Goal: Task Accomplishment & Management: Complete application form

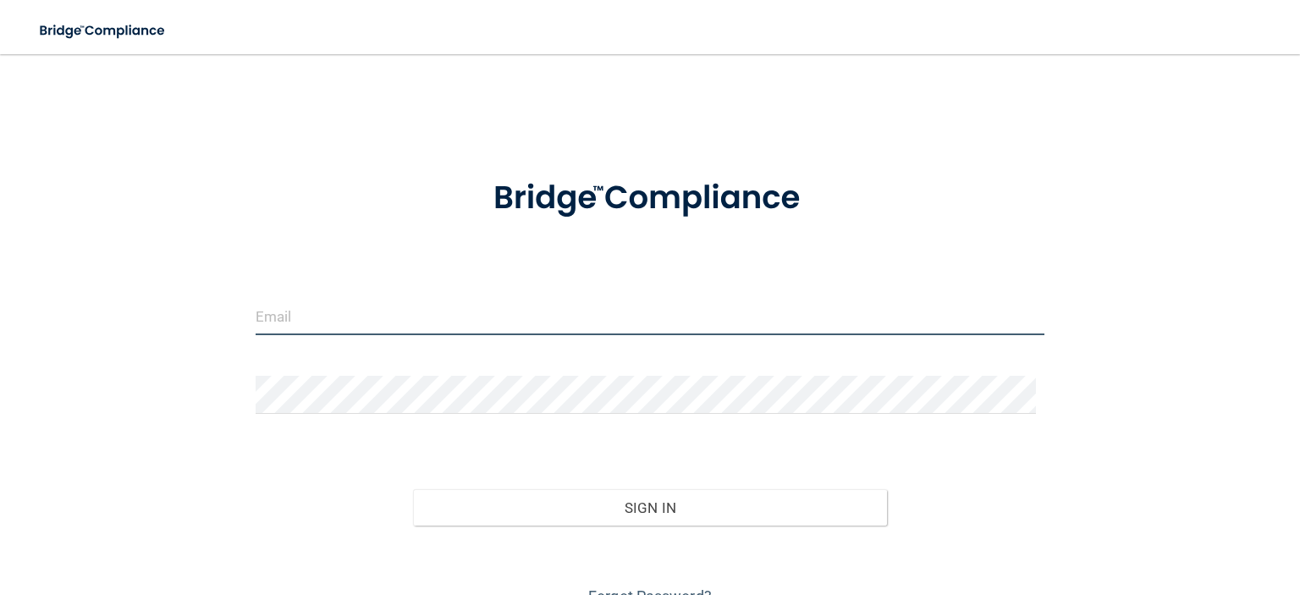
click at [452, 328] on input "email" at bounding box center [650, 316] width 789 height 38
type input "[EMAIL_ADDRESS][DOMAIN_NAME]"
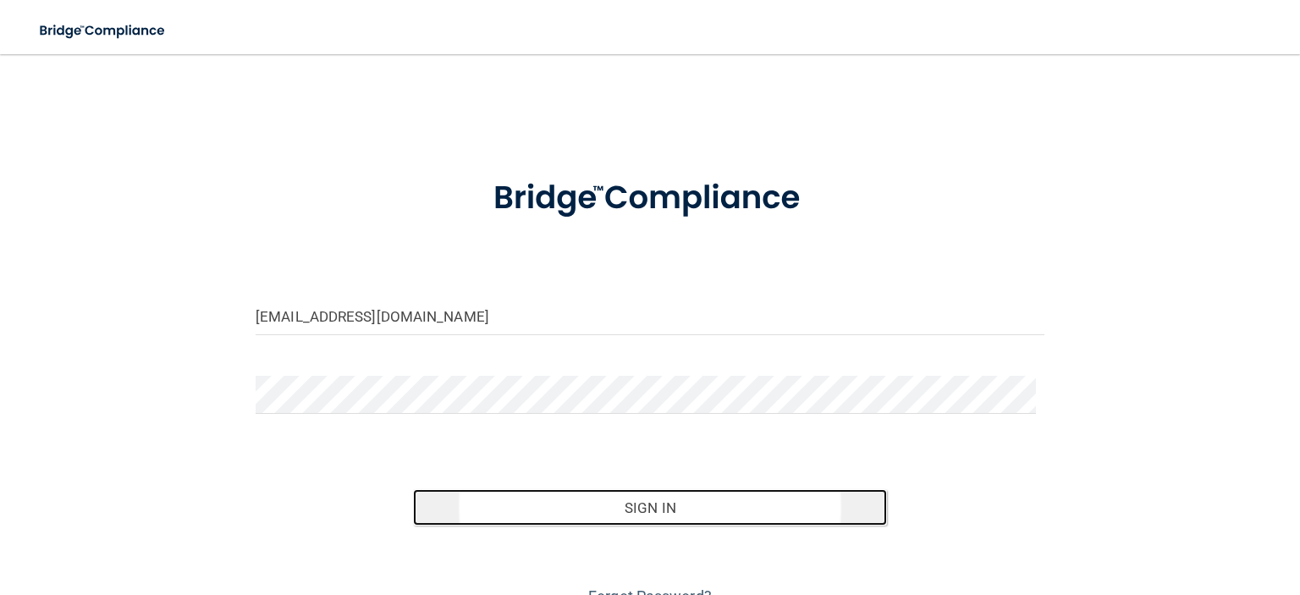
click at [549, 521] on button "Sign In" at bounding box center [649, 507] width 473 height 37
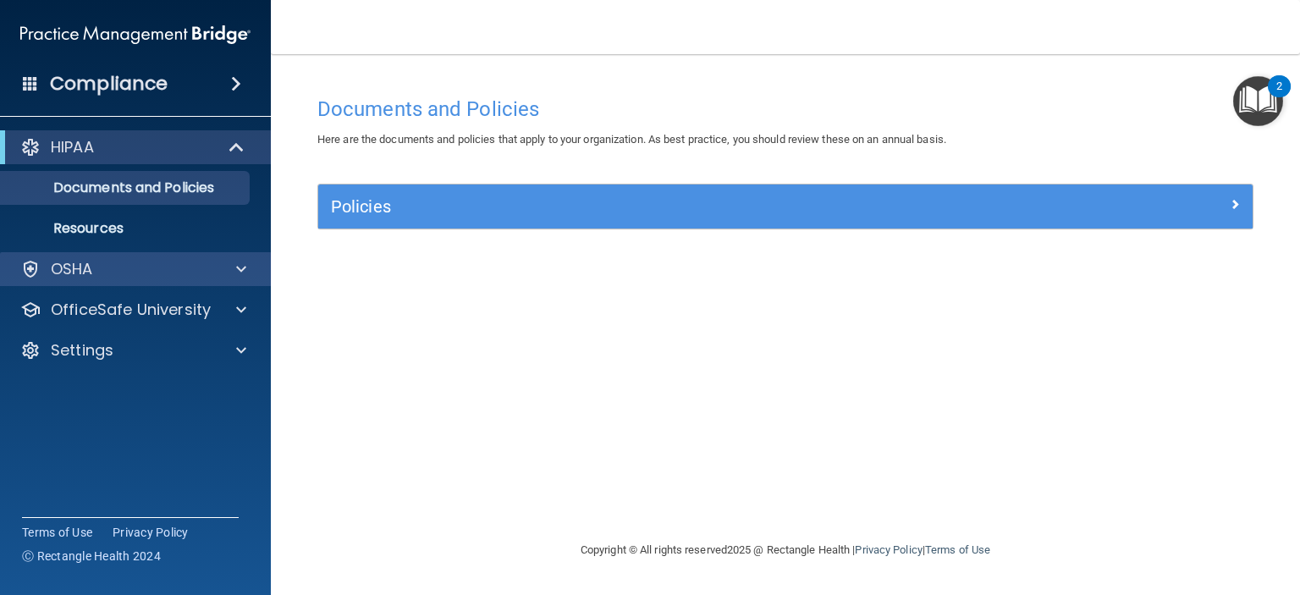
click at [111, 282] on div "OSHA" at bounding box center [136, 269] width 272 height 34
click at [251, 273] on div at bounding box center [239, 269] width 42 height 20
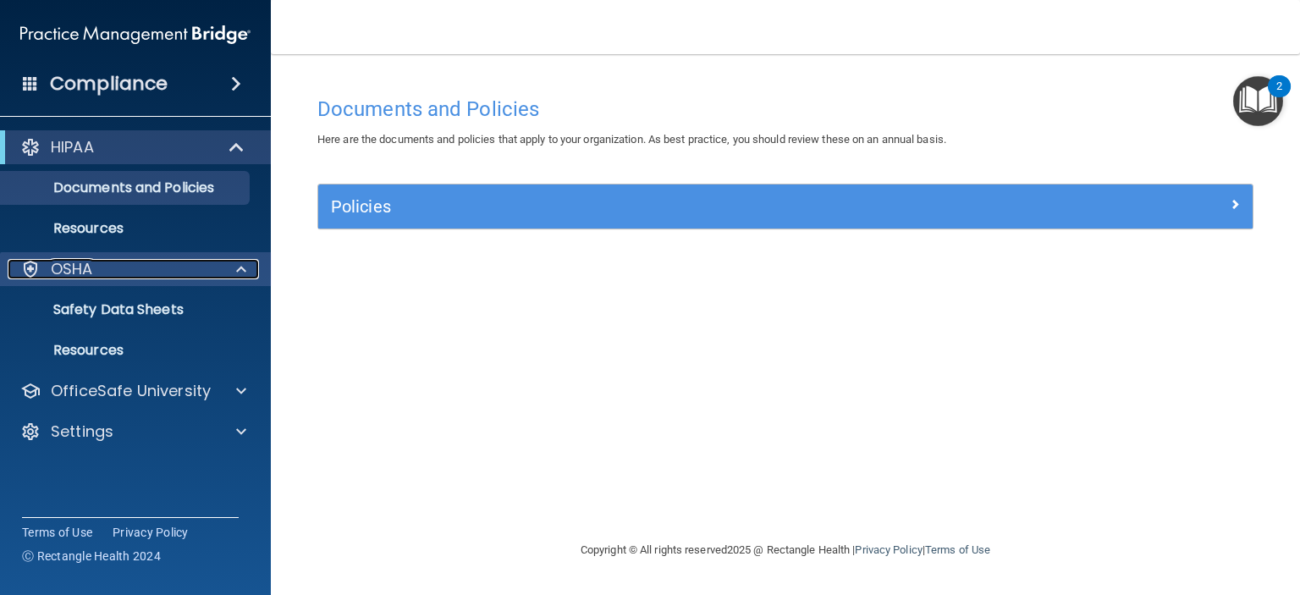
click at [246, 272] on div at bounding box center [239, 269] width 42 height 20
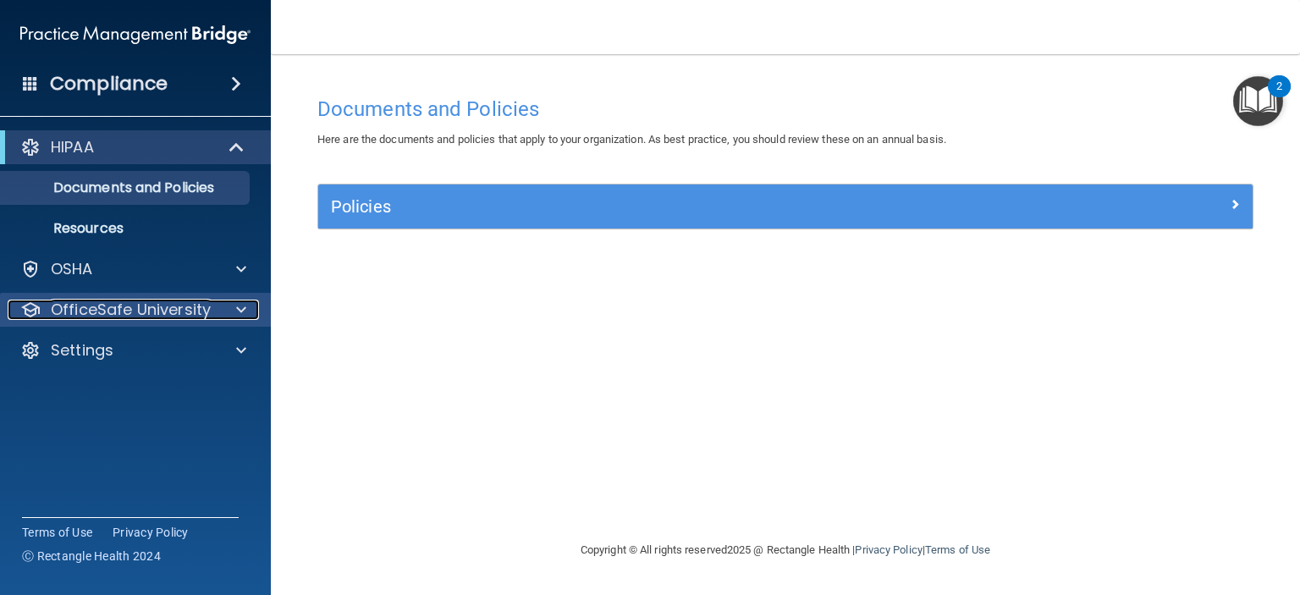
click at [244, 300] on span at bounding box center [241, 310] width 10 height 20
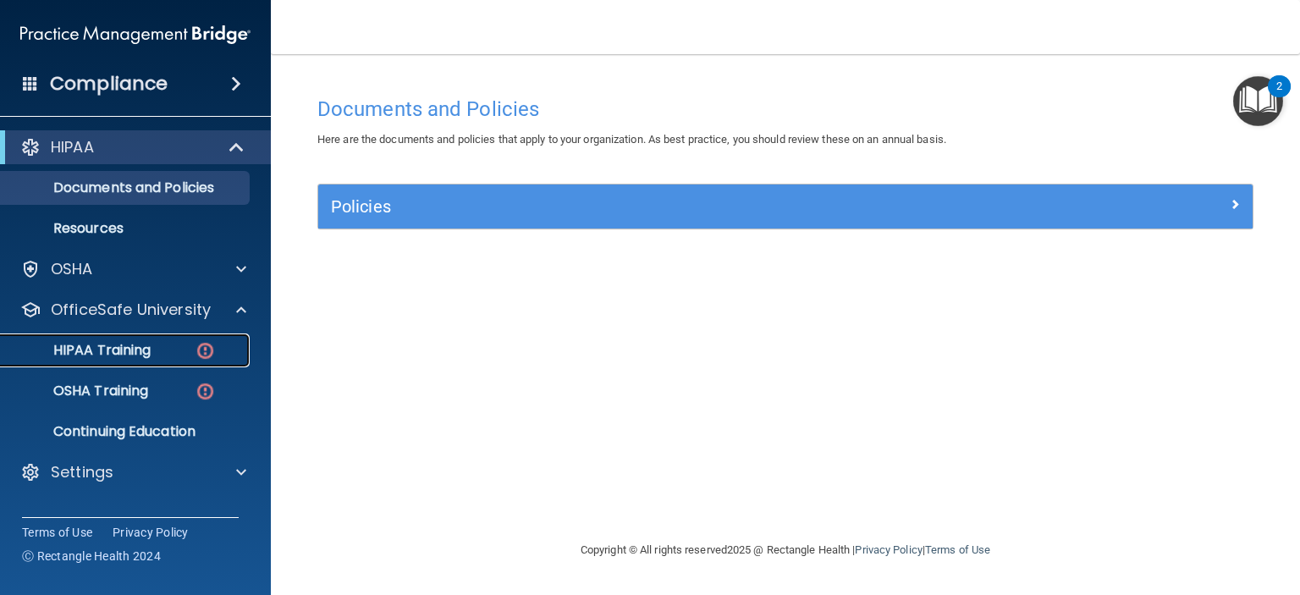
click at [166, 361] on link "HIPAA Training" at bounding box center [116, 351] width 267 height 34
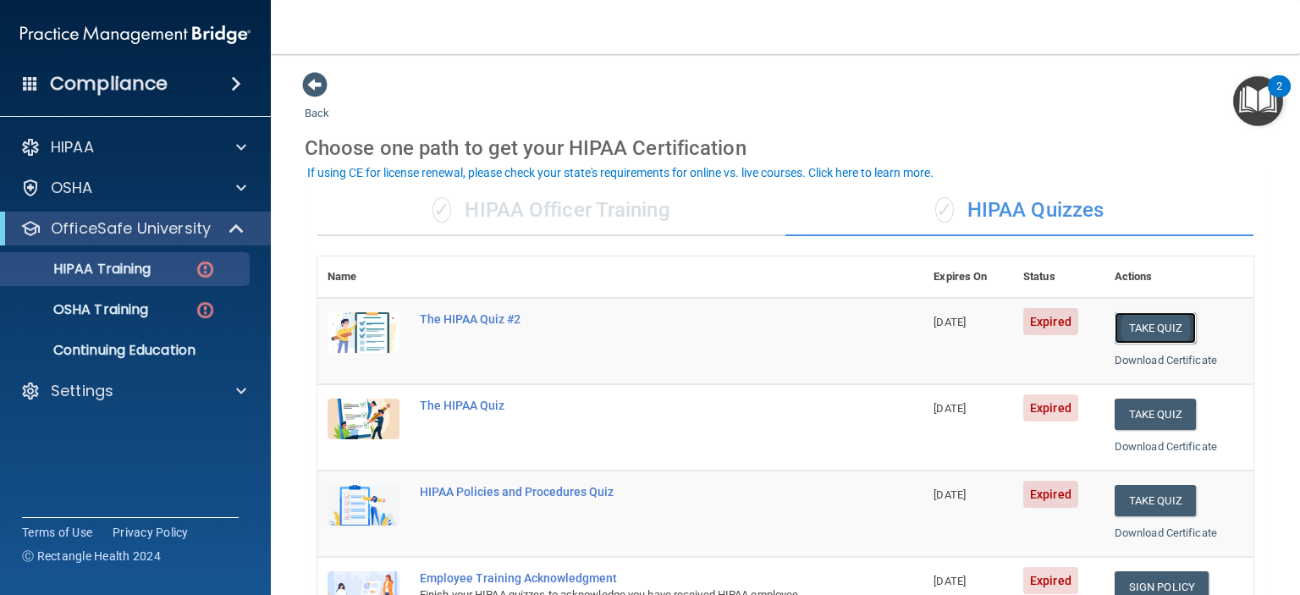
click at [1122, 322] on button "Take Quiz" at bounding box center [1155, 327] width 81 height 31
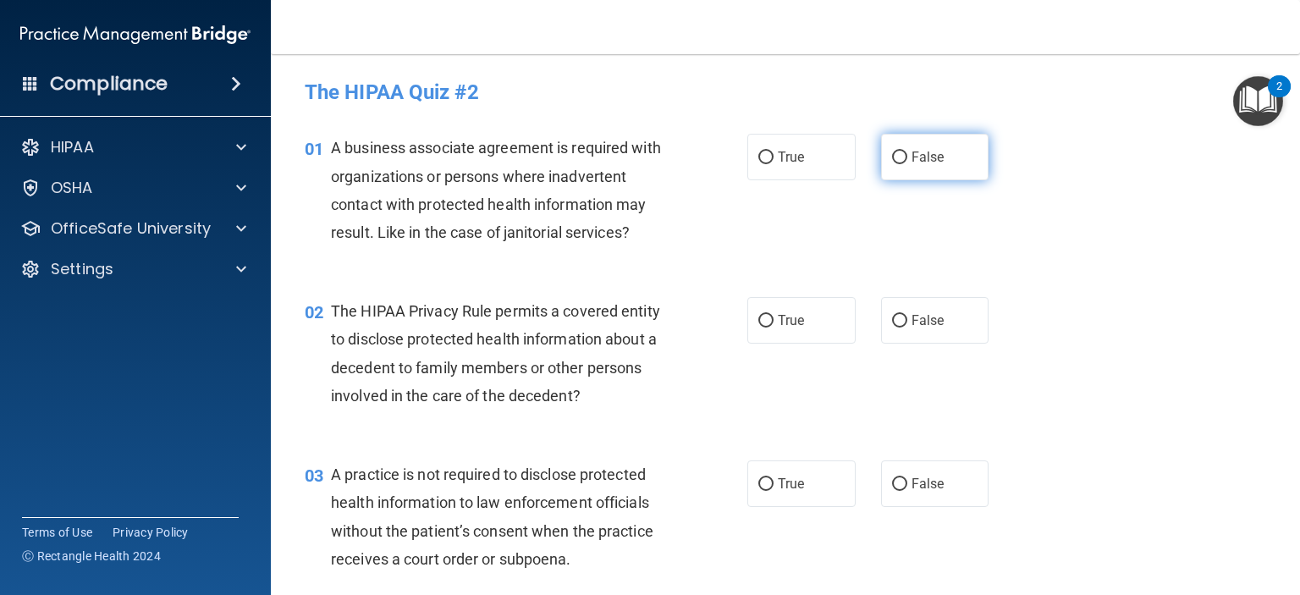
click at [892, 163] on input "False" at bounding box center [899, 158] width 15 height 13
radio input "true"
drag, startPoint x: 768, startPoint y: 319, endPoint x: 945, endPoint y: 551, distance: 291.7
click at [781, 314] on label "True" at bounding box center [801, 320] width 108 height 47
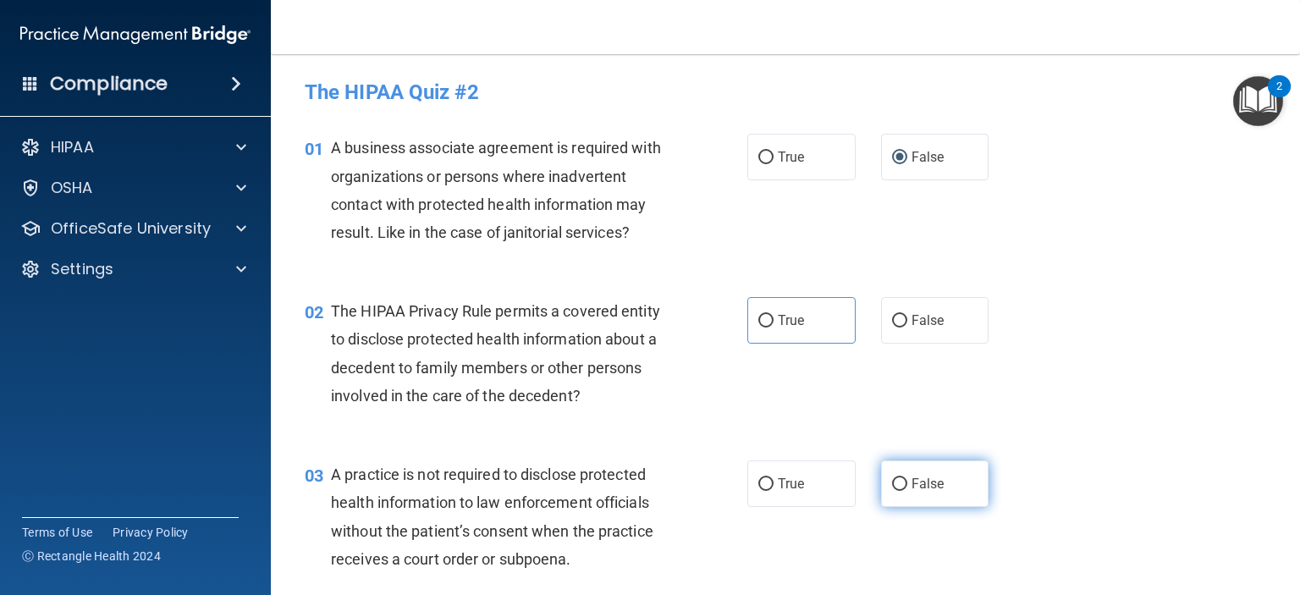
click at [893, 468] on label "False" at bounding box center [935, 483] width 108 height 47
click at [893, 478] on input "False" at bounding box center [899, 484] width 15 height 13
radio input "true"
click at [778, 321] on span "True" at bounding box center [791, 320] width 26 height 16
click at [774, 321] on input "True" at bounding box center [765, 321] width 15 height 13
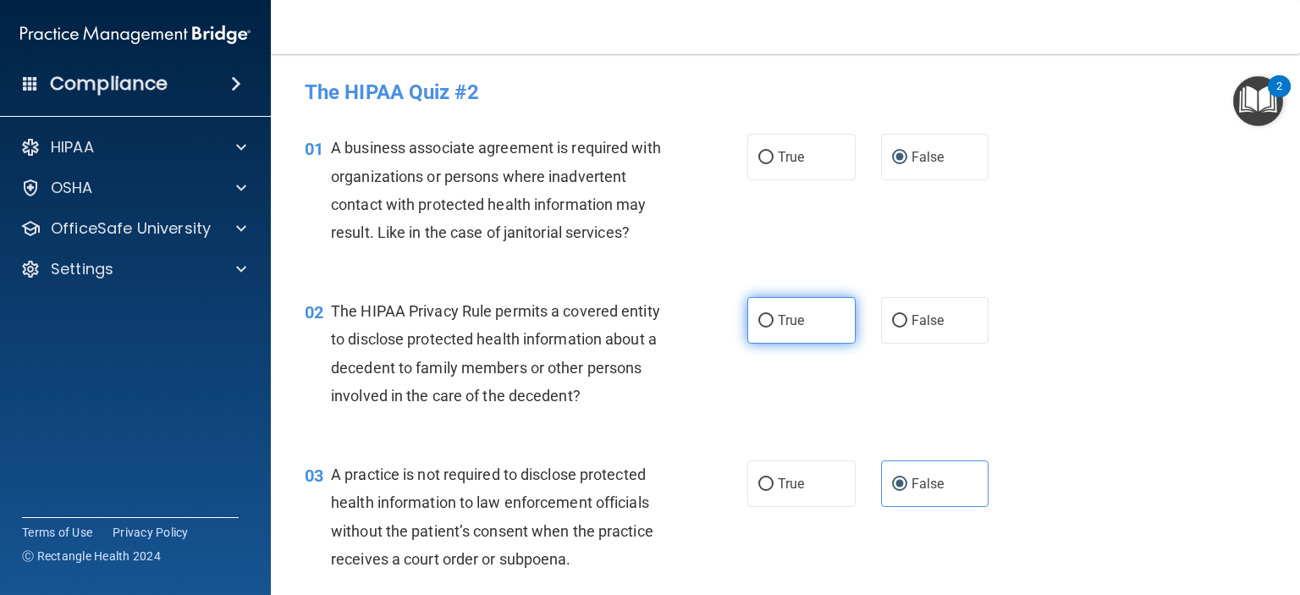
radio input "true"
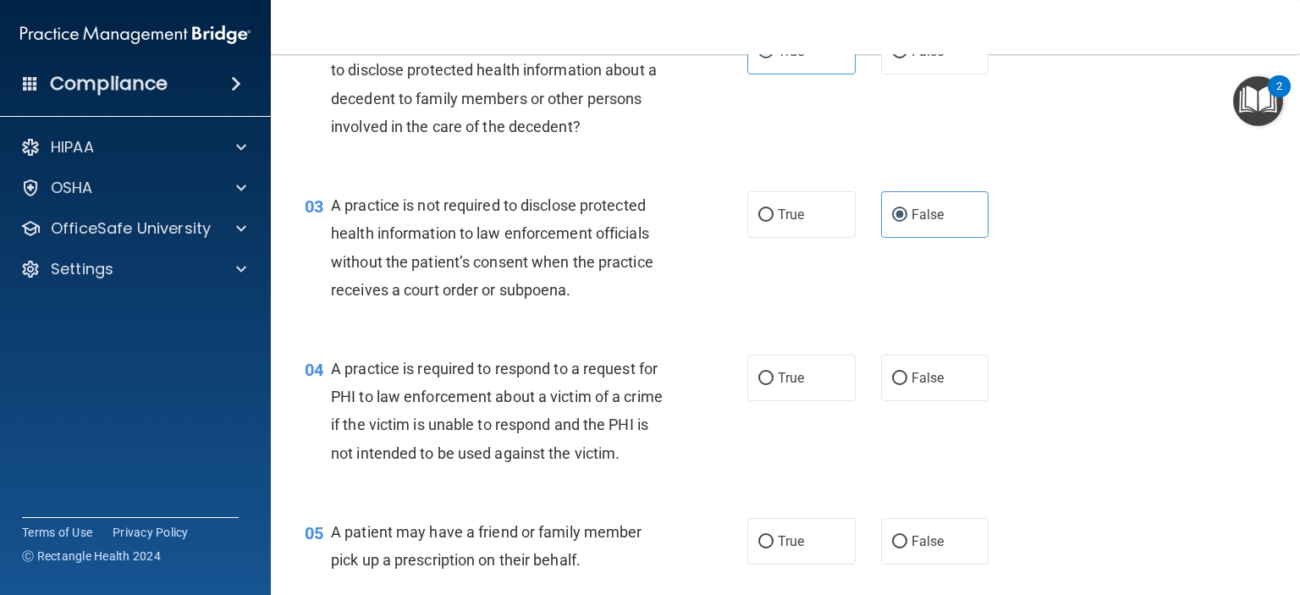
scroll to position [339, 0]
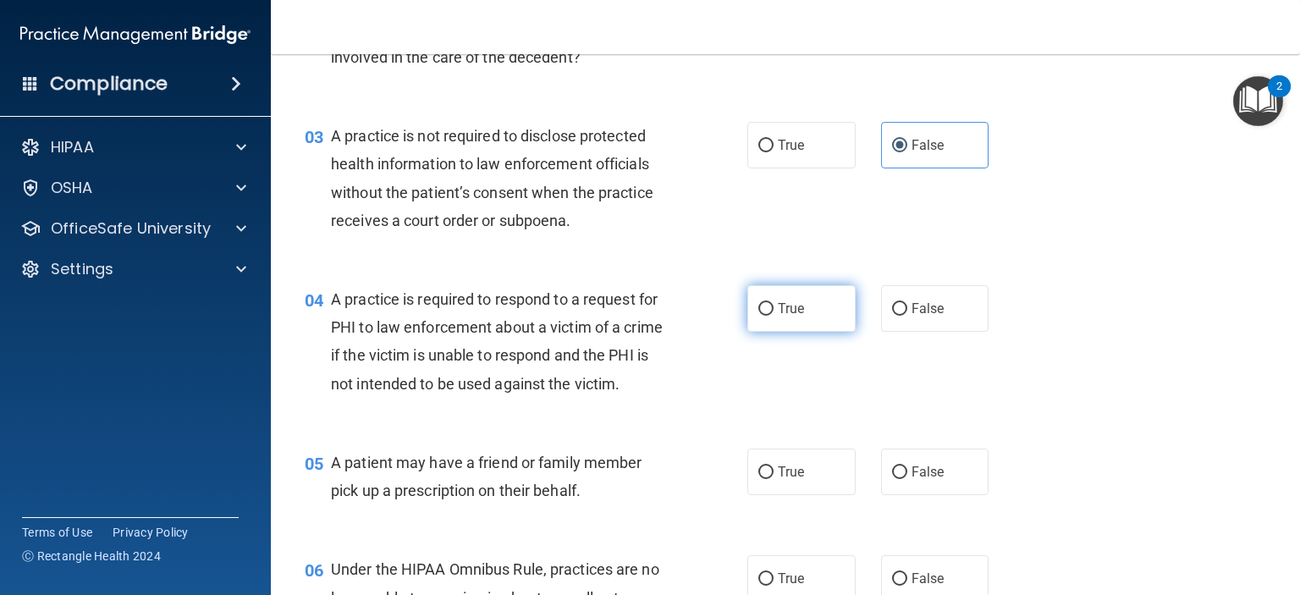
click at [779, 293] on label "True" at bounding box center [801, 308] width 108 height 47
click at [774, 303] on input "True" at bounding box center [765, 309] width 15 height 13
radio input "true"
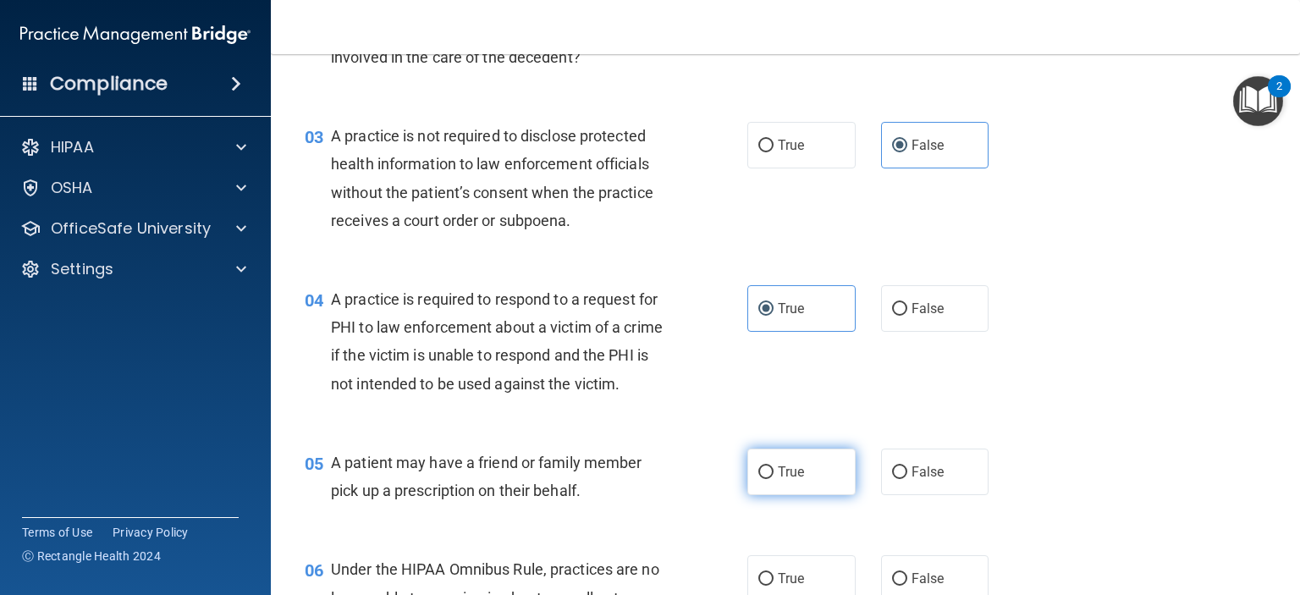
click at [766, 479] on input "True" at bounding box center [765, 472] width 15 height 13
radio input "true"
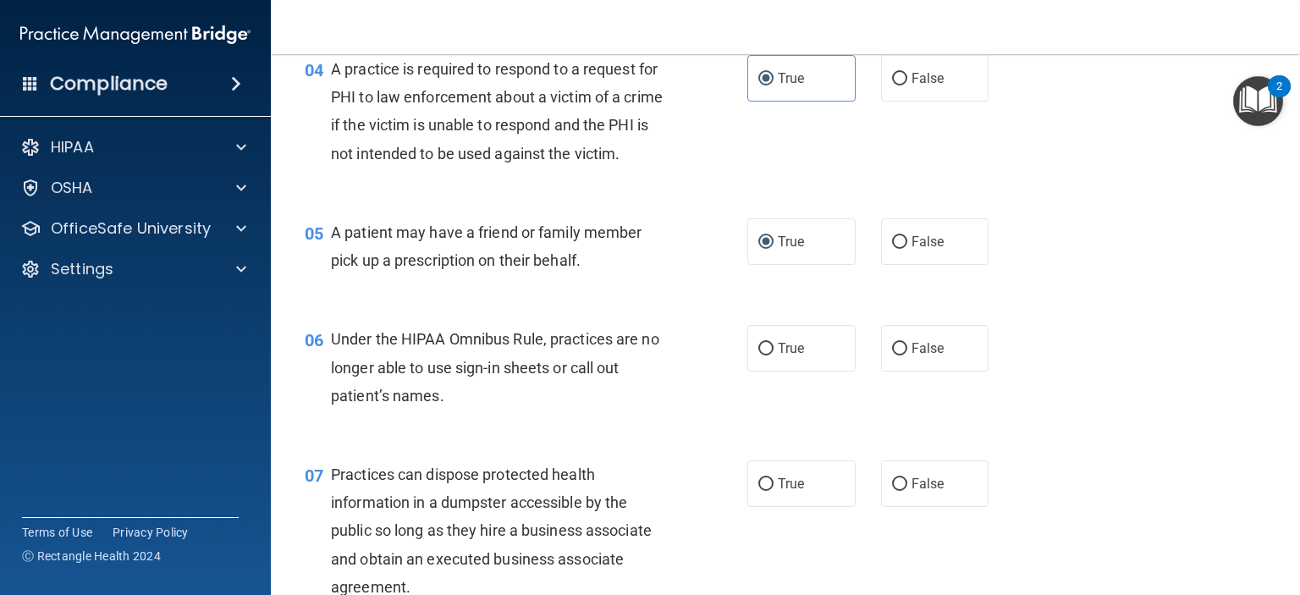
scroll to position [593, 0]
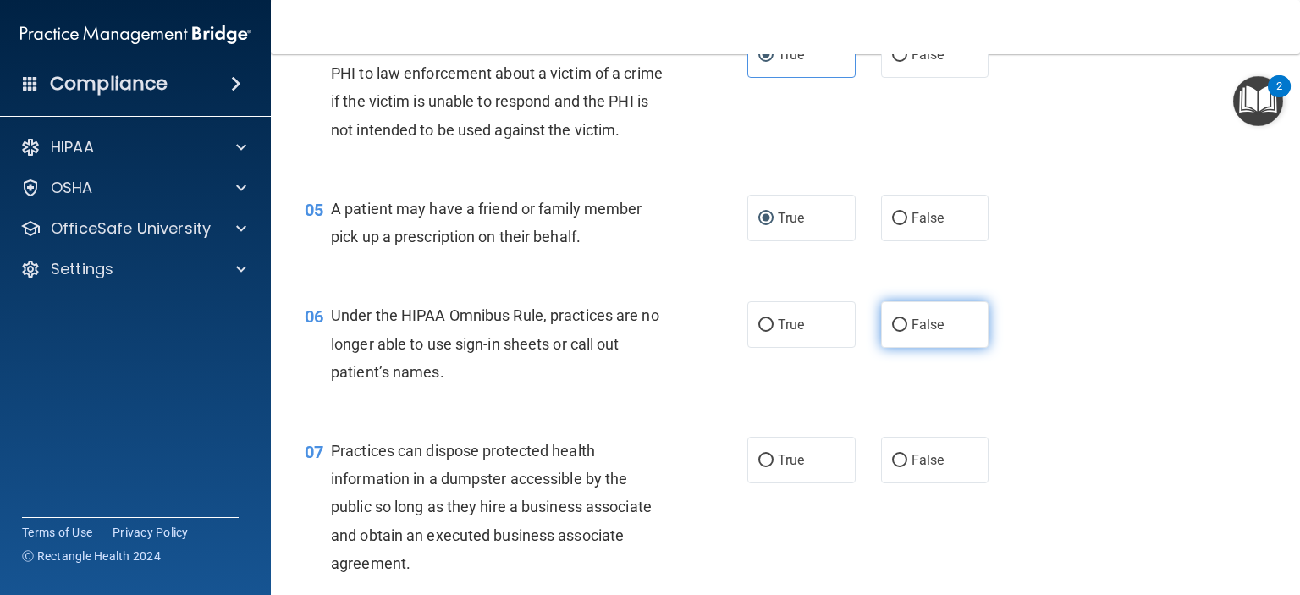
click at [907, 343] on label "False" at bounding box center [935, 324] width 108 height 47
click at [907, 332] on input "False" at bounding box center [899, 325] width 15 height 13
radio input "true"
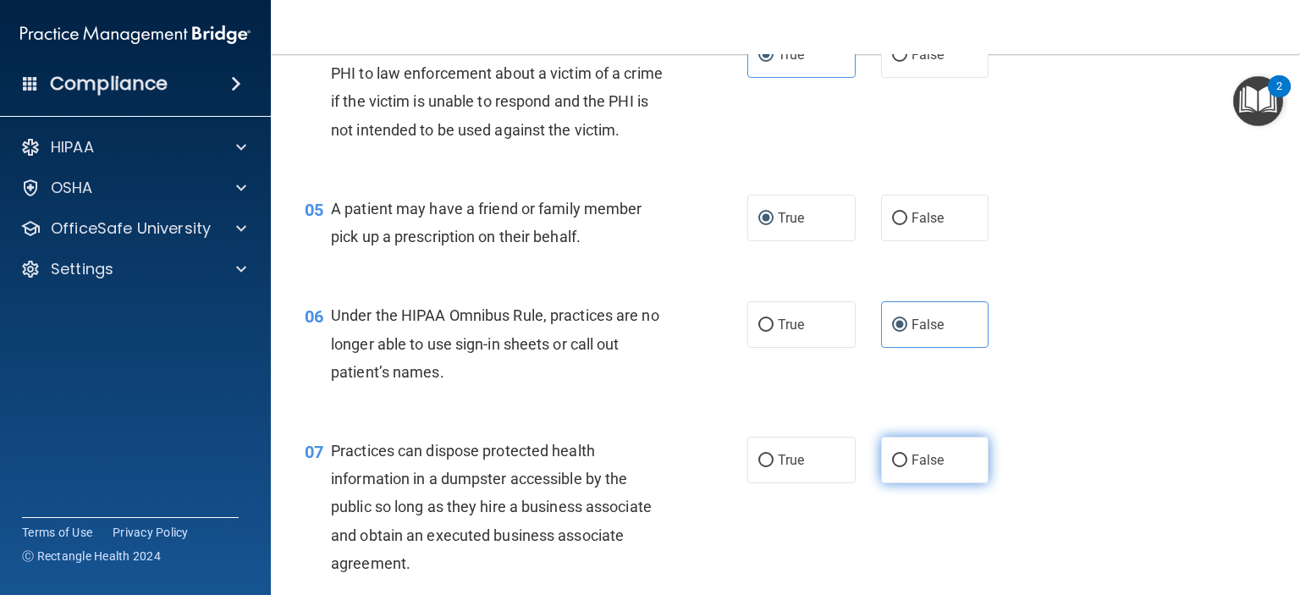
click at [907, 478] on label "False" at bounding box center [935, 460] width 108 height 47
click at [907, 467] on input "False" at bounding box center [899, 461] width 15 height 13
radio input "true"
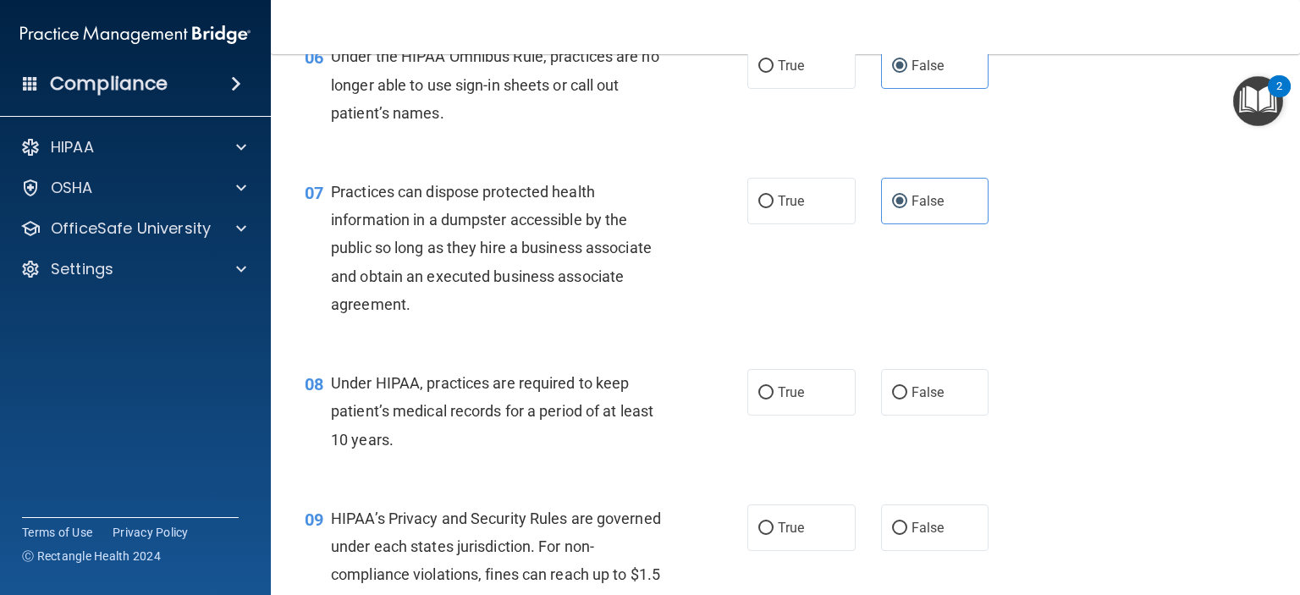
scroll to position [1016, 0]
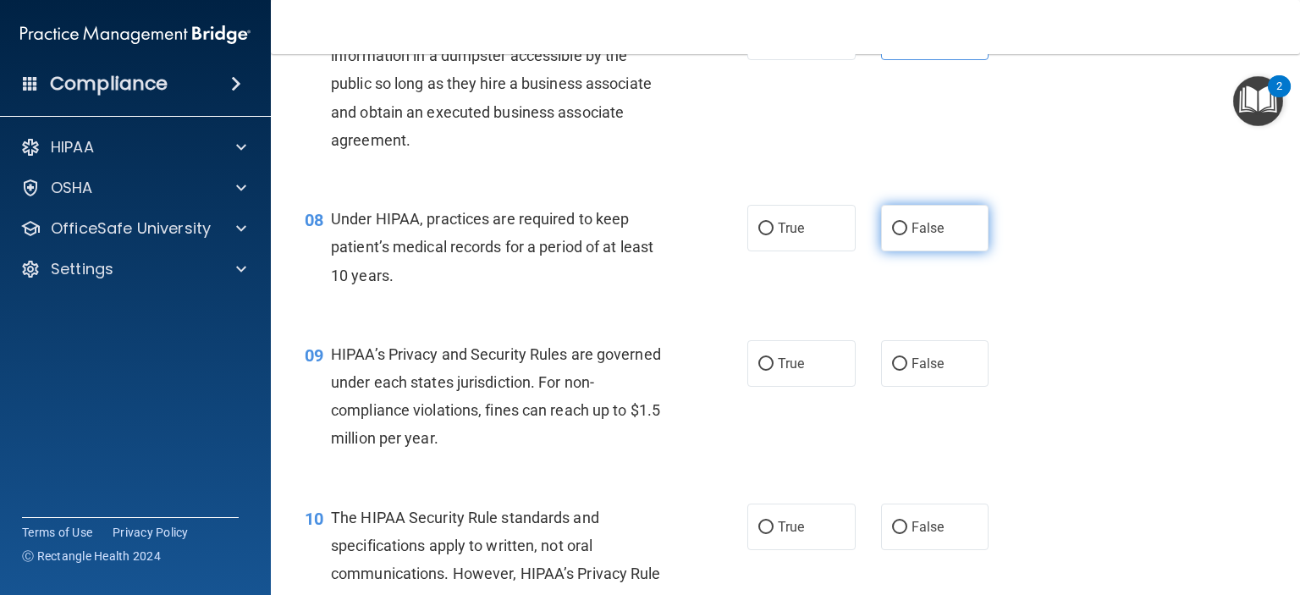
click at [926, 251] on label "False" at bounding box center [935, 228] width 108 height 47
click at [907, 235] on input "False" at bounding box center [899, 229] width 15 height 13
radio input "true"
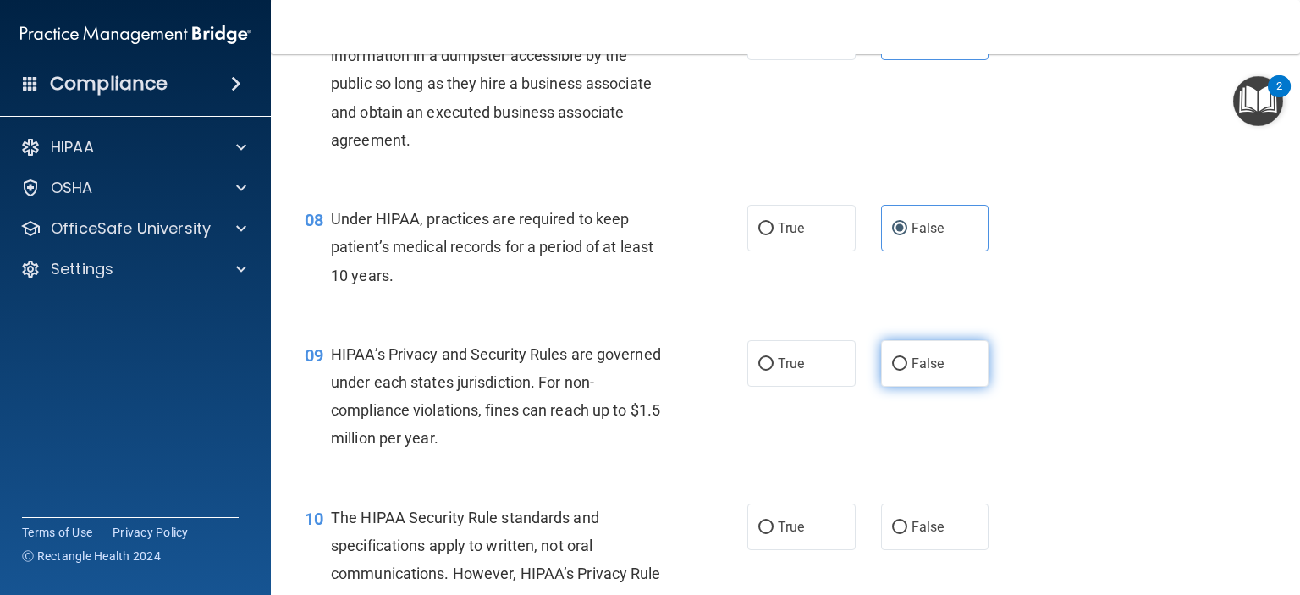
click at [928, 372] on span "False" at bounding box center [928, 364] width 33 height 16
click at [907, 371] on input "False" at bounding box center [899, 364] width 15 height 13
radio input "true"
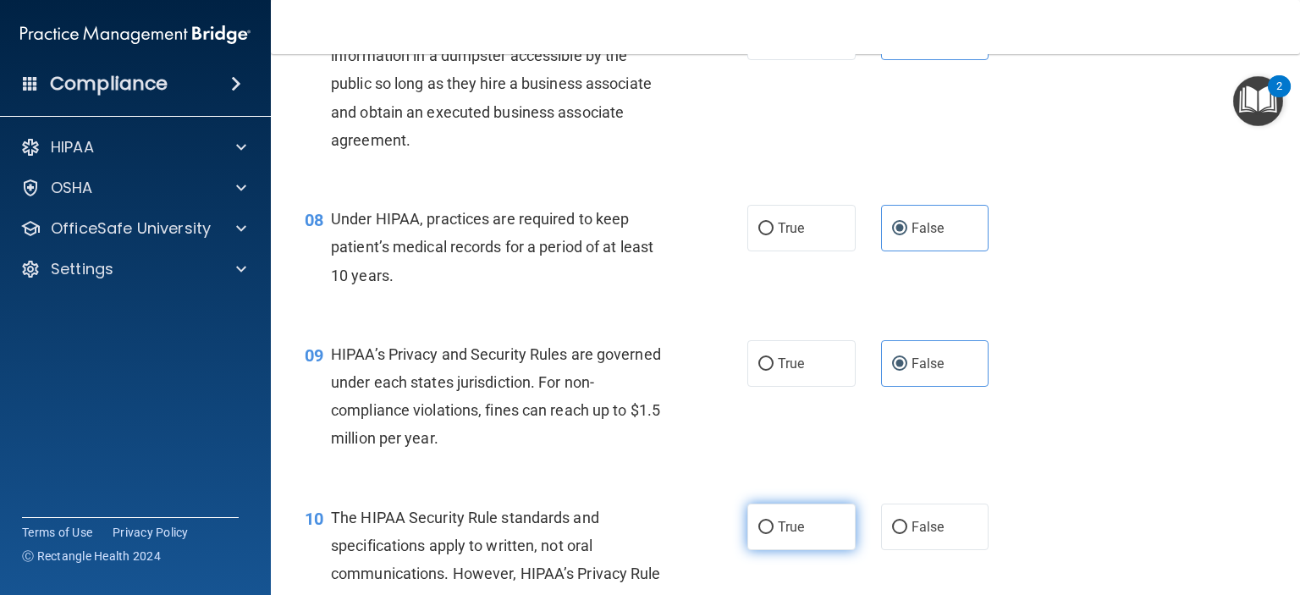
click at [805, 550] on label "True" at bounding box center [801, 527] width 108 height 47
click at [774, 534] on input "True" at bounding box center [765, 527] width 15 height 13
radio input "true"
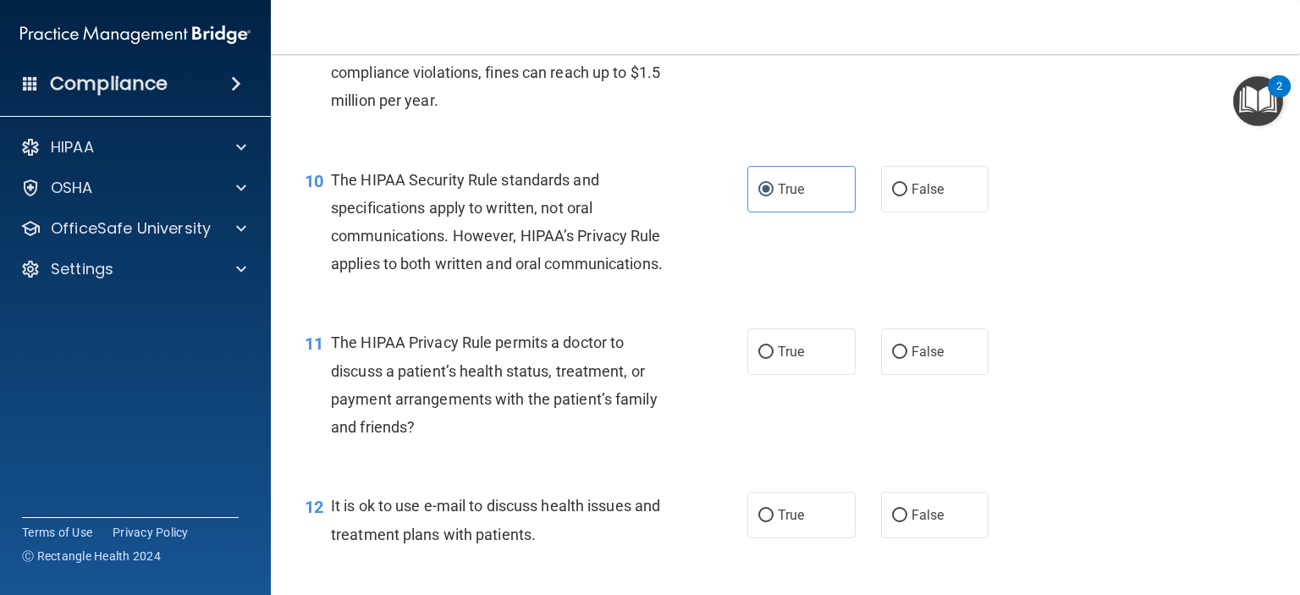
scroll to position [1354, 0]
click at [778, 359] on span "True" at bounding box center [791, 351] width 26 height 16
click at [774, 358] on input "True" at bounding box center [765, 351] width 15 height 13
radio input "true"
click at [800, 537] on label "True" at bounding box center [801, 514] width 108 height 47
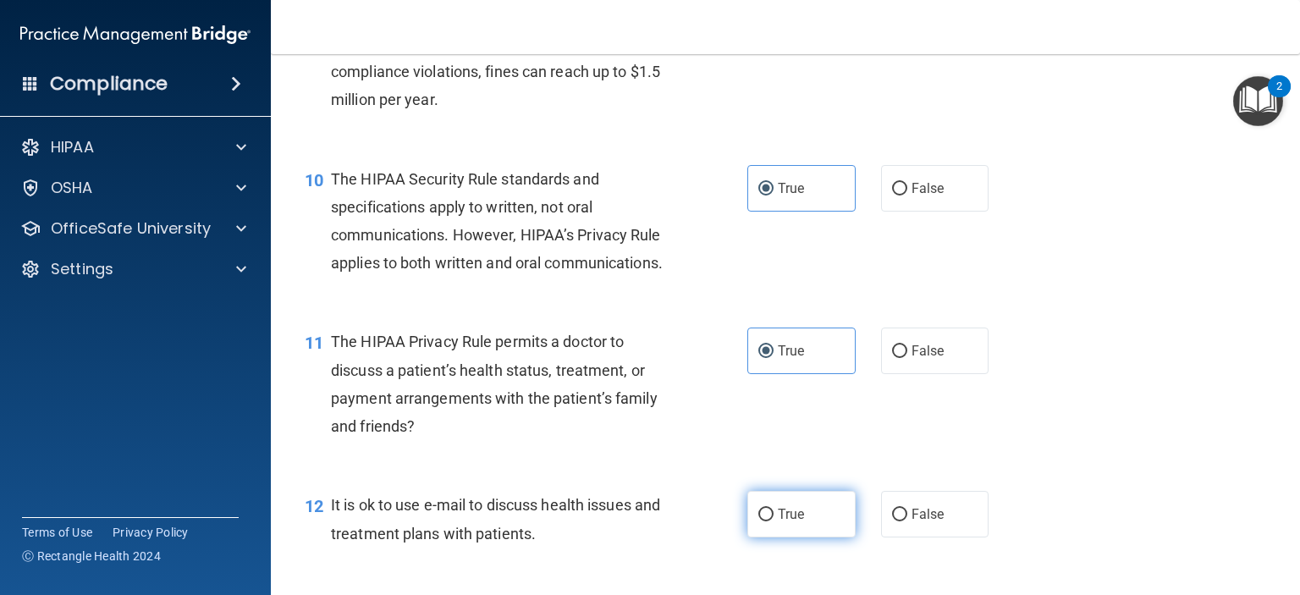
click at [774, 521] on input "True" at bounding box center [765, 515] width 15 height 13
radio input "true"
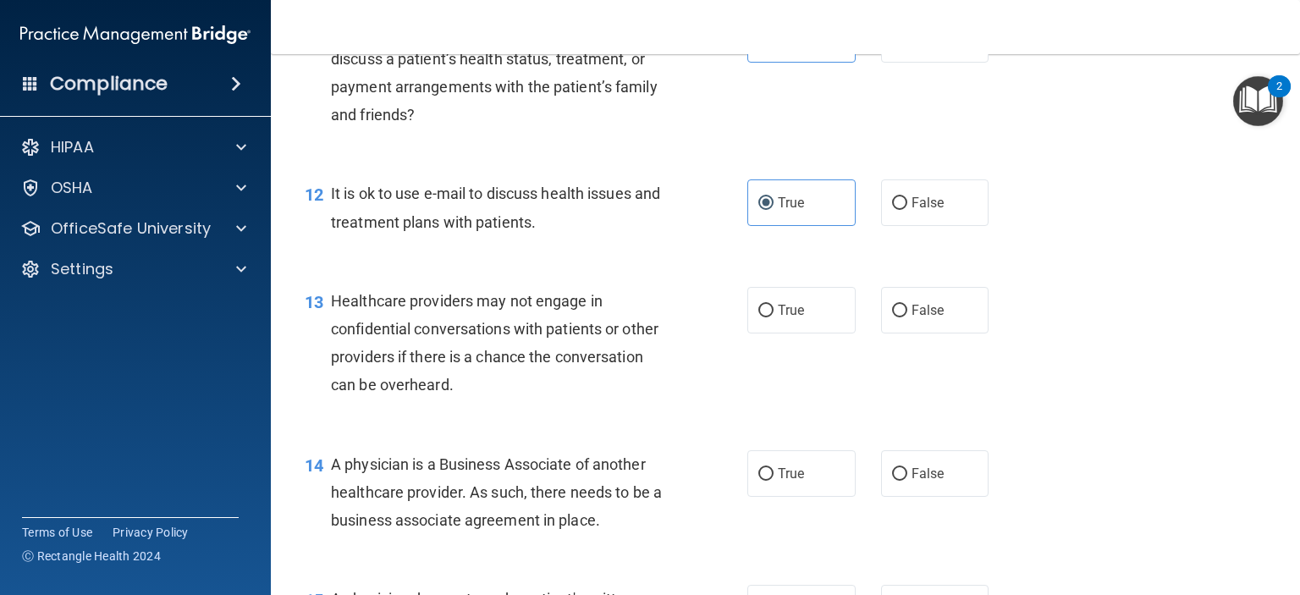
scroll to position [1693, 0]
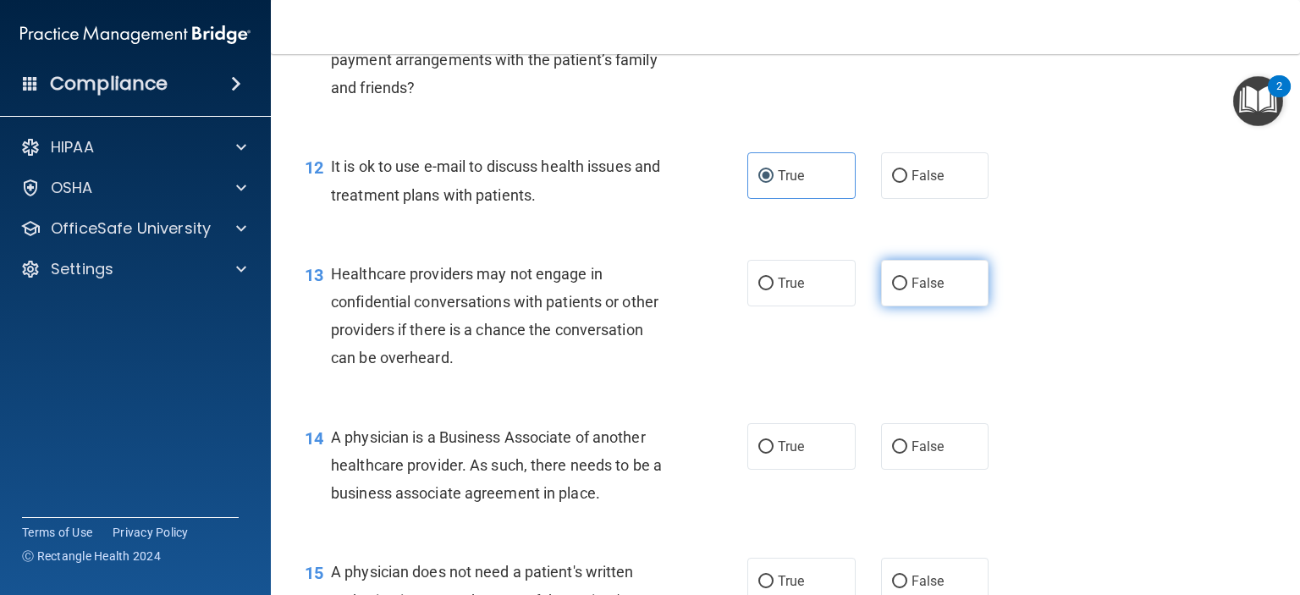
click at [913, 306] on label "False" at bounding box center [935, 283] width 108 height 47
click at [907, 290] on input "False" at bounding box center [899, 284] width 15 height 13
radio input "true"
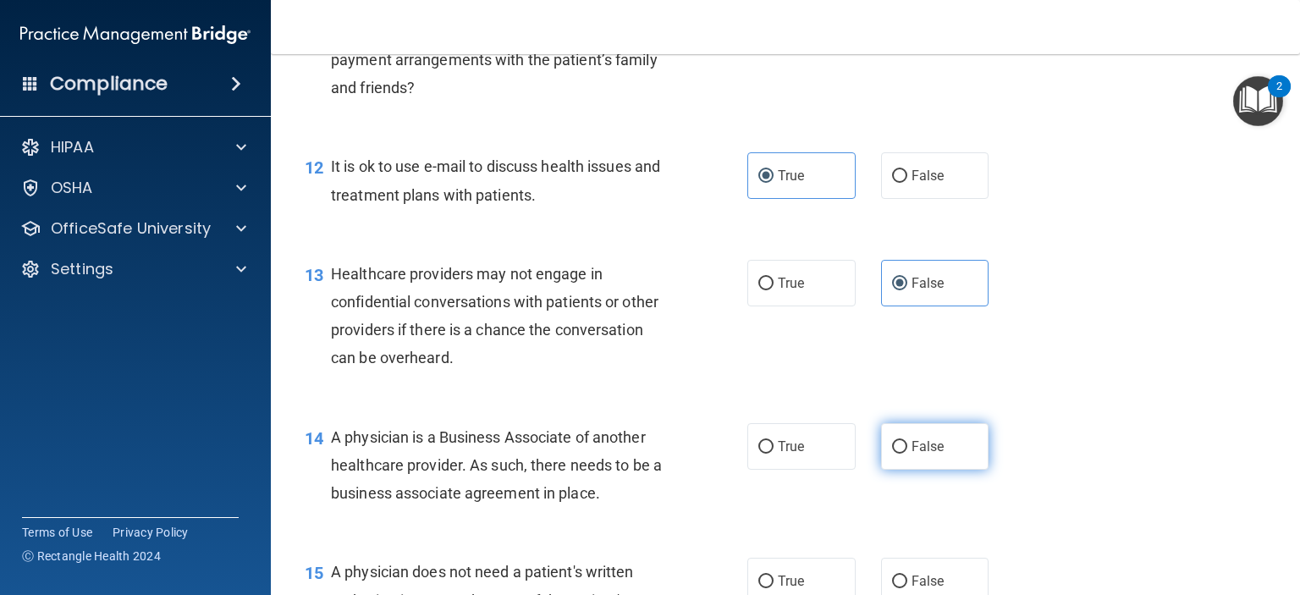
click at [914, 470] on label "False" at bounding box center [935, 446] width 108 height 47
click at [907, 454] on input "False" at bounding box center [899, 447] width 15 height 13
radio input "true"
click at [913, 455] on span "False" at bounding box center [928, 446] width 33 height 16
click at [907, 454] on input "False" at bounding box center [899, 447] width 15 height 13
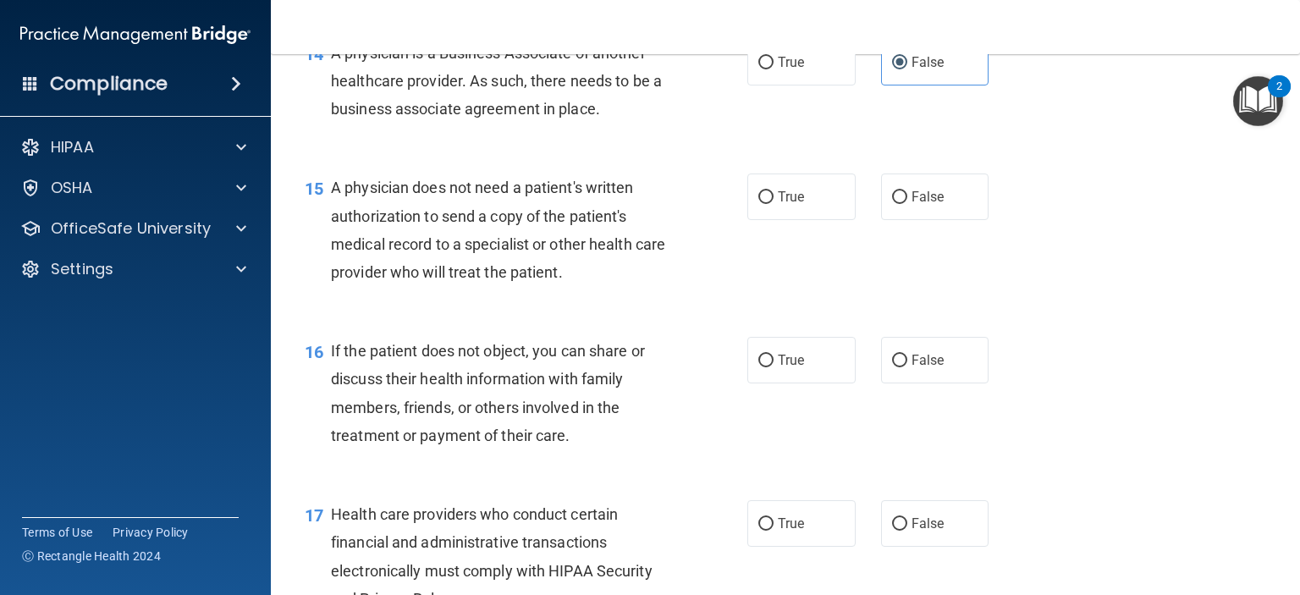
scroll to position [2116, 0]
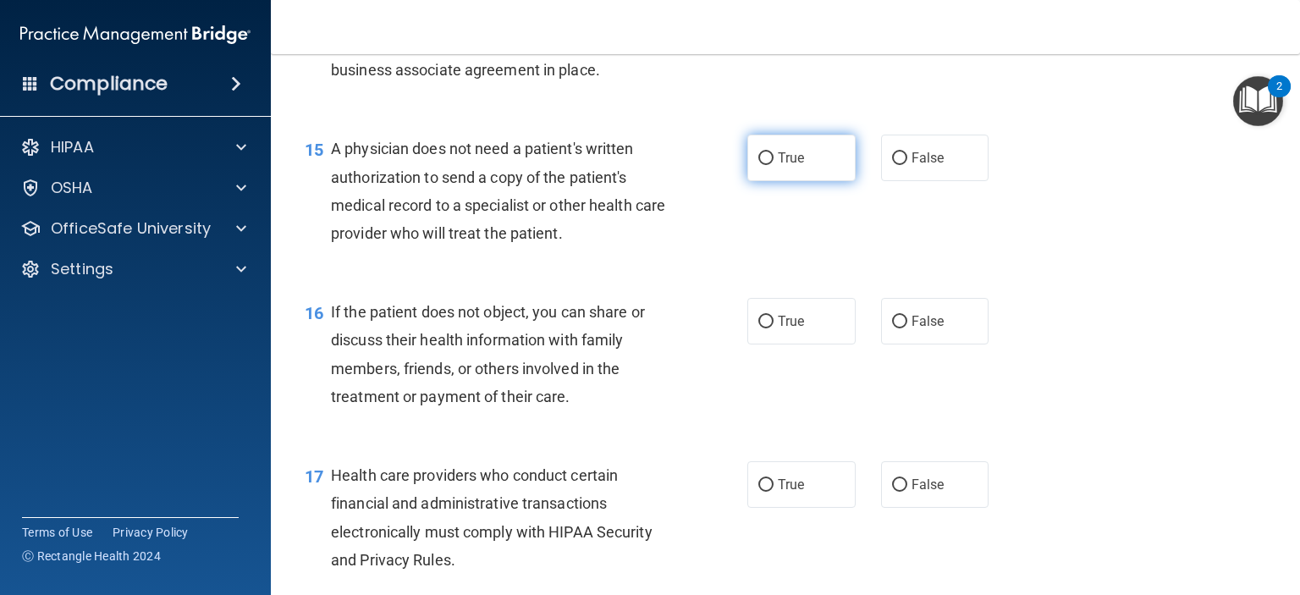
click at [784, 181] on label "True" at bounding box center [801, 158] width 108 height 47
click at [774, 165] on input "True" at bounding box center [765, 158] width 15 height 13
radio input "true"
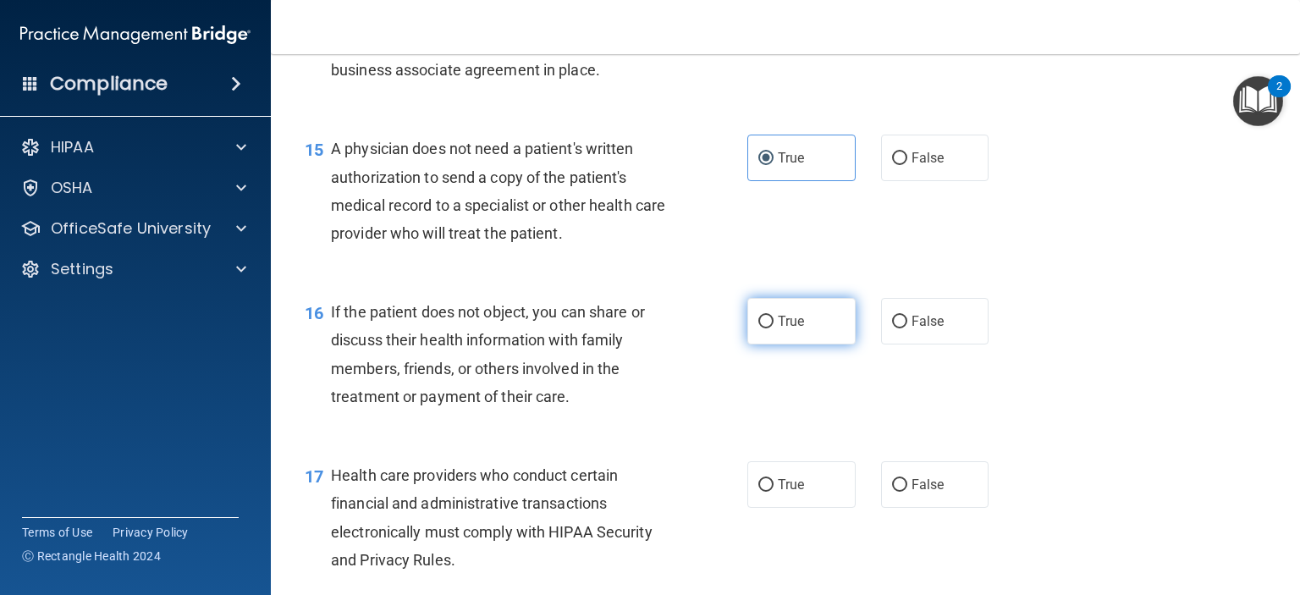
drag, startPoint x: 787, startPoint y: 376, endPoint x: 789, endPoint y: 464, distance: 88.0
click at [787, 329] on span "True" at bounding box center [791, 321] width 26 height 16
click at [774, 328] on input "True" at bounding box center [765, 322] width 15 height 13
radio input "true"
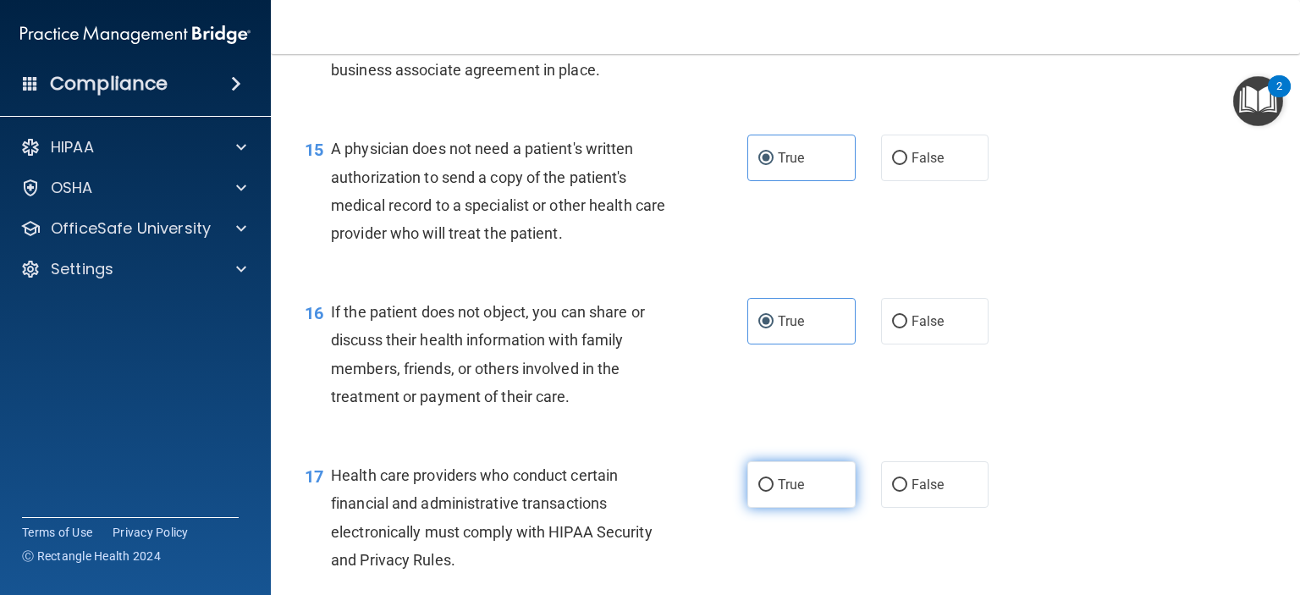
click at [798, 508] on label "True" at bounding box center [801, 484] width 108 height 47
click at [774, 492] on input "True" at bounding box center [765, 485] width 15 height 13
radio input "true"
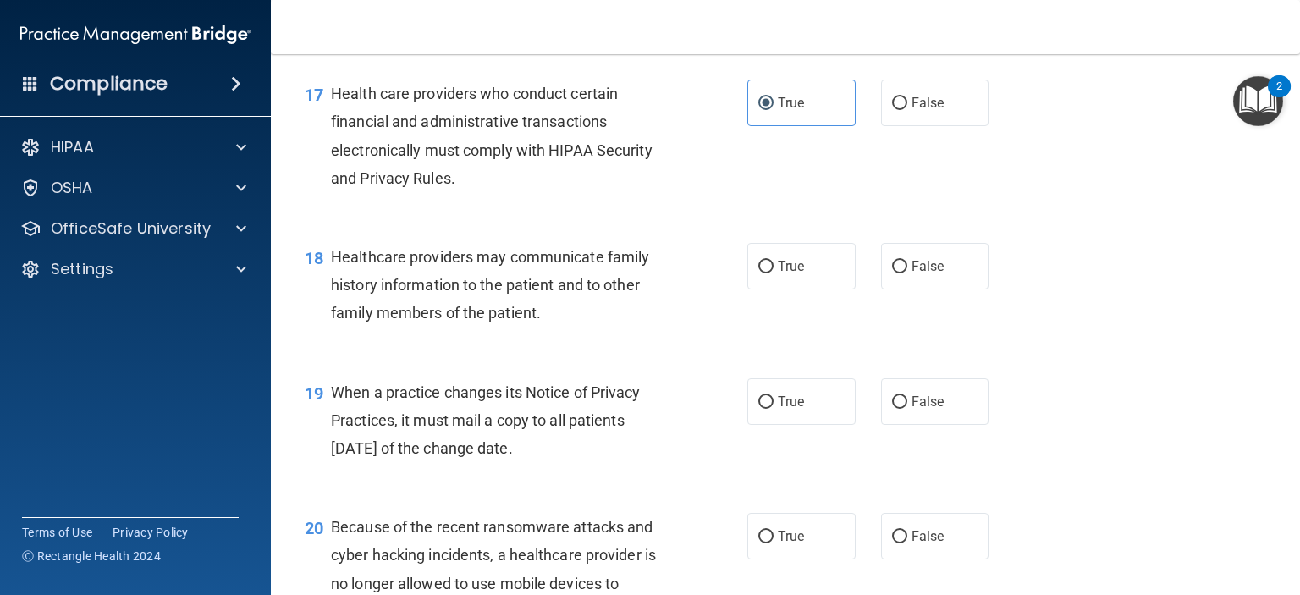
scroll to position [2539, 0]
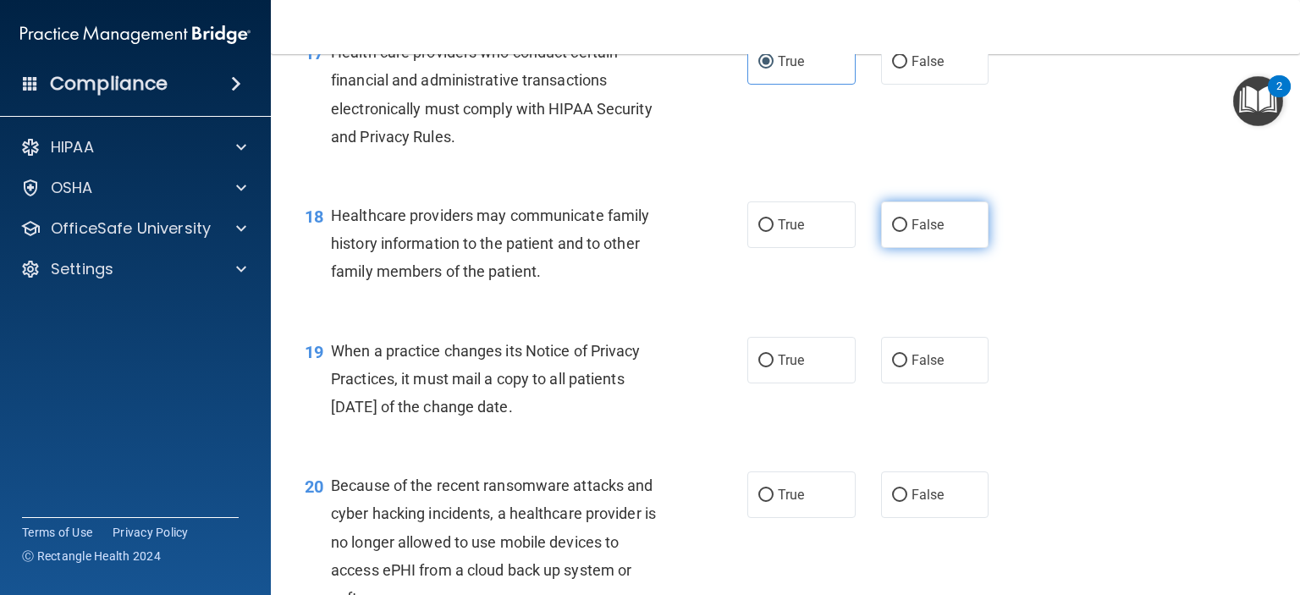
click at [896, 248] on label "False" at bounding box center [935, 224] width 108 height 47
click at [896, 232] on input "False" at bounding box center [899, 225] width 15 height 13
radio input "true"
click at [916, 383] on label "False" at bounding box center [935, 360] width 108 height 47
click at [907, 367] on input "False" at bounding box center [899, 361] width 15 height 13
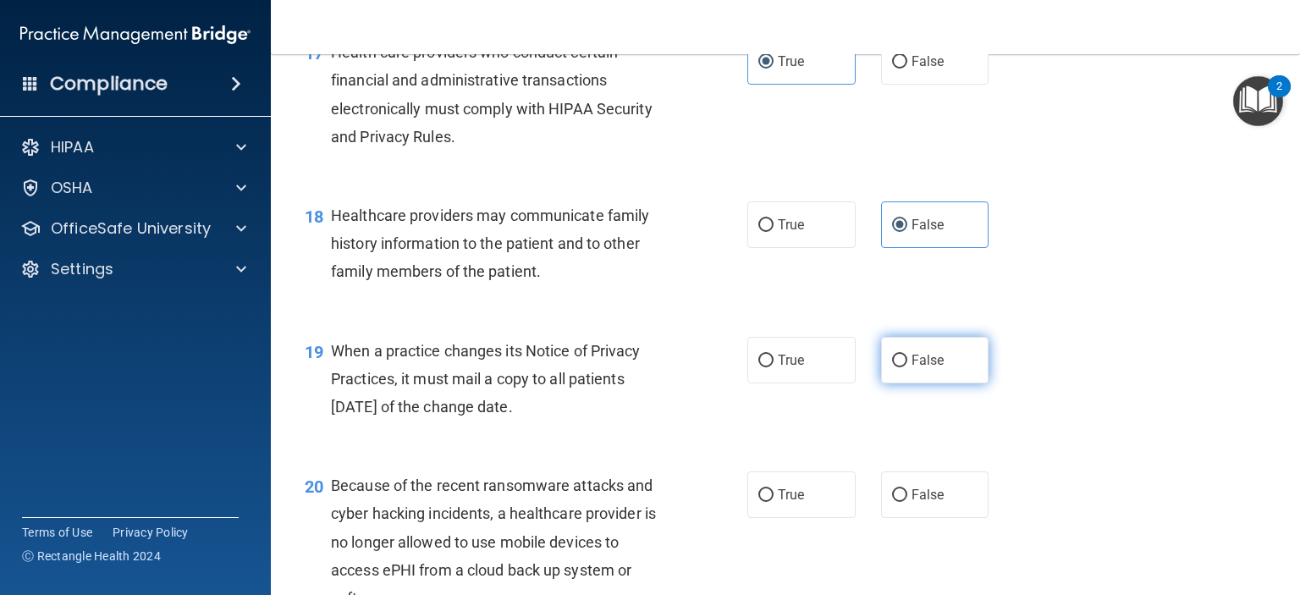
radio input "true"
drag, startPoint x: 918, startPoint y: 549, endPoint x: 905, endPoint y: 529, distance: 23.2
click at [918, 503] on span "False" at bounding box center [928, 495] width 33 height 16
click at [907, 502] on input "False" at bounding box center [899, 495] width 15 height 13
radio input "true"
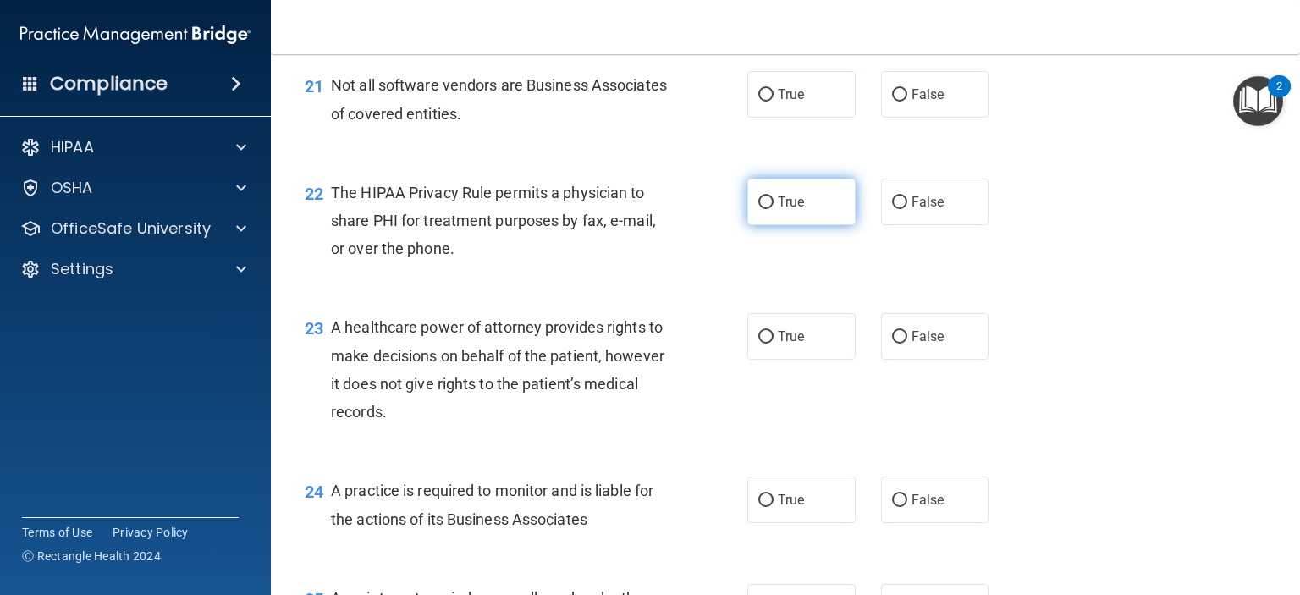
scroll to position [3132, 0]
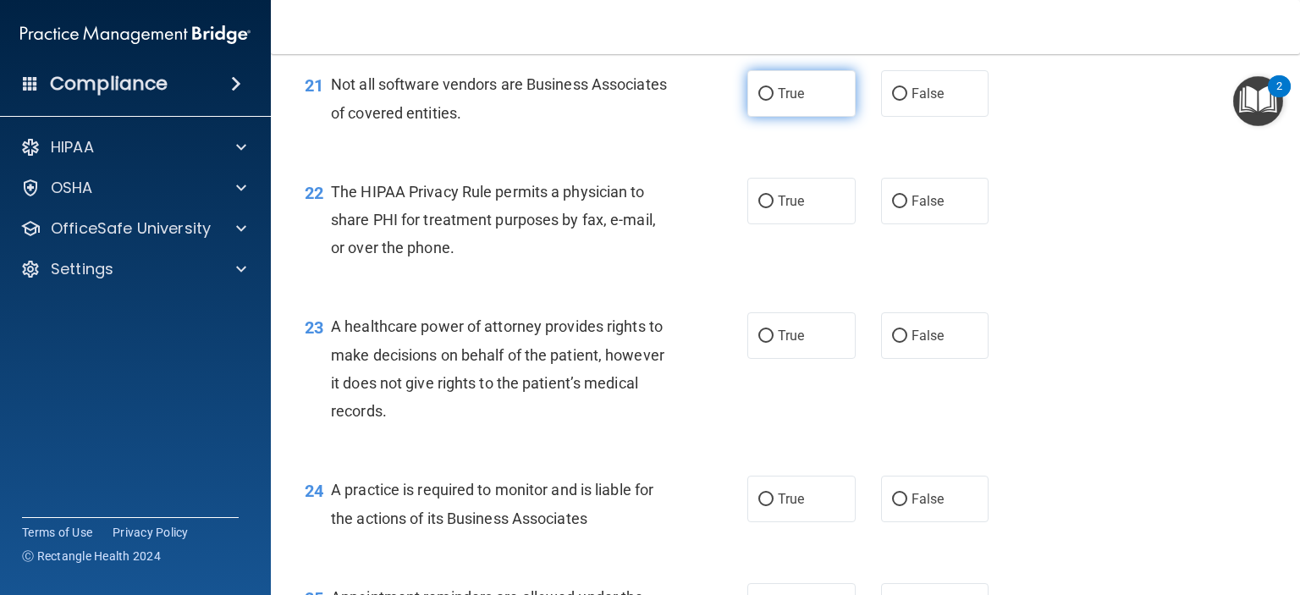
click at [796, 102] on span "True" at bounding box center [791, 93] width 26 height 16
click at [774, 101] on input "True" at bounding box center [765, 94] width 15 height 13
radio input "true"
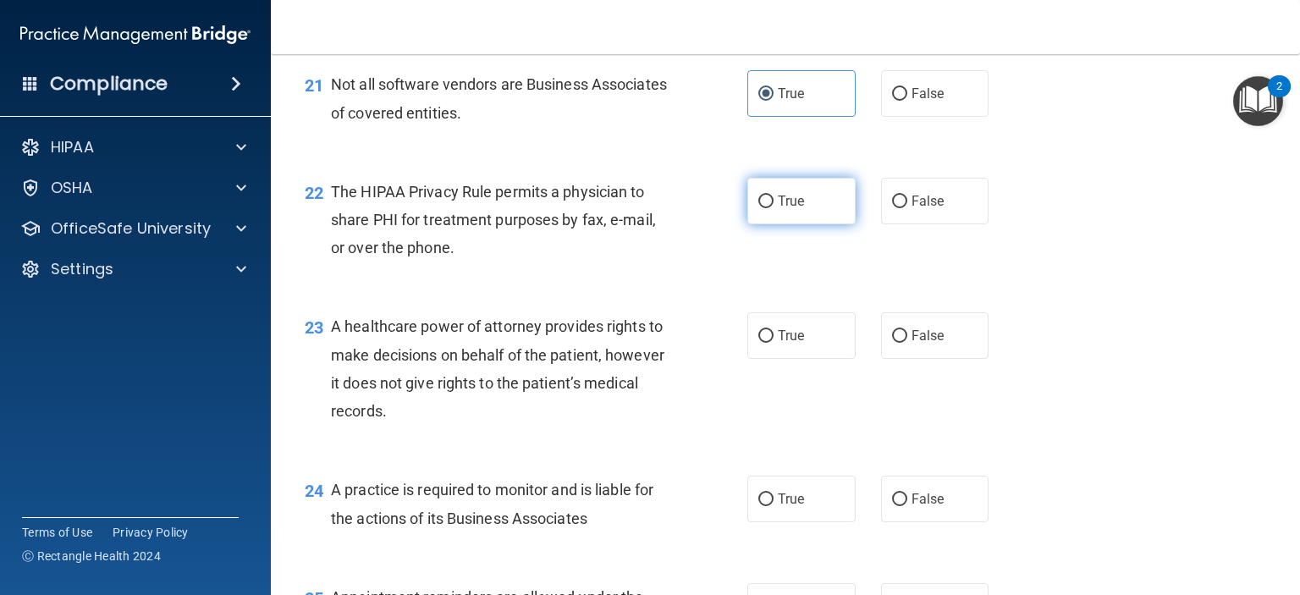
drag, startPoint x: 782, startPoint y: 251, endPoint x: 786, endPoint y: 276, distance: 24.8
click at [782, 209] on span "True" at bounding box center [791, 201] width 26 height 16
click at [774, 208] on input "True" at bounding box center [765, 202] width 15 height 13
radio input "true"
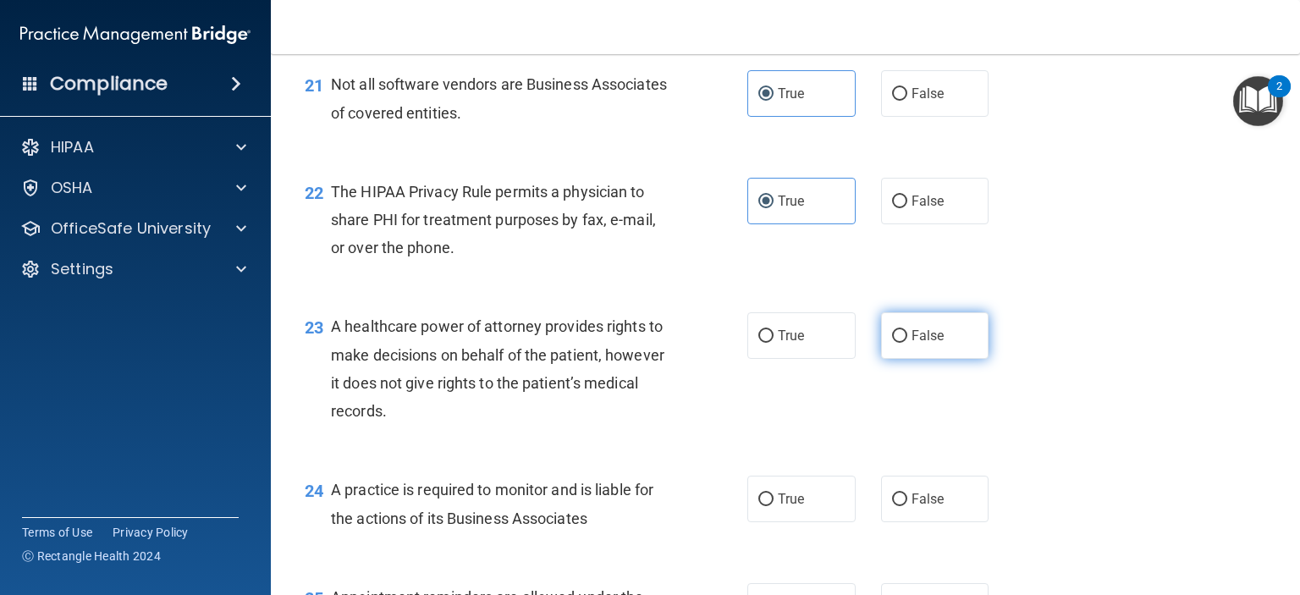
click at [907, 359] on label "False" at bounding box center [935, 335] width 108 height 47
click at [907, 343] on input "False" at bounding box center [899, 336] width 15 height 13
radio input "true"
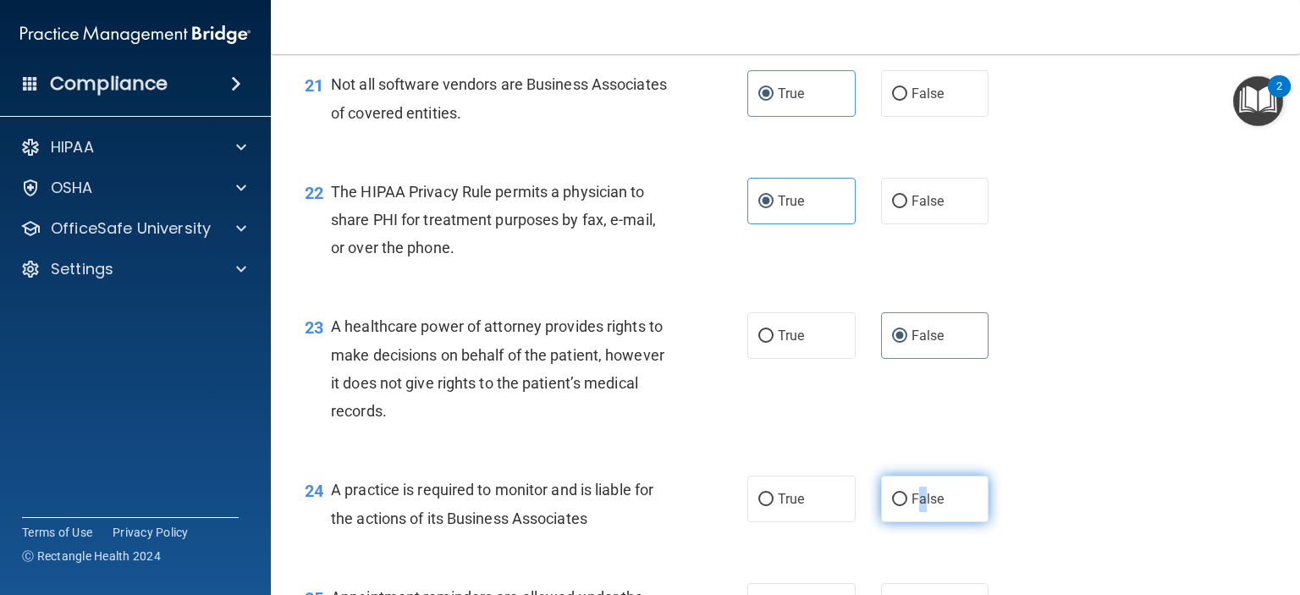
click at [912, 507] on span "False" at bounding box center [928, 499] width 33 height 16
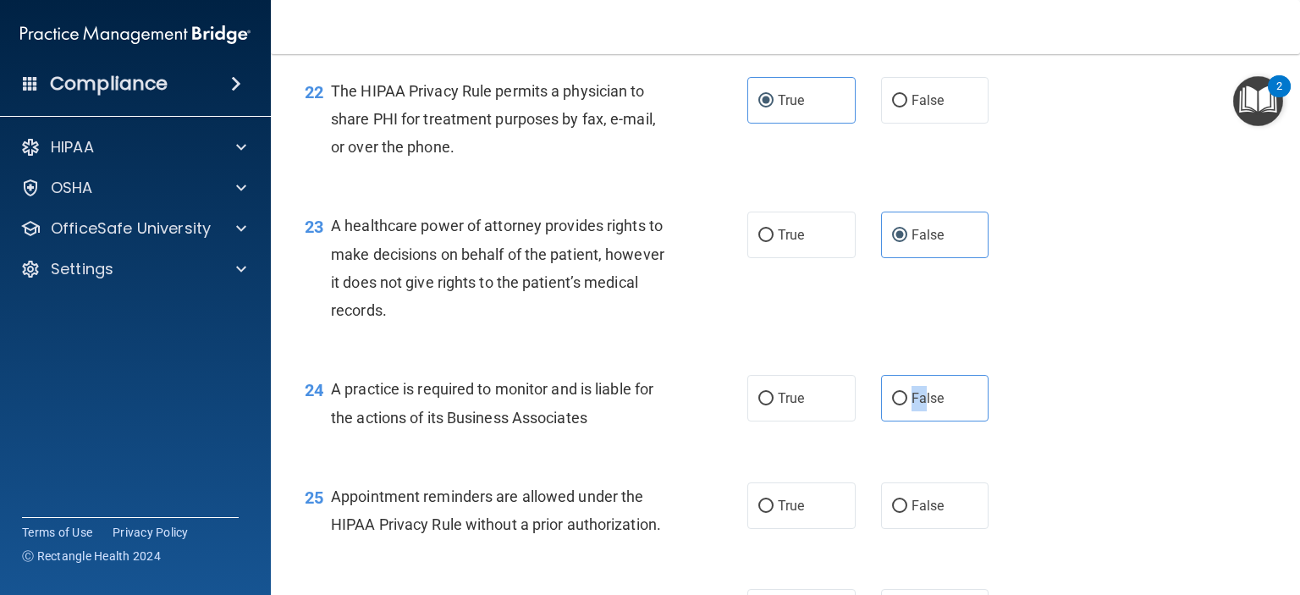
scroll to position [3386, 0]
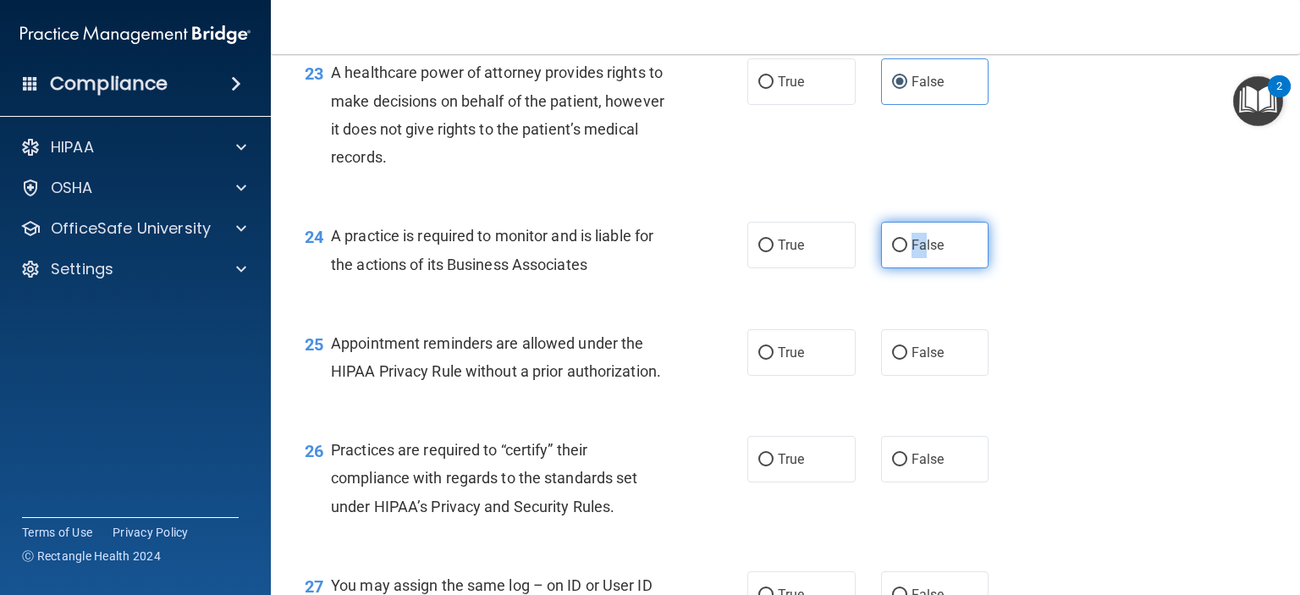
click at [883, 268] on label "False" at bounding box center [935, 245] width 108 height 47
click at [892, 252] on input "False" at bounding box center [899, 246] width 15 height 13
radio input "true"
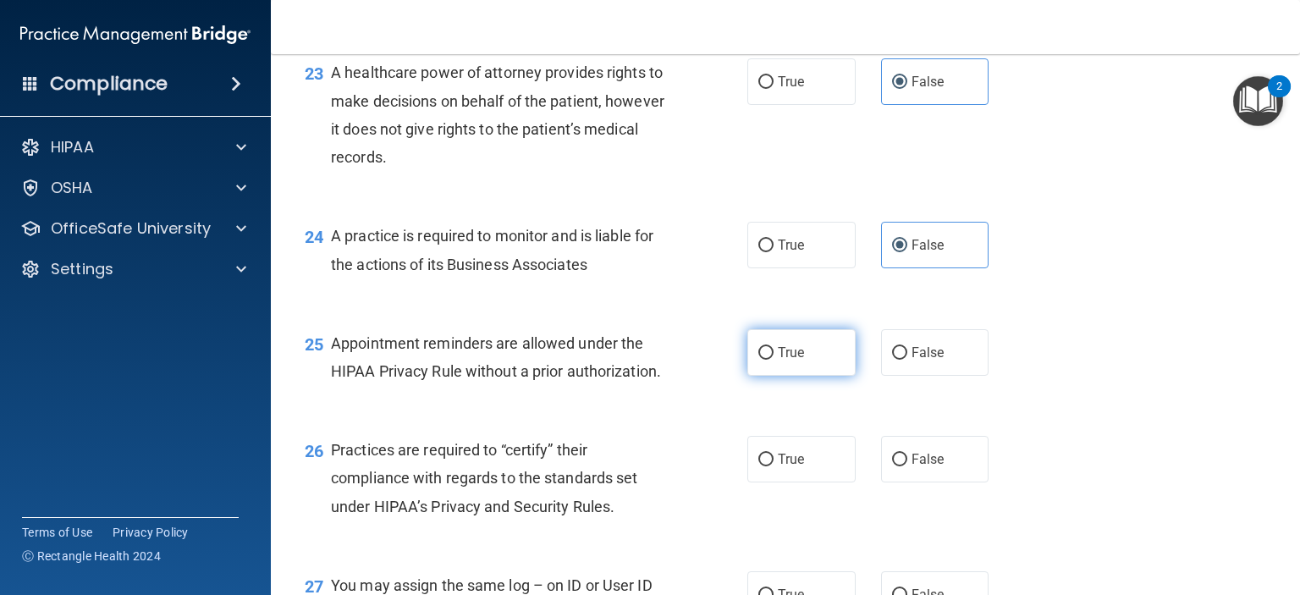
click at [792, 376] on label "True" at bounding box center [801, 352] width 108 height 47
click at [774, 360] on input "True" at bounding box center [765, 353] width 15 height 13
radio input "true"
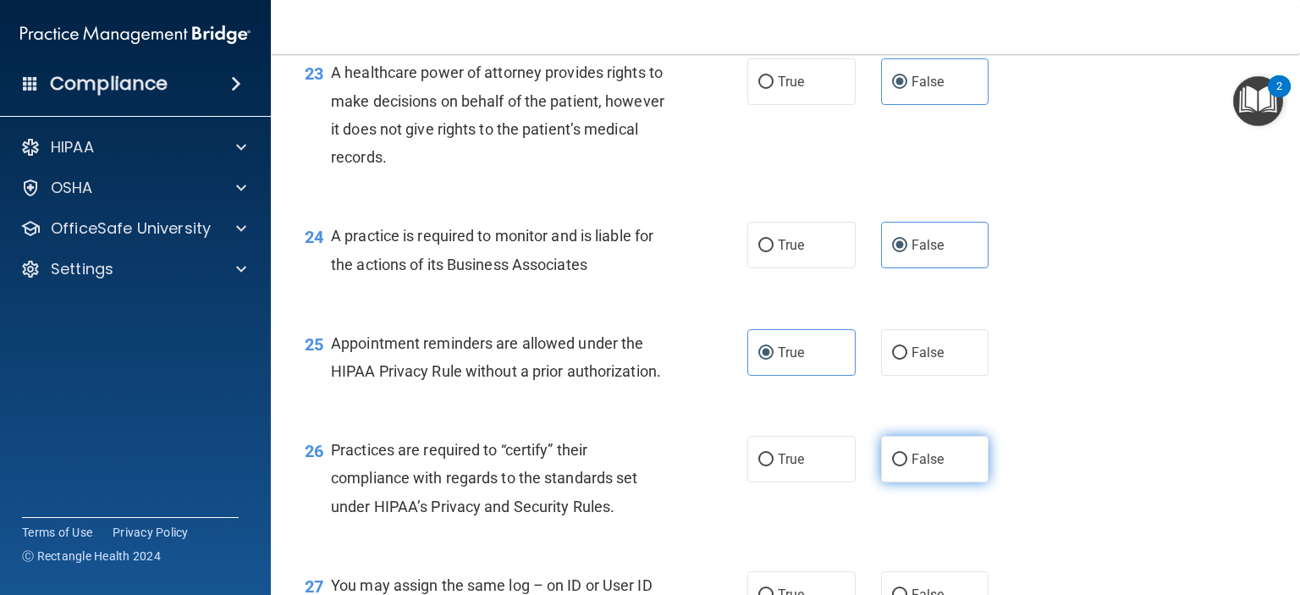
click at [896, 482] on label "False" at bounding box center [935, 459] width 108 height 47
click at [896, 466] on input "False" at bounding box center [899, 460] width 15 height 13
radio input "true"
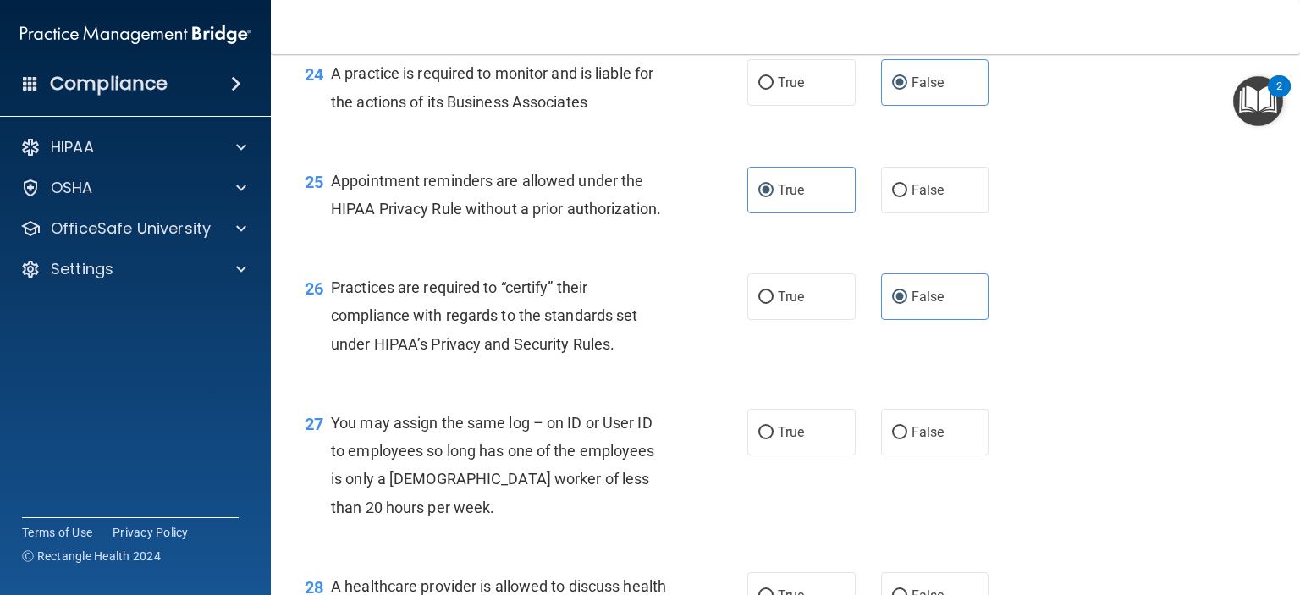
scroll to position [3640, 0]
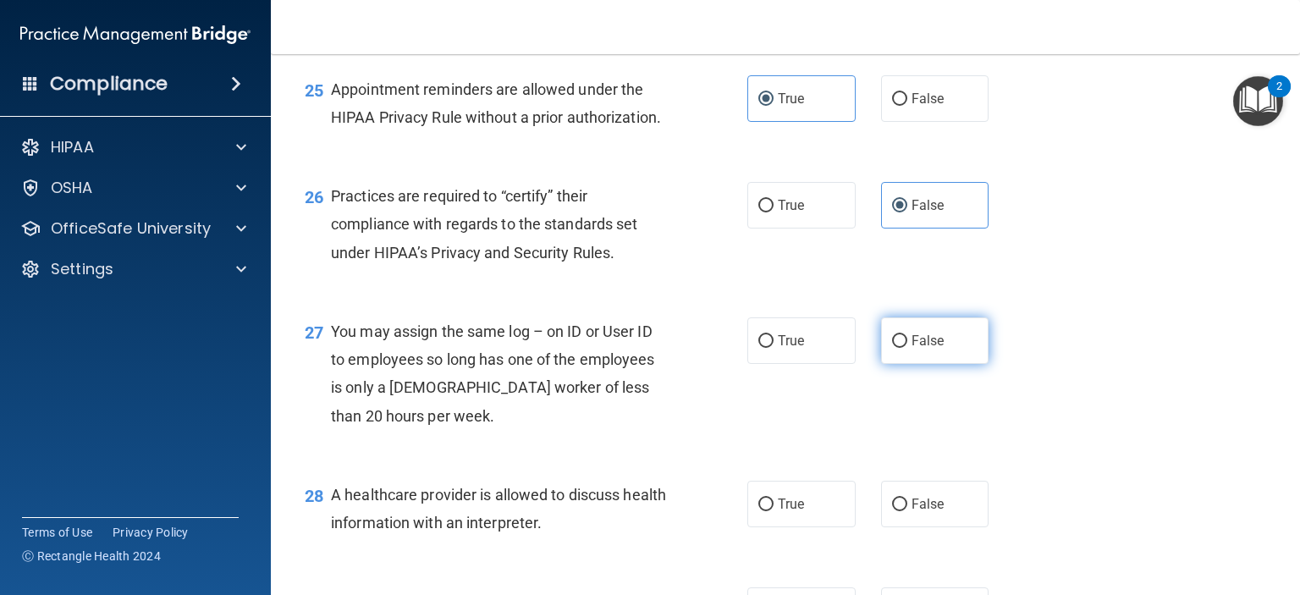
click at [901, 364] on label "False" at bounding box center [935, 340] width 108 height 47
click at [901, 348] on input "False" at bounding box center [899, 341] width 15 height 13
radio input "true"
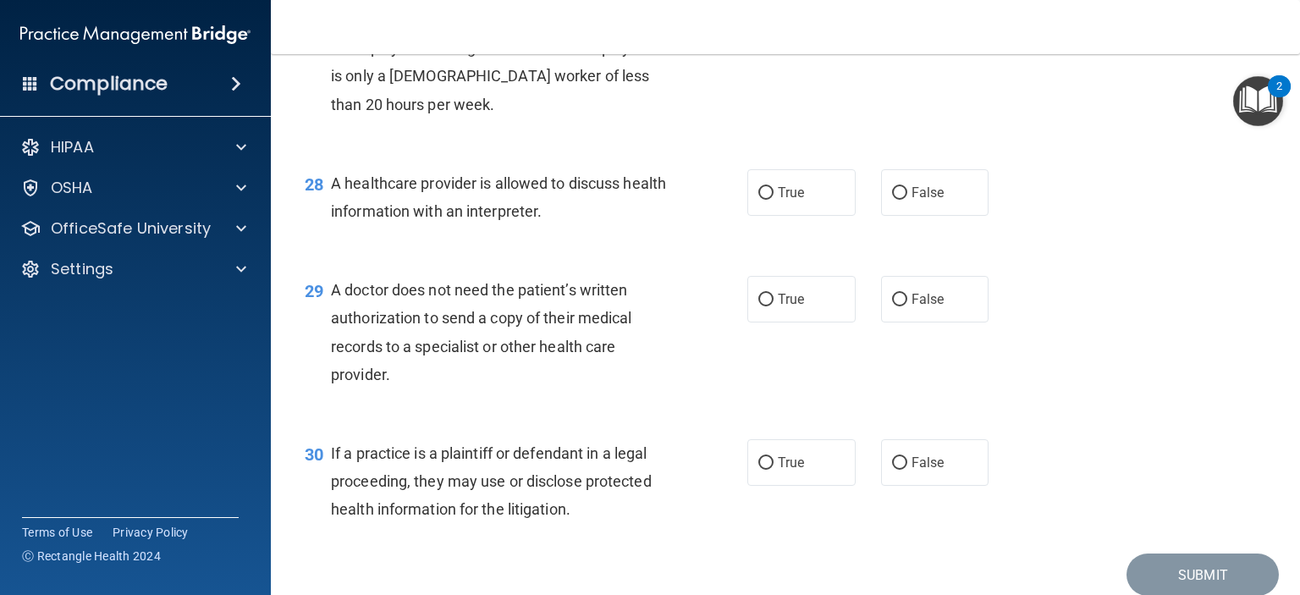
scroll to position [3978, 0]
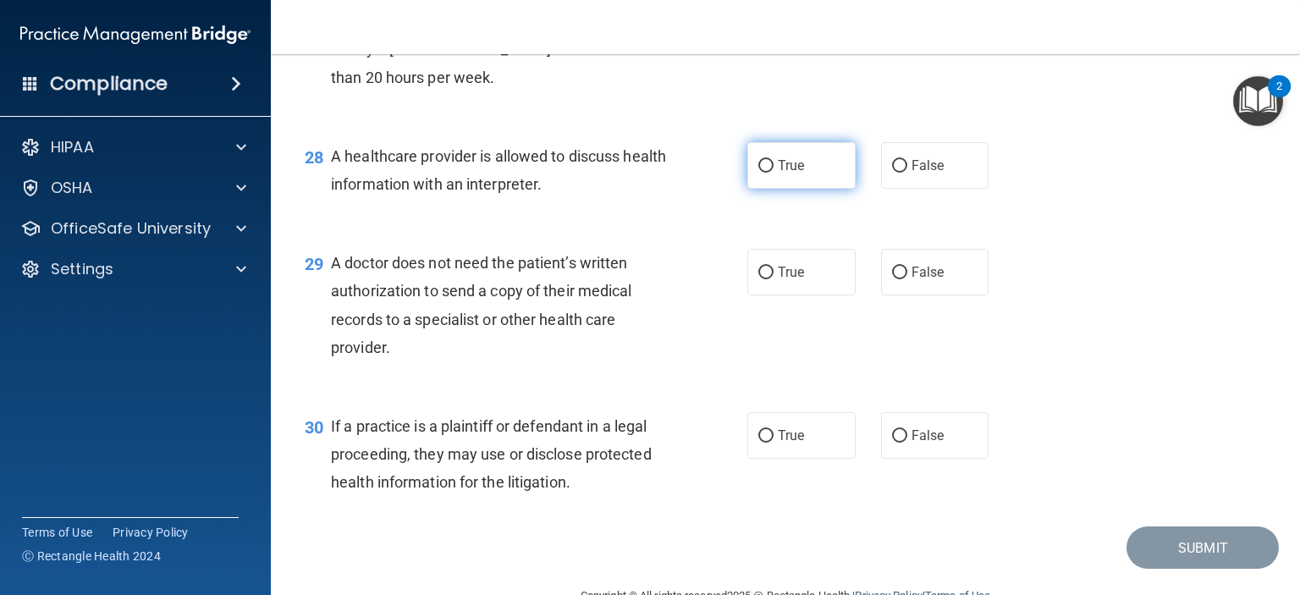
click at [771, 189] on label "True" at bounding box center [801, 165] width 108 height 47
click at [771, 173] on input "True" at bounding box center [765, 166] width 15 height 13
radio input "true"
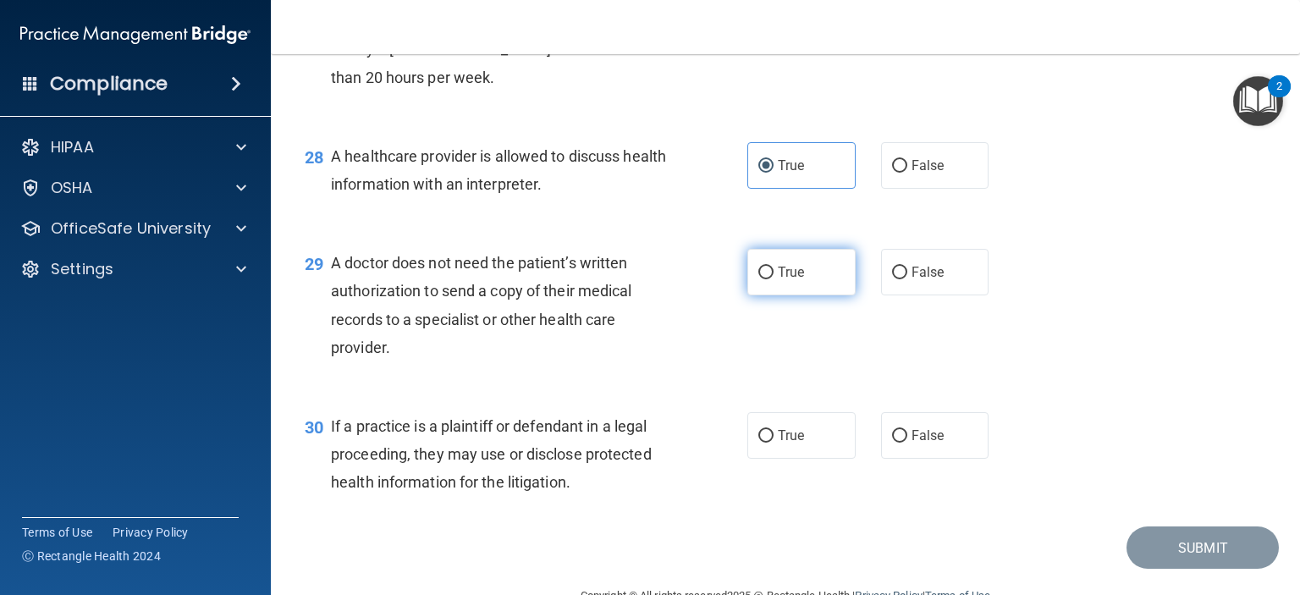
click at [779, 280] on span "True" at bounding box center [791, 272] width 26 height 16
click at [774, 279] on input "True" at bounding box center [765, 273] width 15 height 13
radio input "true"
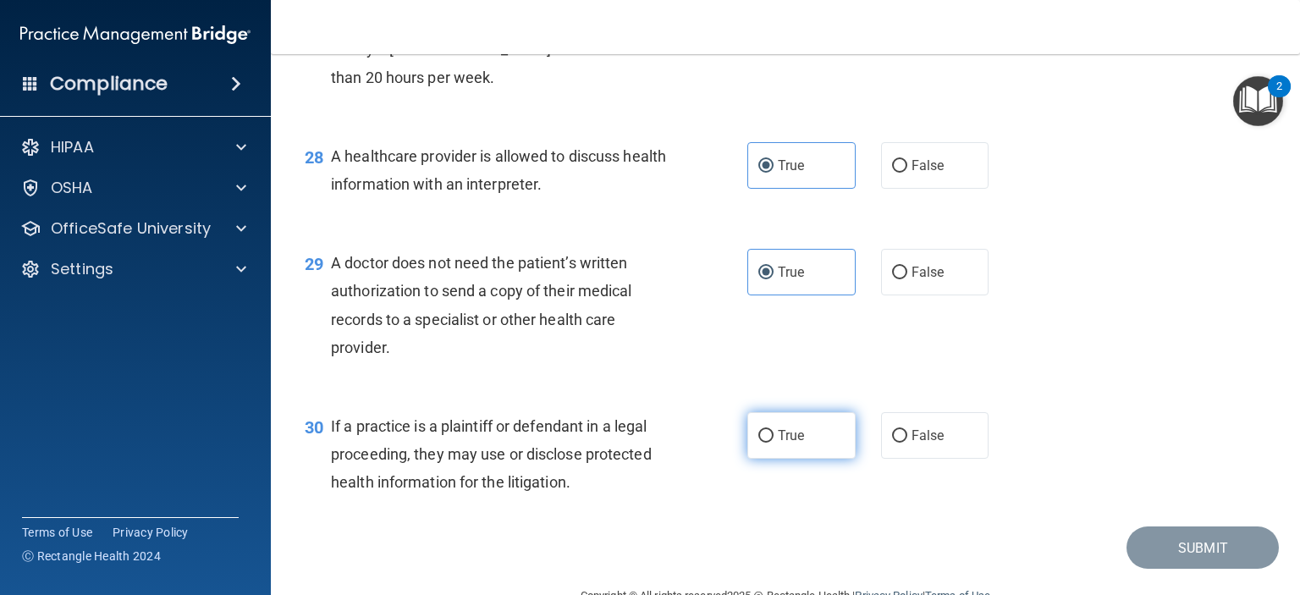
click at [752, 459] on label "True" at bounding box center [801, 435] width 108 height 47
click at [758, 443] on input "True" at bounding box center [765, 436] width 15 height 13
radio input "true"
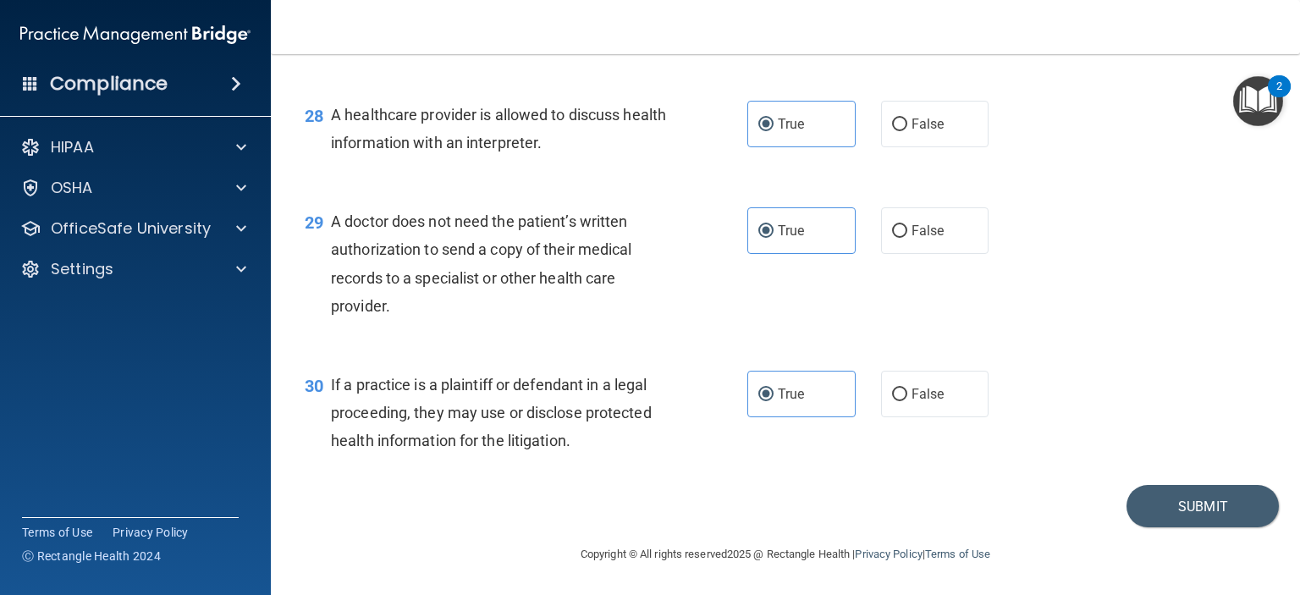
scroll to position [4077, 0]
click at [1183, 520] on button "Submit" at bounding box center [1203, 506] width 152 height 43
click at [1161, 505] on button "Submit" at bounding box center [1203, 506] width 152 height 43
click at [1202, 502] on button "Submit" at bounding box center [1203, 506] width 152 height 43
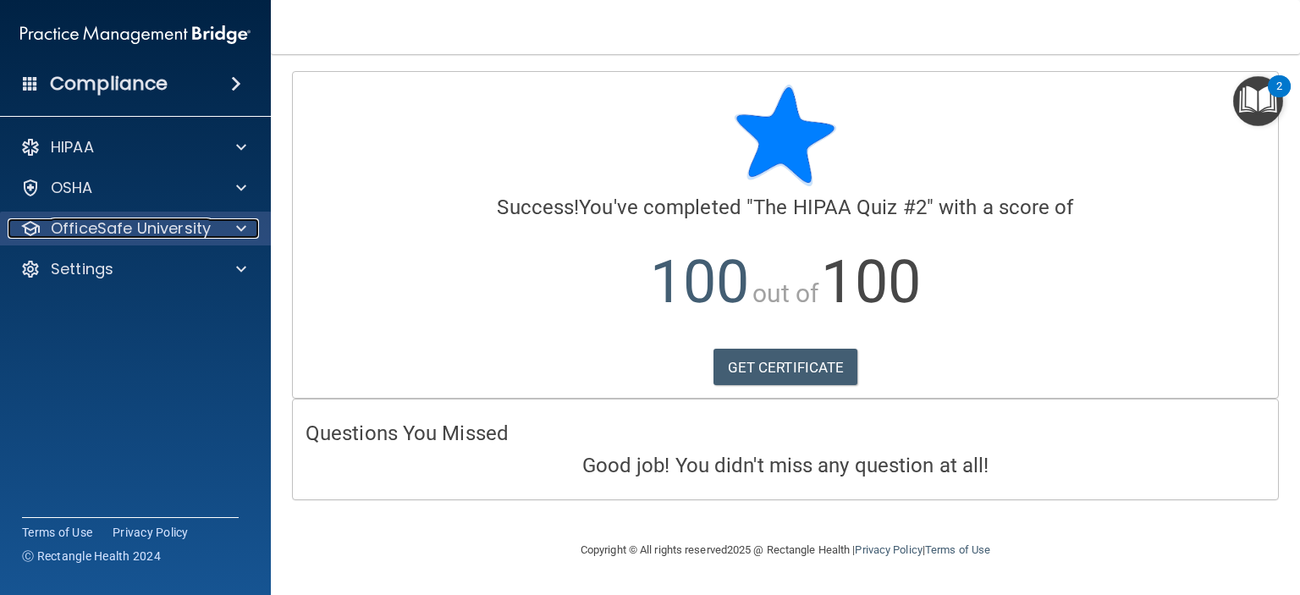
click at [238, 224] on span at bounding box center [241, 228] width 10 height 20
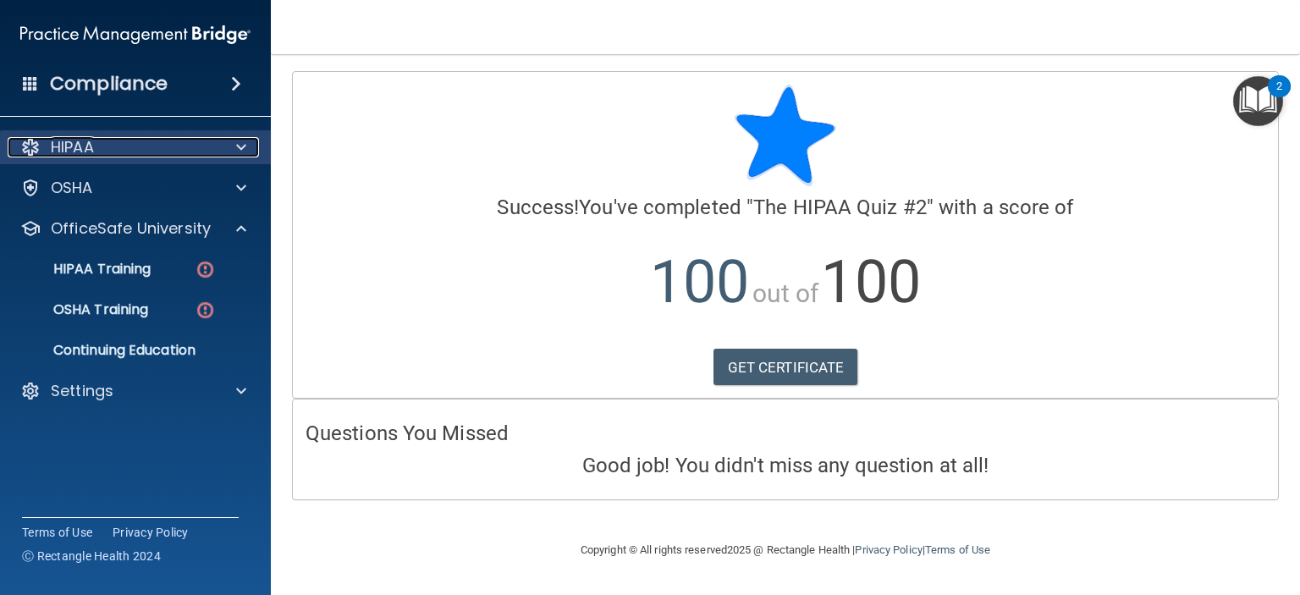
click at [152, 140] on div "HIPAA" at bounding box center [113, 147] width 210 height 20
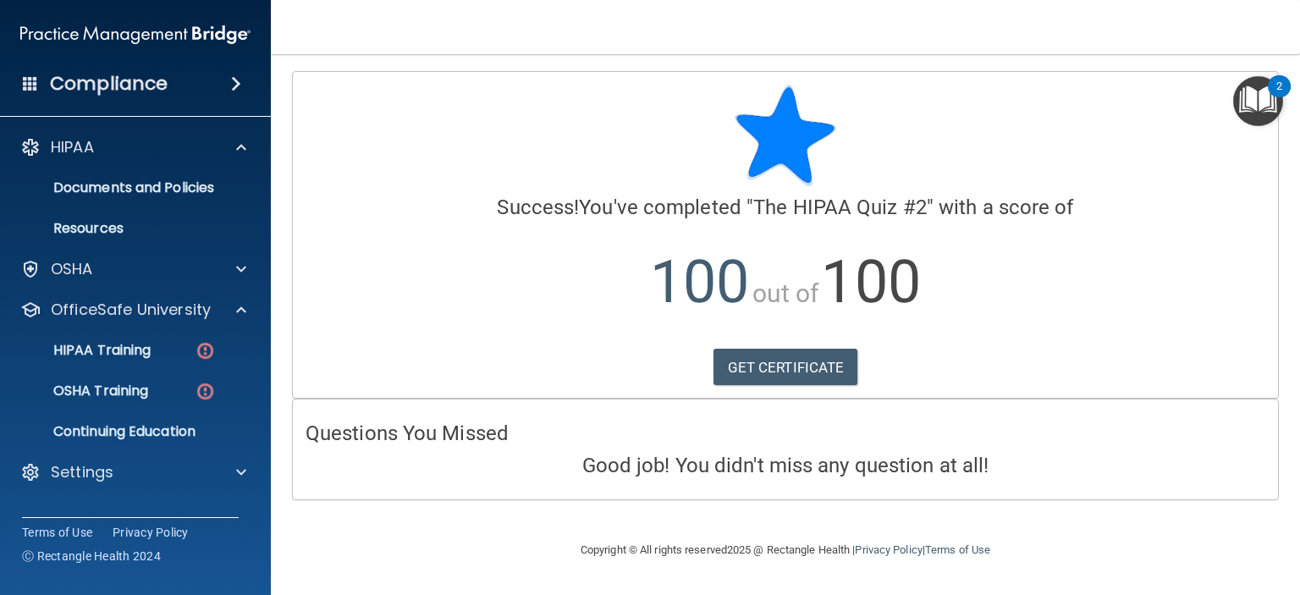
click at [153, 326] on div "OfficeSafe University HIPAA Training OSHA Training Continuing Education" at bounding box center [136, 371] width 272 height 156
click at [153, 328] on ul "HIPAA Training OSHA Training Continuing Education" at bounding box center [136, 388] width 306 height 122
click at [157, 346] on div "HIPAA Training" at bounding box center [126, 350] width 231 height 17
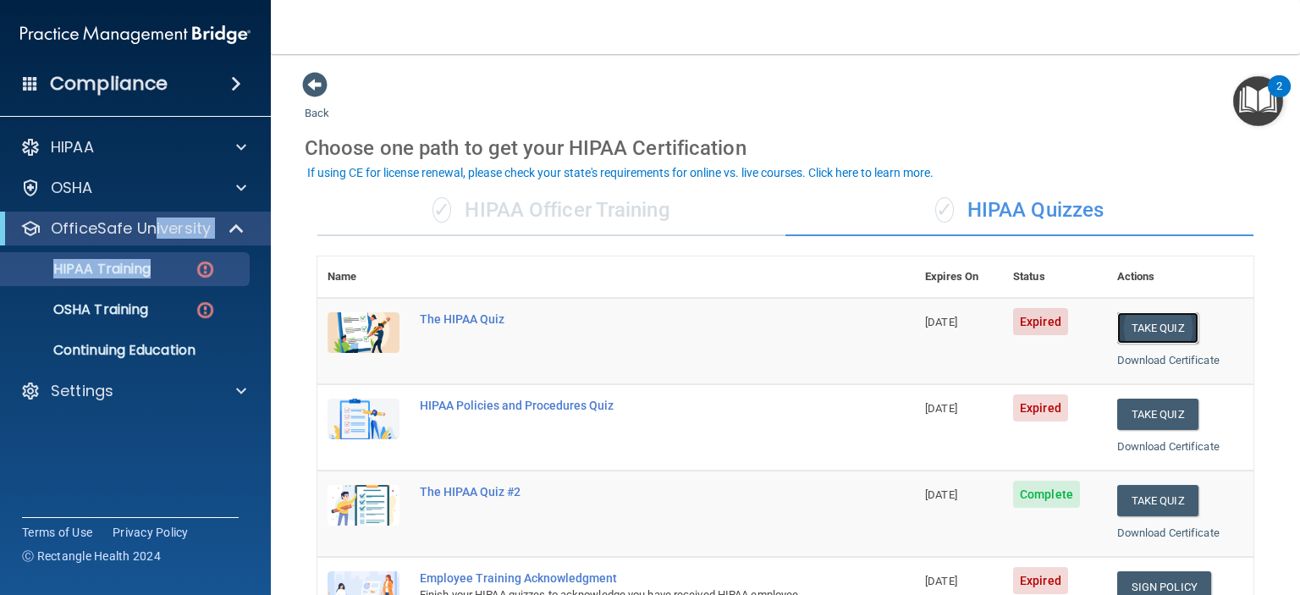
click at [1149, 326] on button "Take Quiz" at bounding box center [1157, 327] width 81 height 31
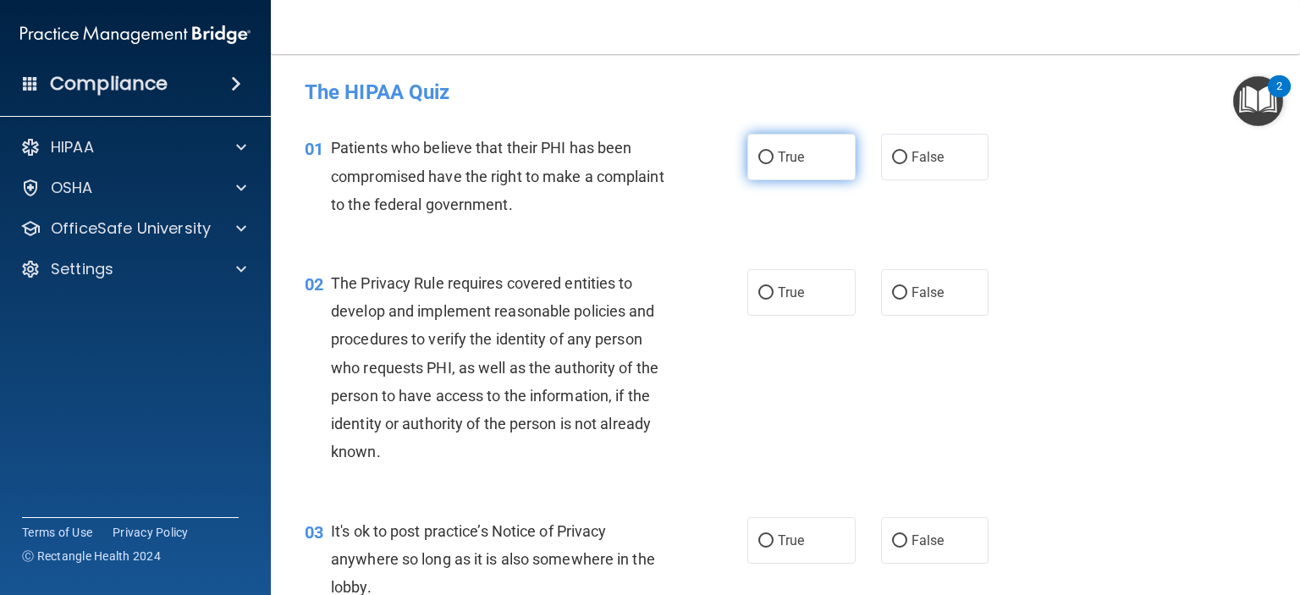
click at [770, 168] on label "True" at bounding box center [801, 157] width 108 height 47
click at [770, 164] on input "True" at bounding box center [765, 158] width 15 height 13
radio input "true"
click at [781, 289] on span "True" at bounding box center [791, 292] width 26 height 16
click at [774, 289] on input "True" at bounding box center [765, 293] width 15 height 13
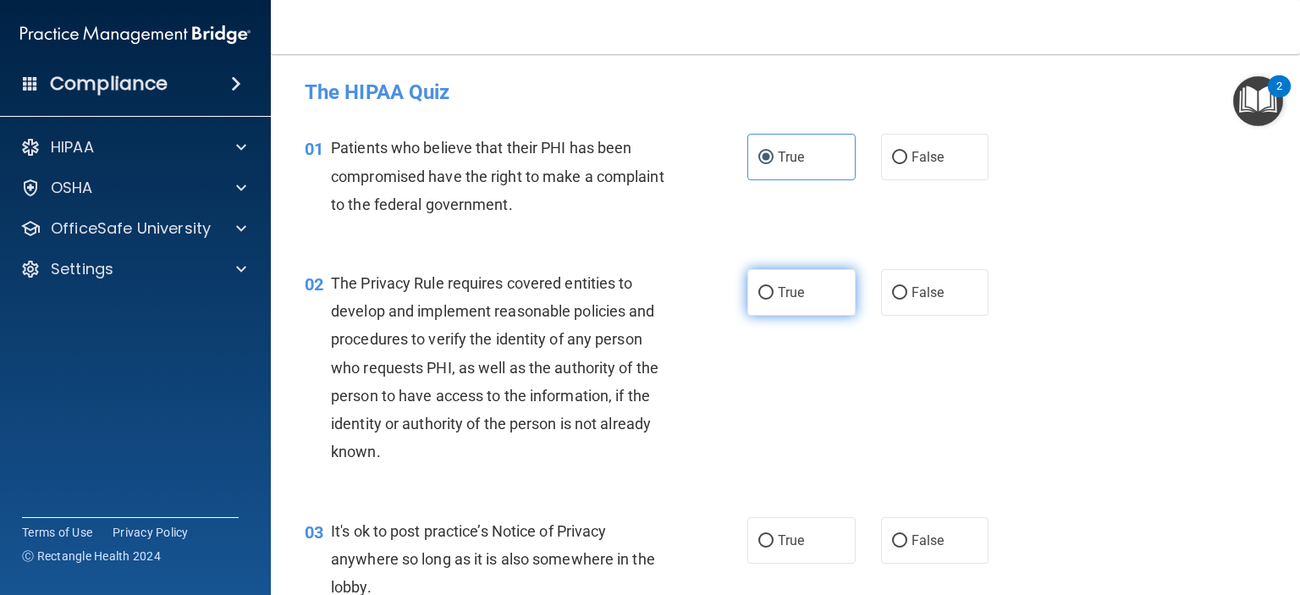
radio input "true"
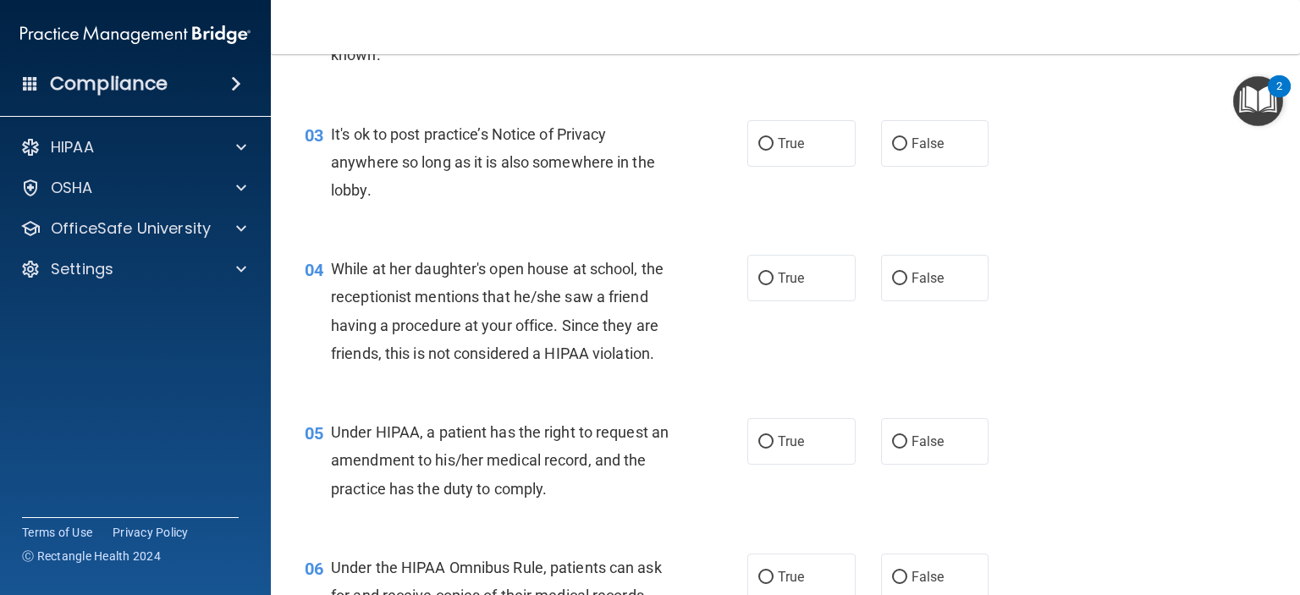
scroll to position [423, 0]
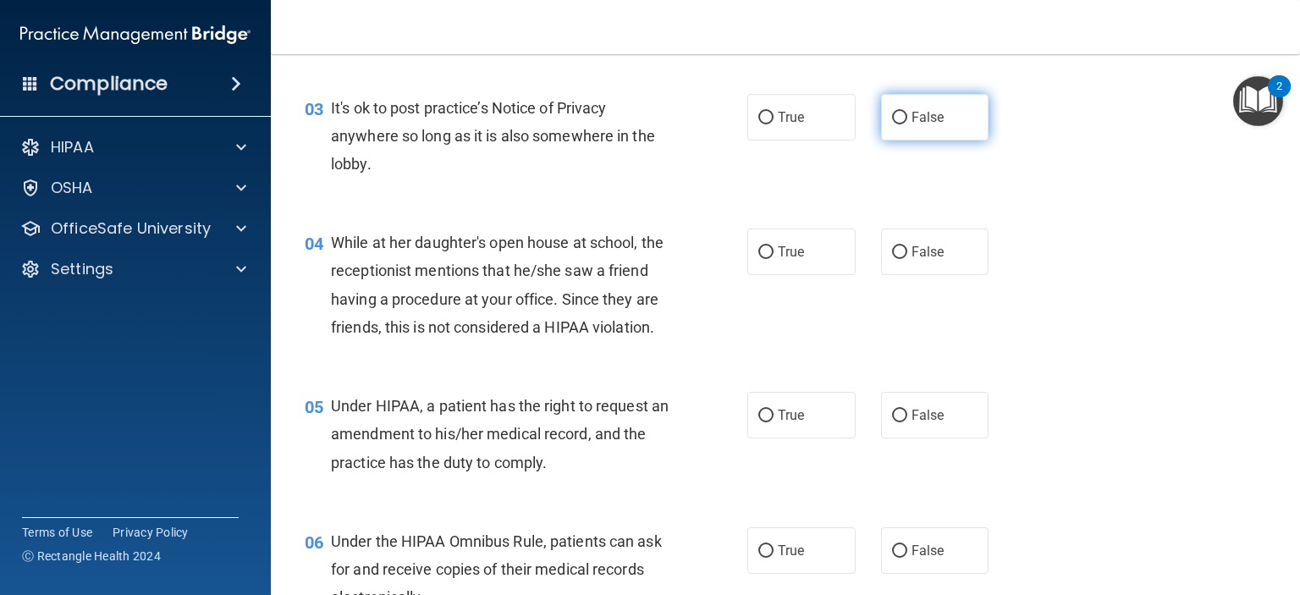
click at [917, 122] on span "False" at bounding box center [928, 117] width 33 height 16
click at [907, 122] on input "False" at bounding box center [899, 118] width 15 height 13
radio input "true"
click at [926, 262] on label "False" at bounding box center [935, 252] width 108 height 47
click at [907, 259] on input "False" at bounding box center [899, 252] width 15 height 13
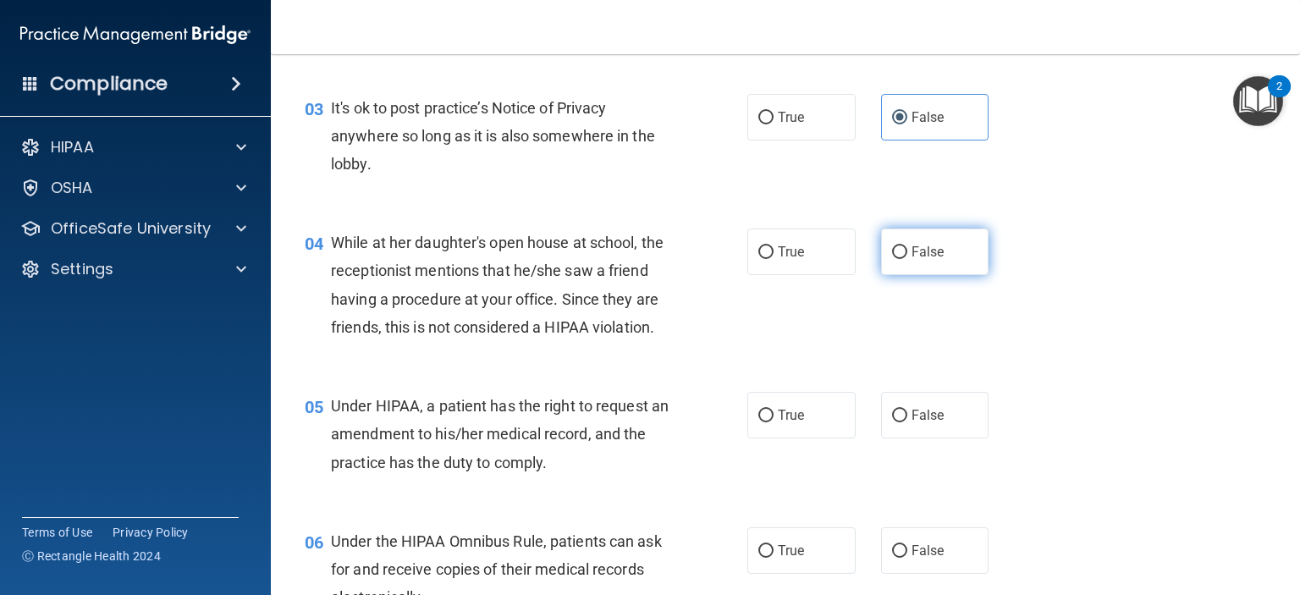
radio input "true"
click at [927, 438] on label "False" at bounding box center [935, 415] width 108 height 47
click at [907, 422] on input "False" at bounding box center [899, 416] width 15 height 13
radio input "true"
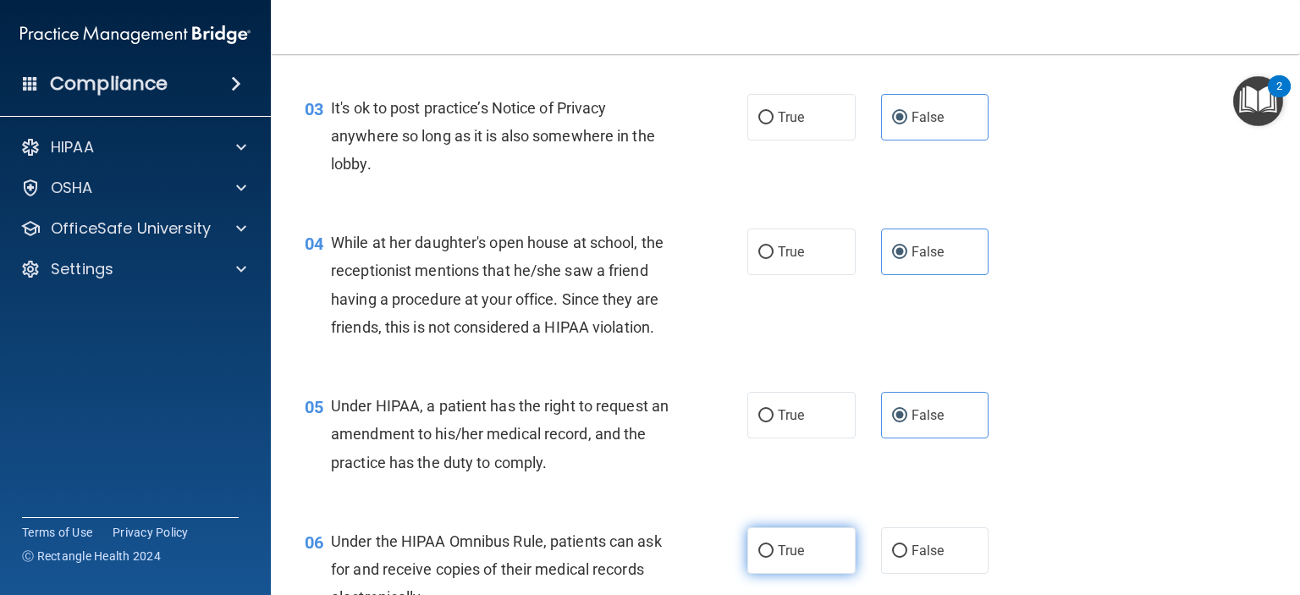
click at [819, 574] on label "True" at bounding box center [801, 550] width 108 height 47
click at [774, 558] on input "True" at bounding box center [765, 551] width 15 height 13
radio input "true"
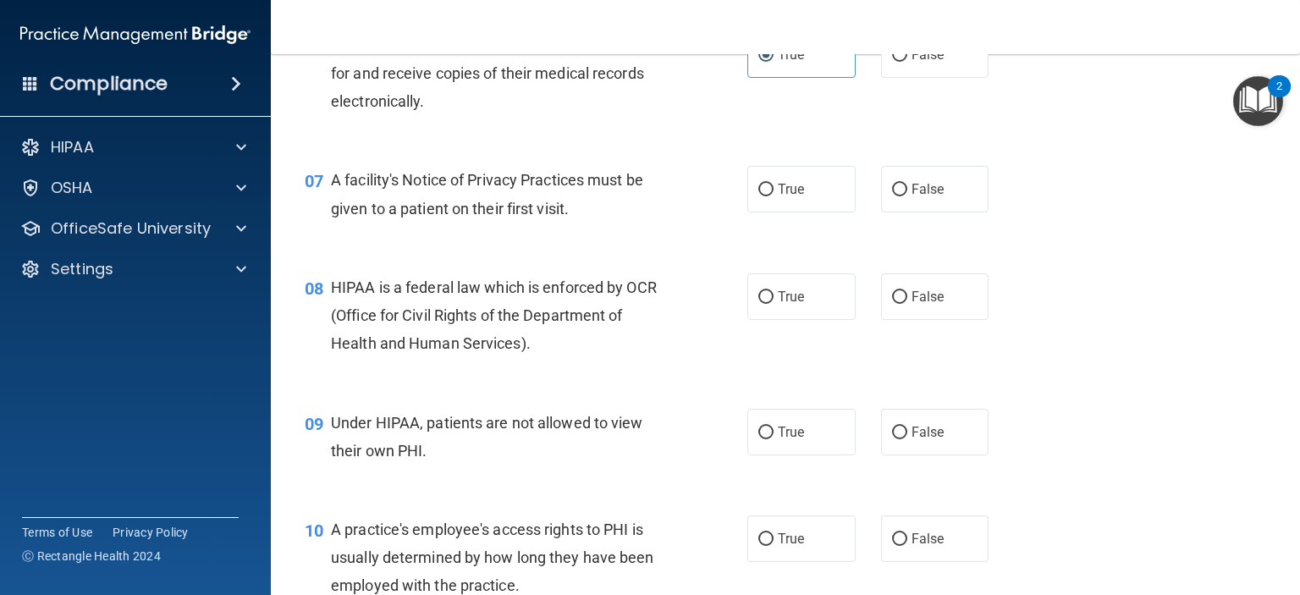
scroll to position [931, 0]
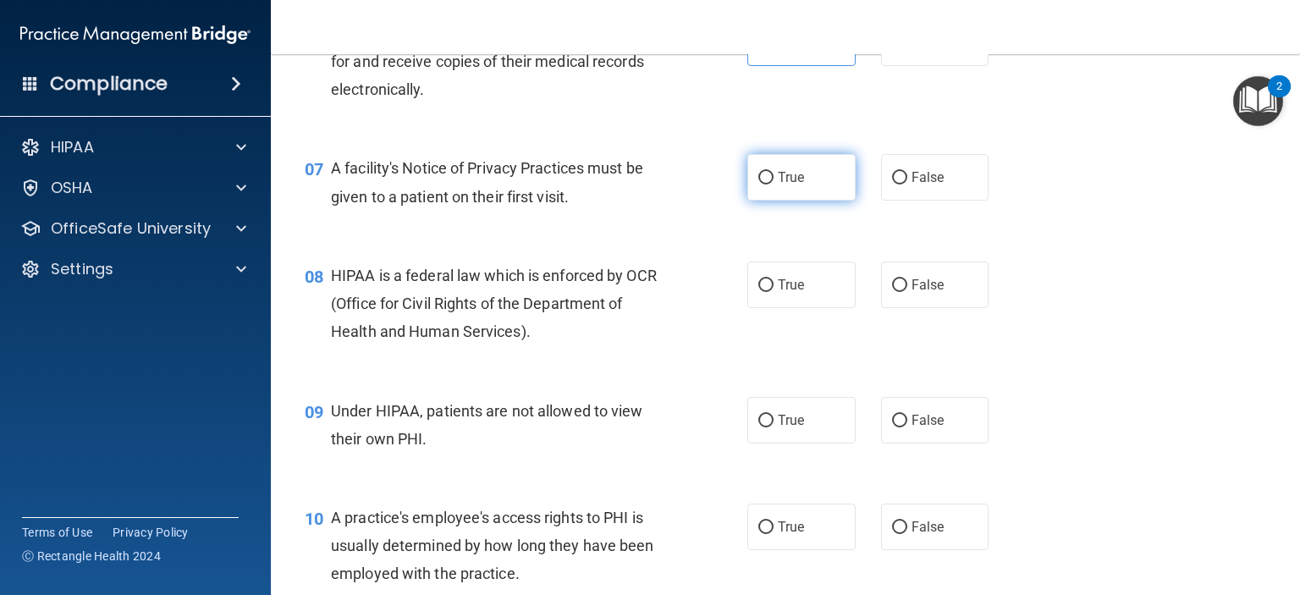
click at [782, 185] on span "True" at bounding box center [791, 177] width 26 height 16
click at [774, 185] on input "True" at bounding box center [765, 178] width 15 height 13
radio input "true"
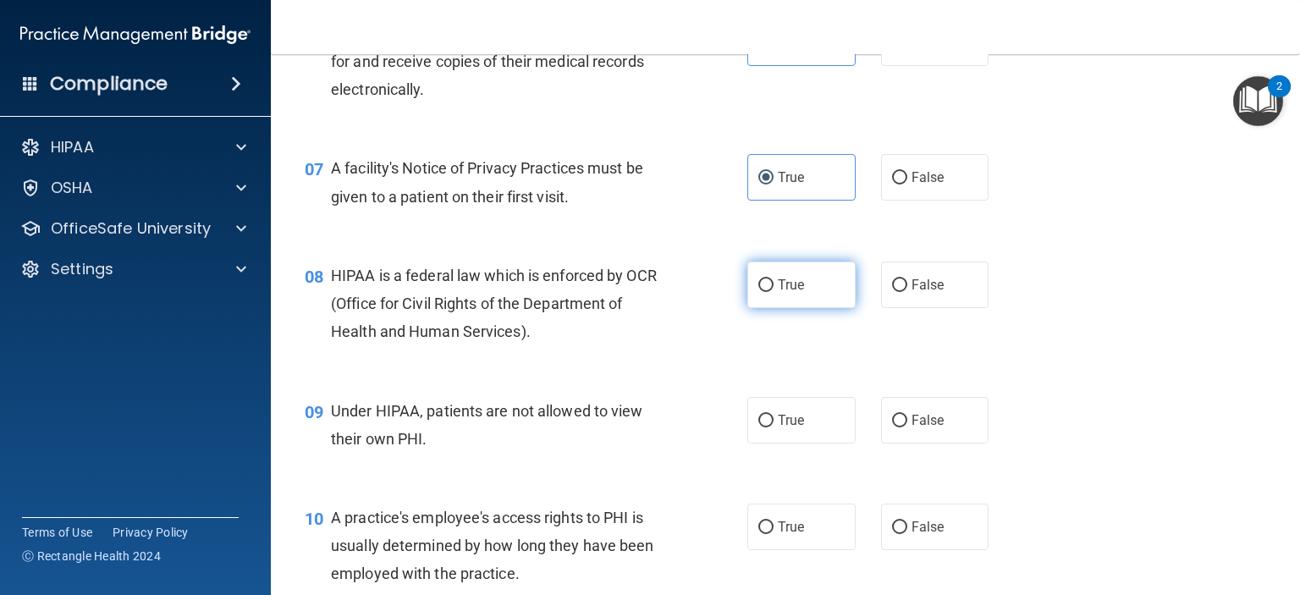
click at [782, 293] on span "True" at bounding box center [791, 285] width 26 height 16
click at [774, 292] on input "True" at bounding box center [765, 285] width 15 height 13
radio input "true"
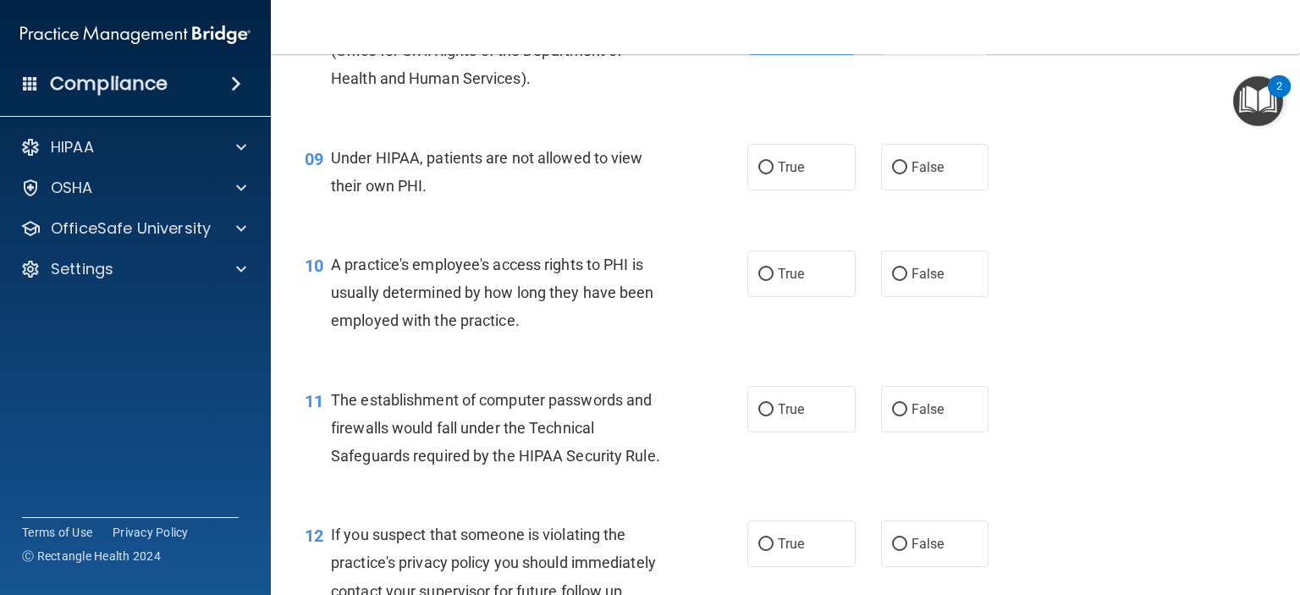
scroll to position [1185, 0]
click at [945, 190] on label "False" at bounding box center [935, 166] width 108 height 47
click at [907, 174] on input "False" at bounding box center [899, 167] width 15 height 13
radio input "true"
click at [925, 281] on span "False" at bounding box center [928, 273] width 33 height 16
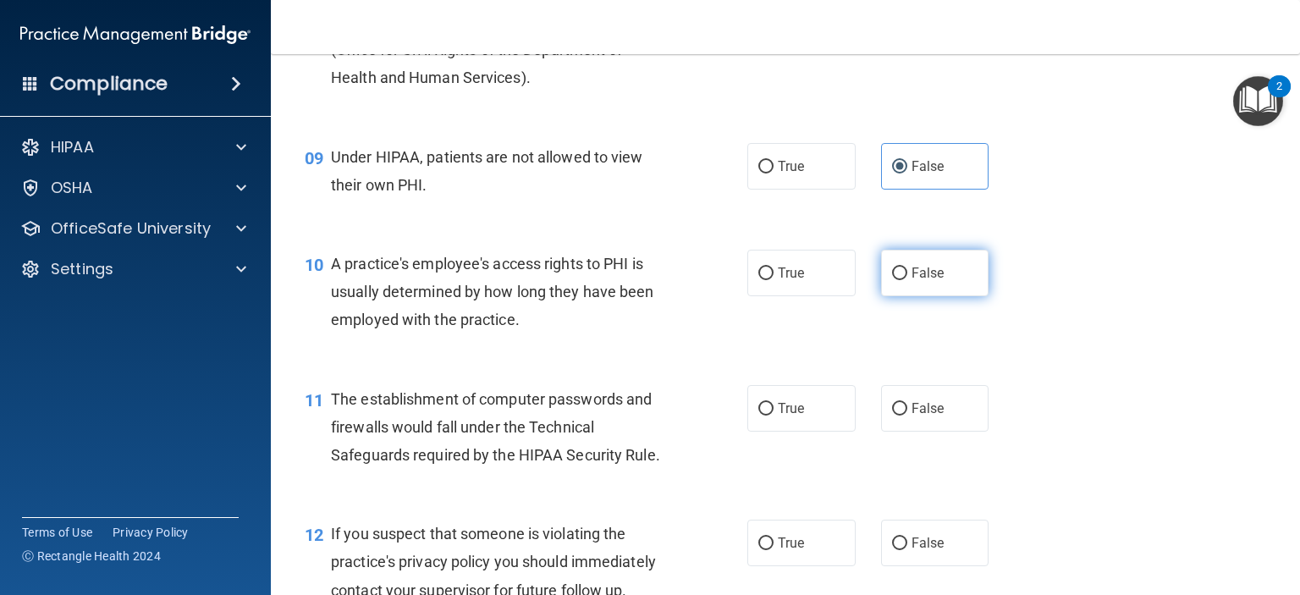
click at [907, 280] on input "False" at bounding box center [899, 273] width 15 height 13
radio input "true"
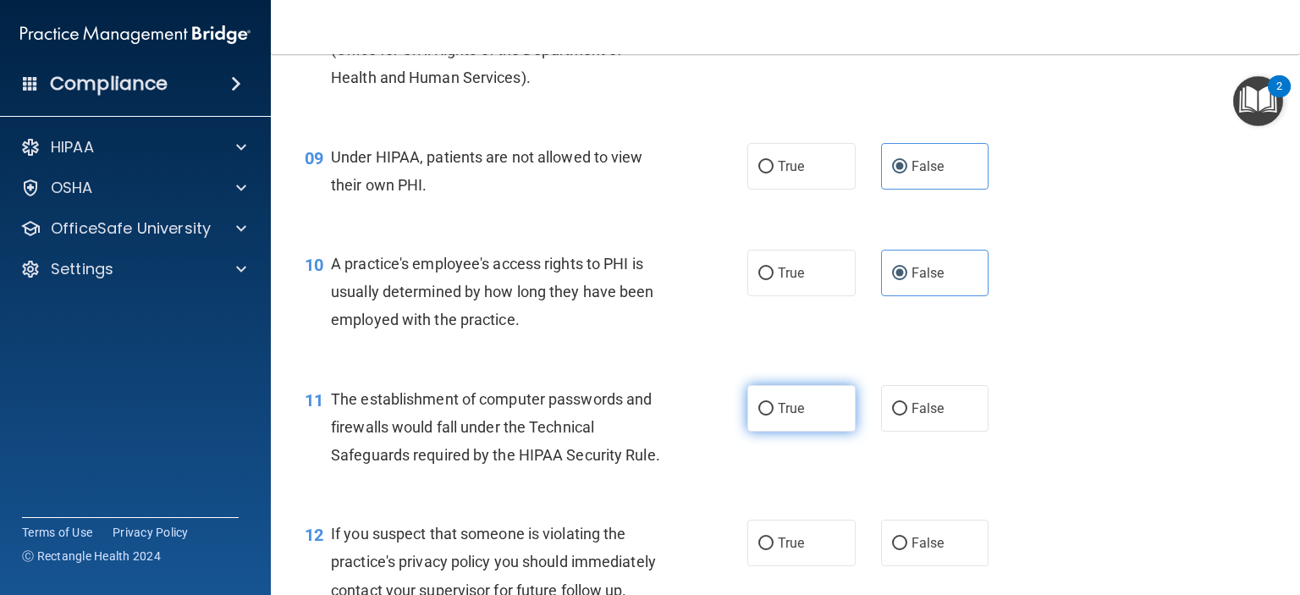
click at [758, 416] on input "True" at bounding box center [765, 409] width 15 height 13
radio input "true"
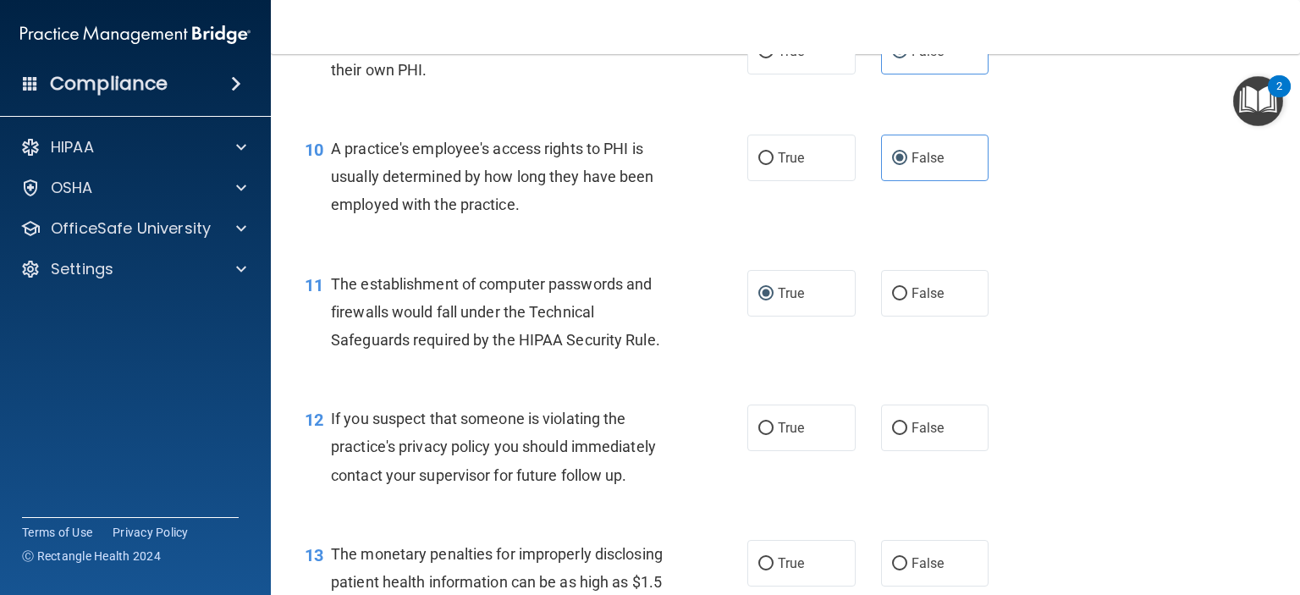
scroll to position [1439, 0]
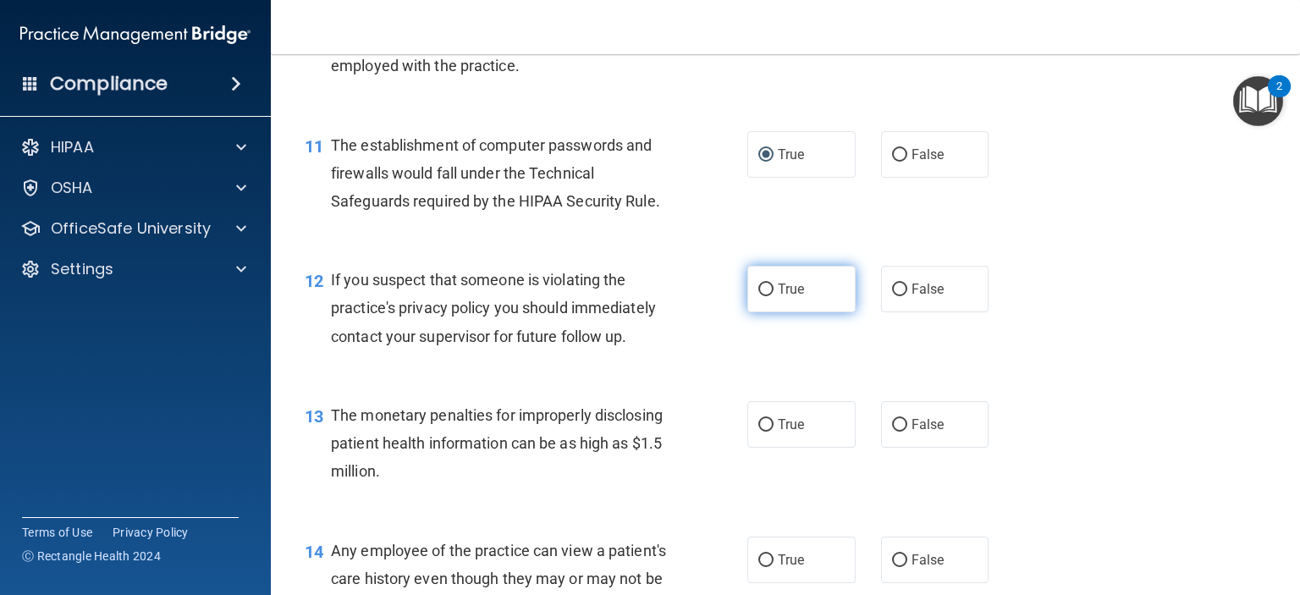
click at [778, 297] on span "True" at bounding box center [791, 289] width 26 height 16
click at [772, 296] on input "True" at bounding box center [765, 290] width 15 height 13
radio input "true"
click at [765, 448] on label "True" at bounding box center [801, 424] width 108 height 47
click at [765, 432] on input "True" at bounding box center [765, 425] width 15 height 13
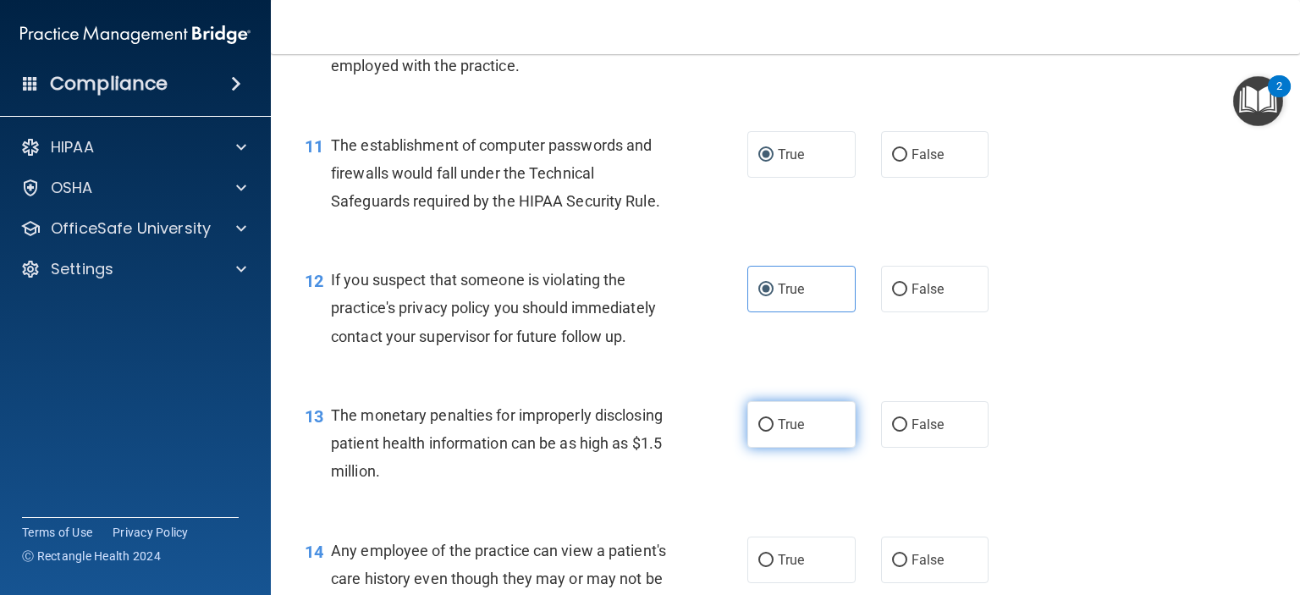
radio input "true"
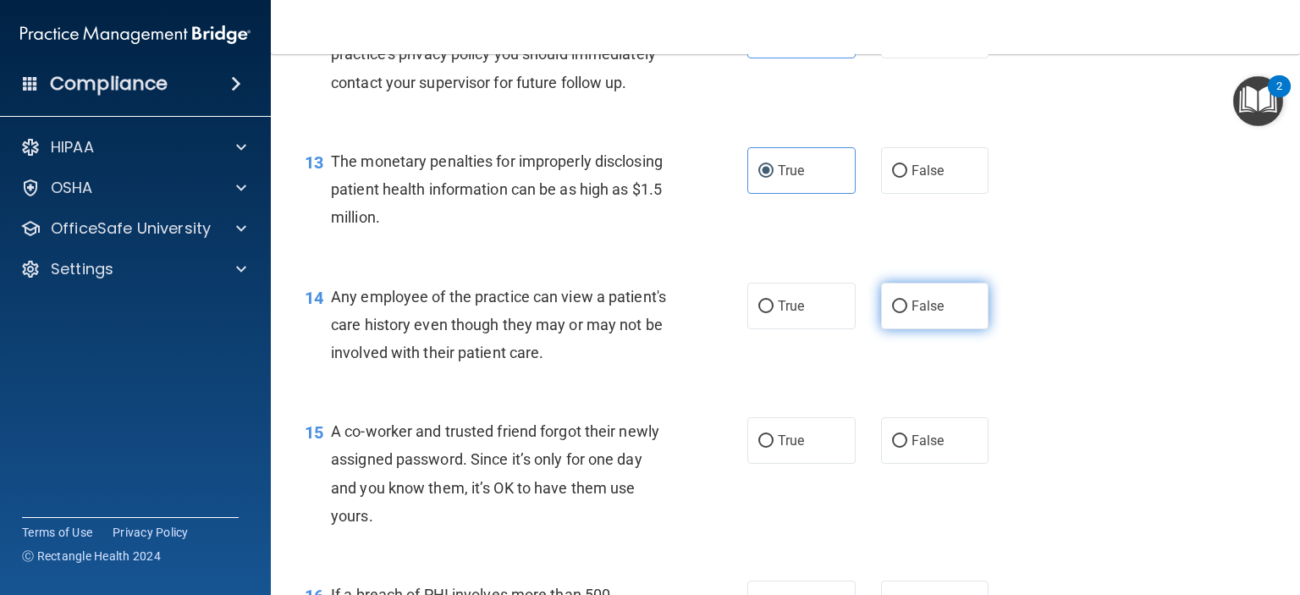
click at [913, 314] on span "False" at bounding box center [928, 306] width 33 height 16
click at [907, 313] on input "False" at bounding box center [899, 306] width 15 height 13
radio input "true"
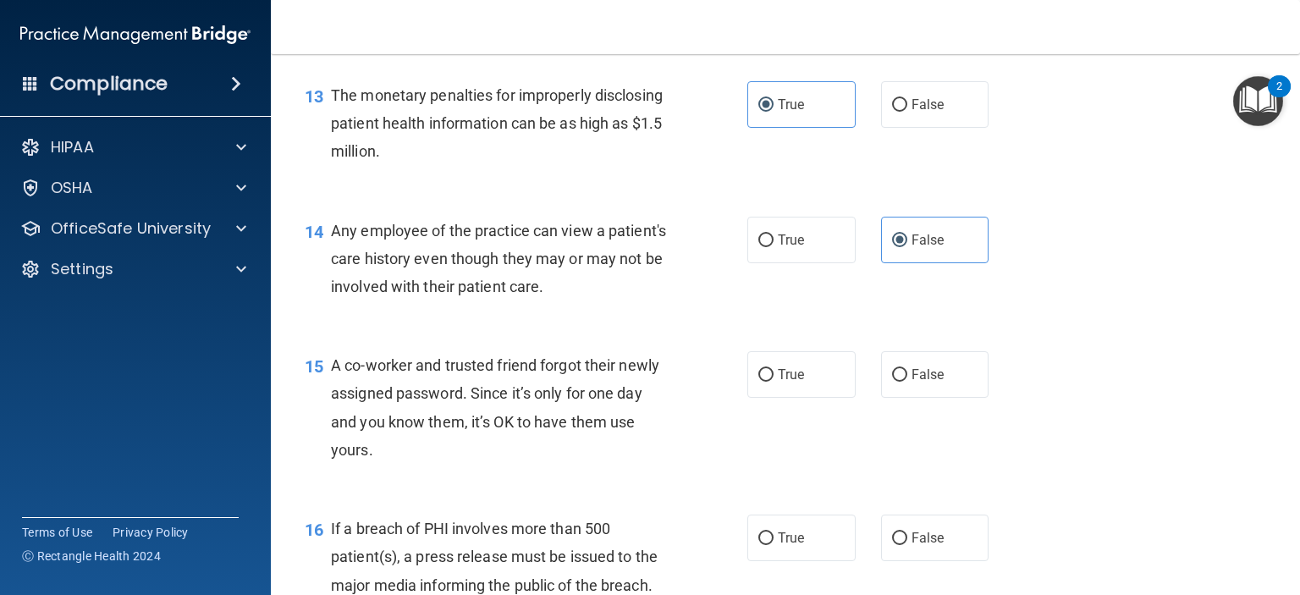
scroll to position [1862, 0]
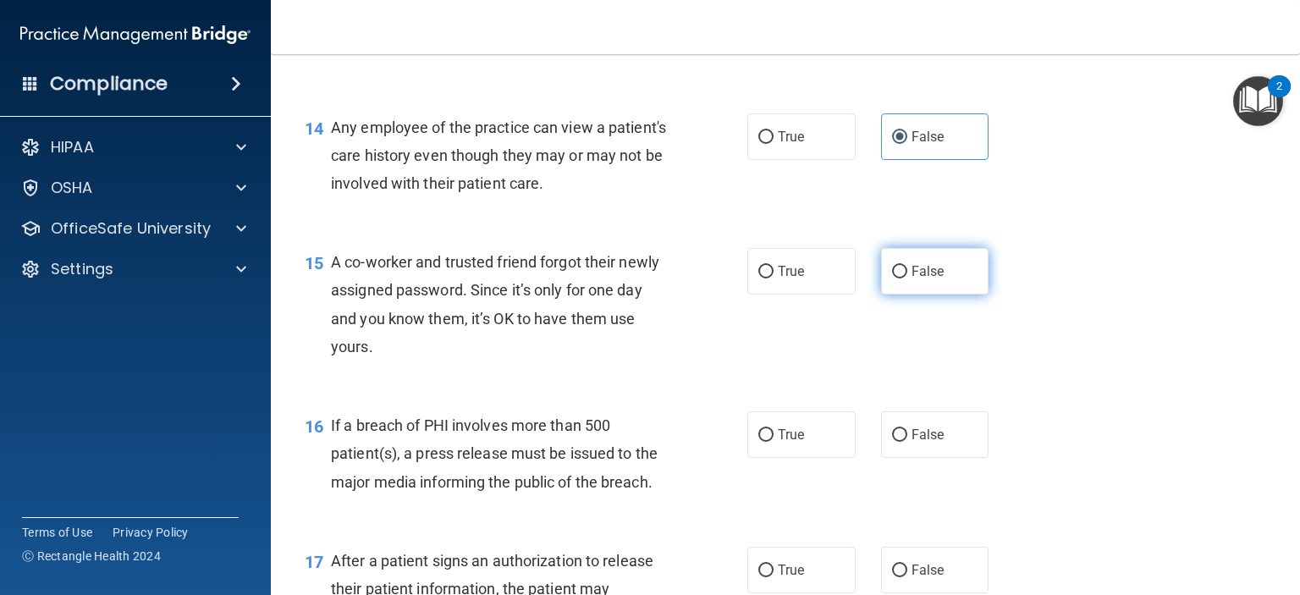
click at [918, 279] on span "False" at bounding box center [928, 271] width 33 height 16
click at [907, 278] on input "False" at bounding box center [899, 272] width 15 height 13
radio input "true"
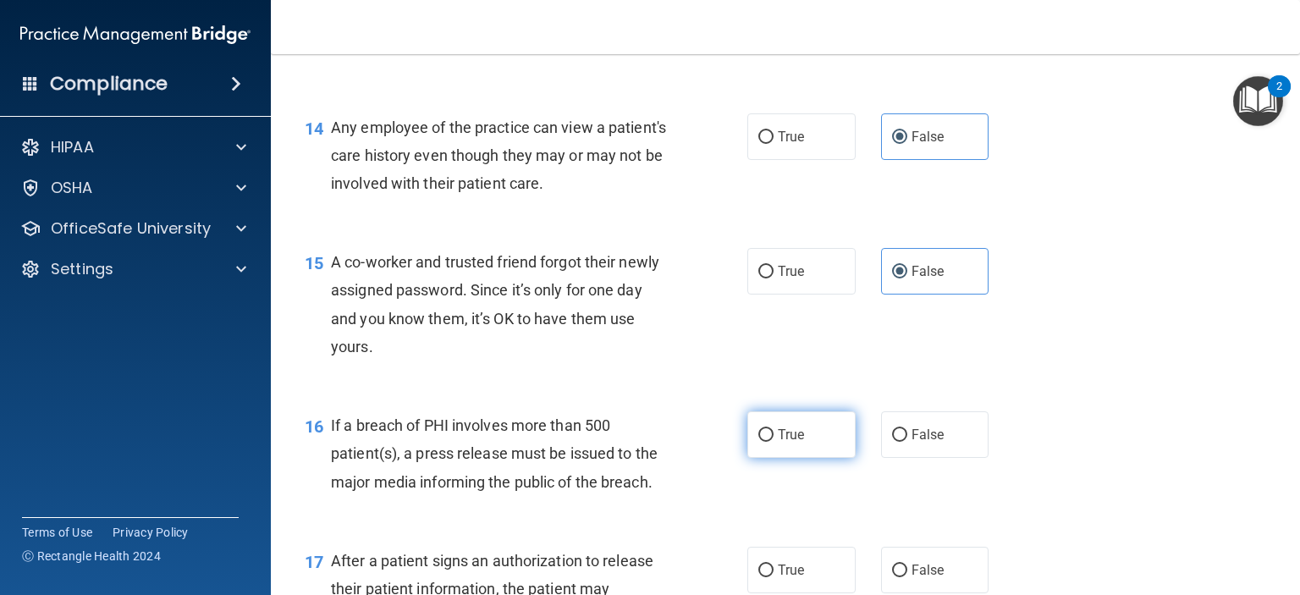
click at [769, 455] on label "True" at bounding box center [801, 434] width 108 height 47
click at [769, 442] on input "True" at bounding box center [765, 435] width 15 height 13
radio input "true"
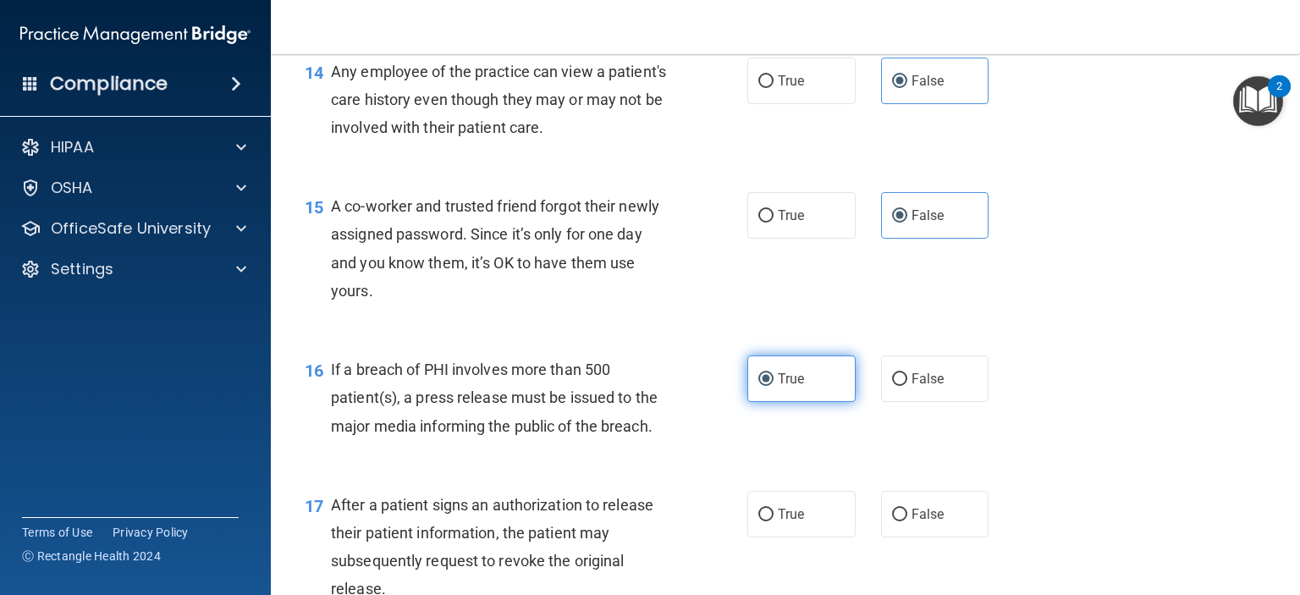
scroll to position [1947, 0]
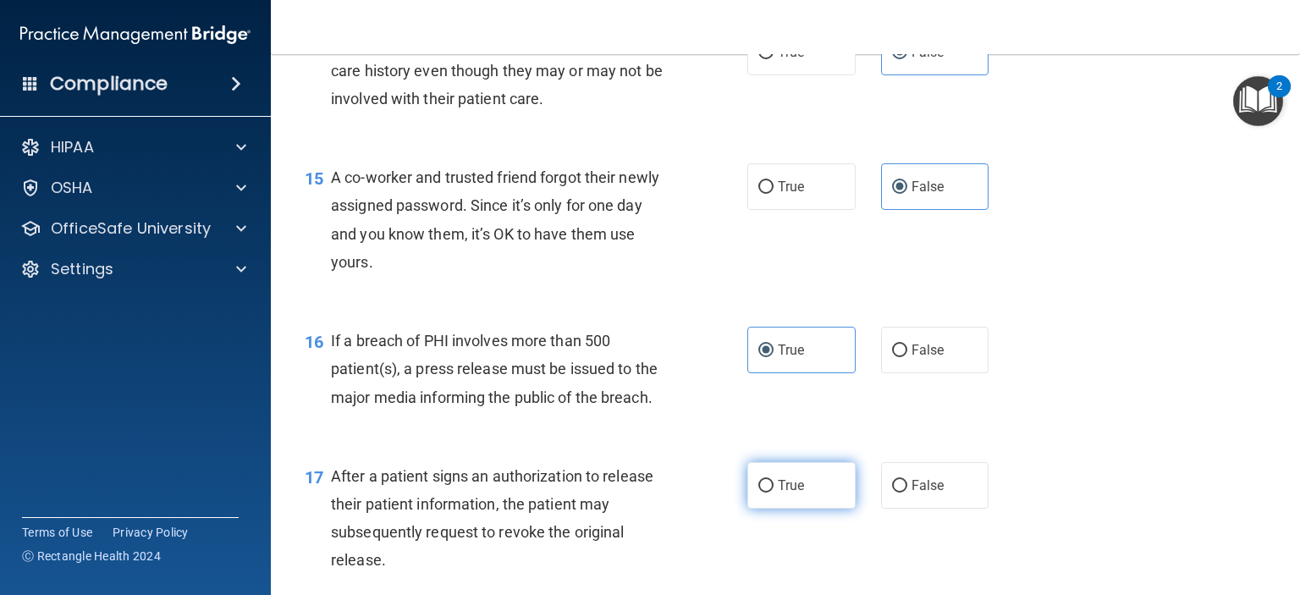
click at [769, 509] on label "True" at bounding box center [801, 485] width 108 height 47
click at [769, 493] on input "True" at bounding box center [765, 486] width 15 height 13
radio input "true"
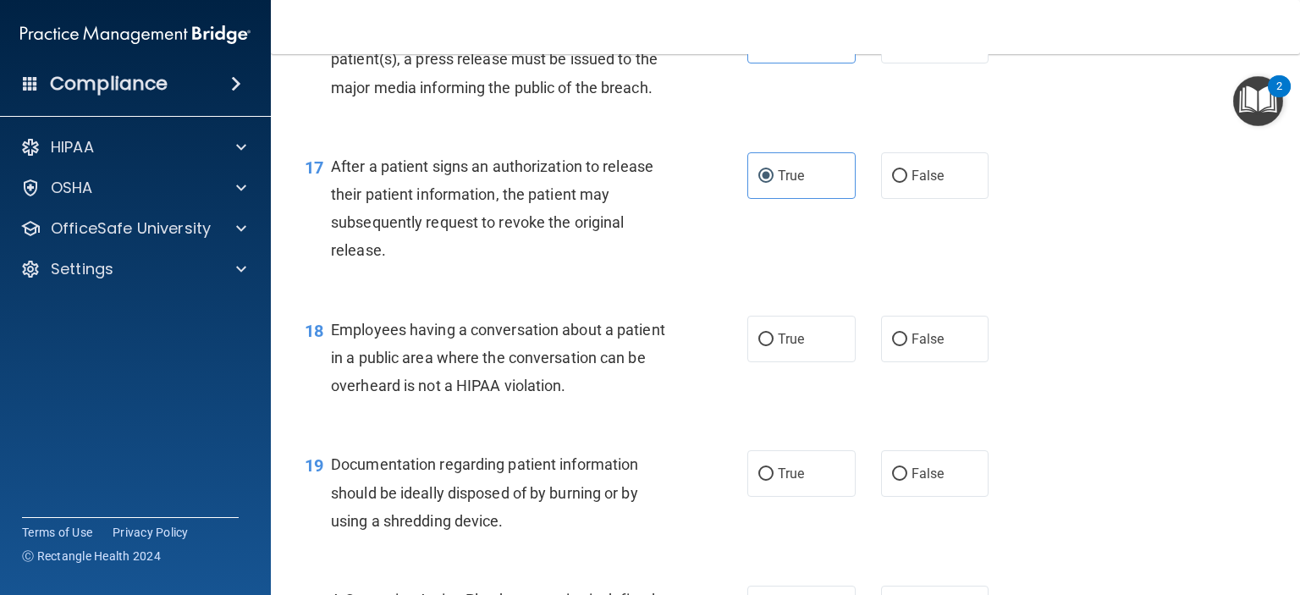
scroll to position [2285, 0]
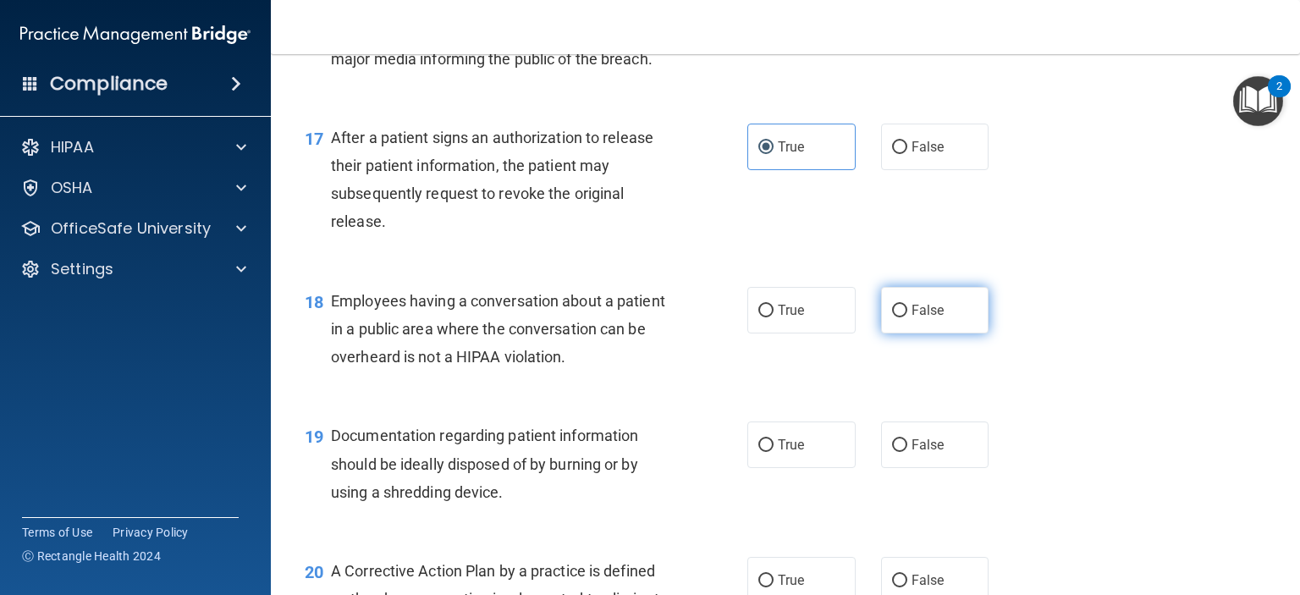
click at [912, 318] on span "False" at bounding box center [928, 310] width 33 height 16
click at [907, 317] on input "False" at bounding box center [899, 311] width 15 height 13
radio input "true"
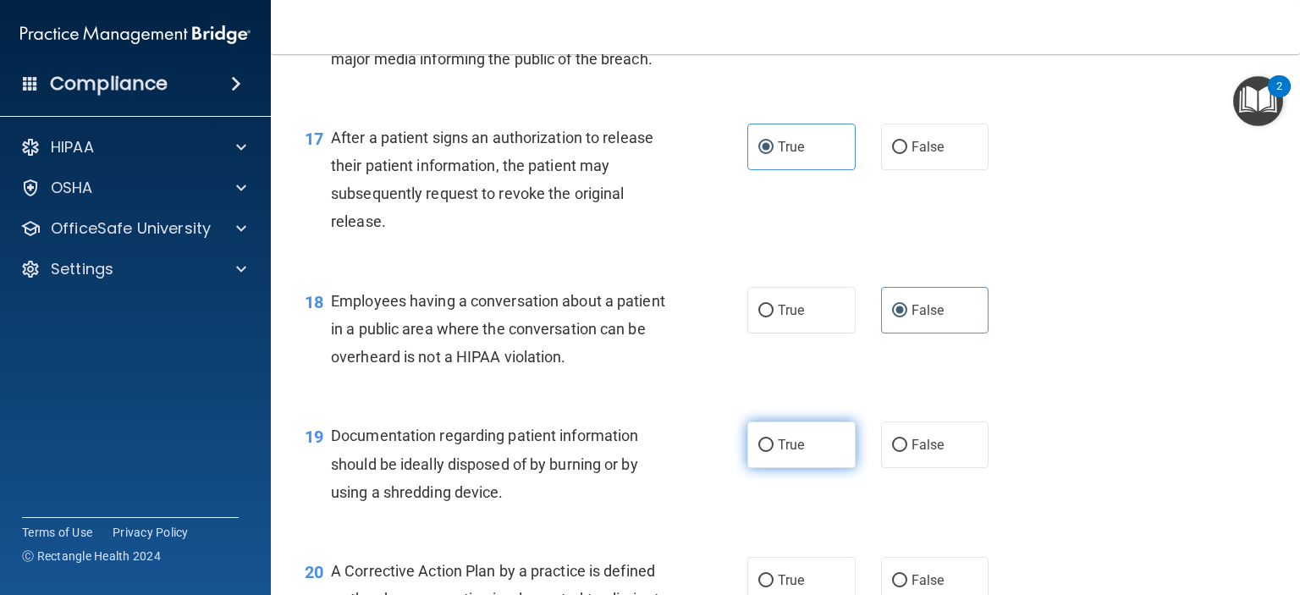
click at [787, 468] on label "True" at bounding box center [801, 445] width 108 height 47
click at [774, 452] on input "True" at bounding box center [765, 445] width 15 height 13
radio input "true"
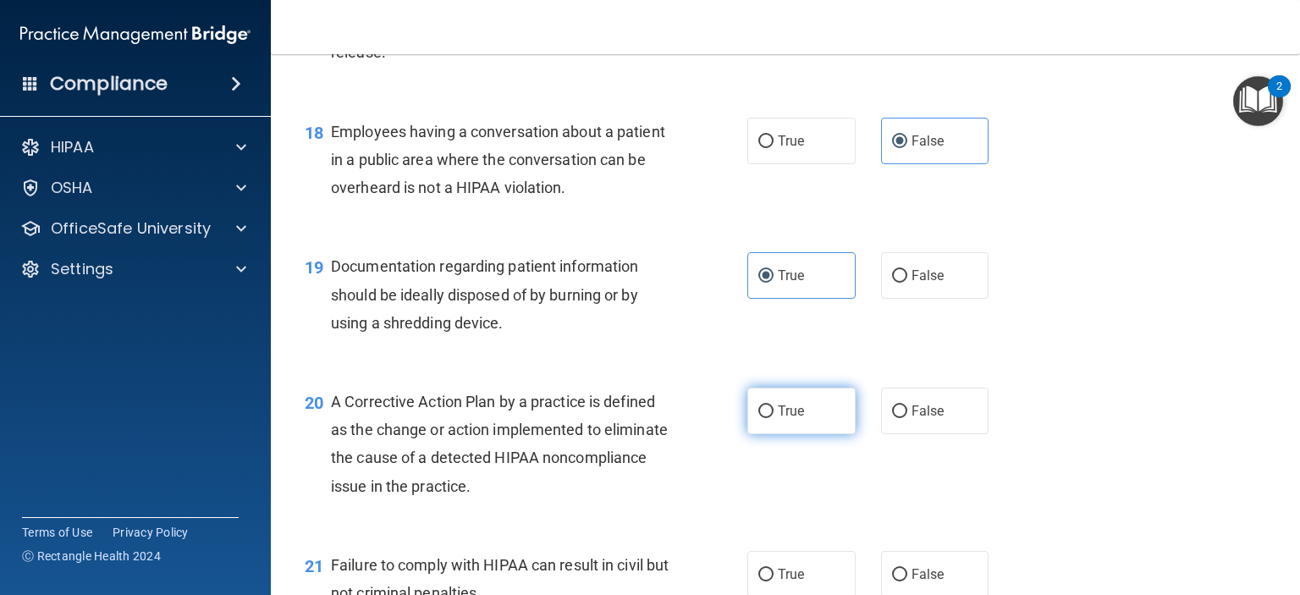
click at [788, 419] on span "True" at bounding box center [791, 411] width 26 height 16
click at [774, 418] on input "True" at bounding box center [765, 411] width 15 height 13
radio input "true"
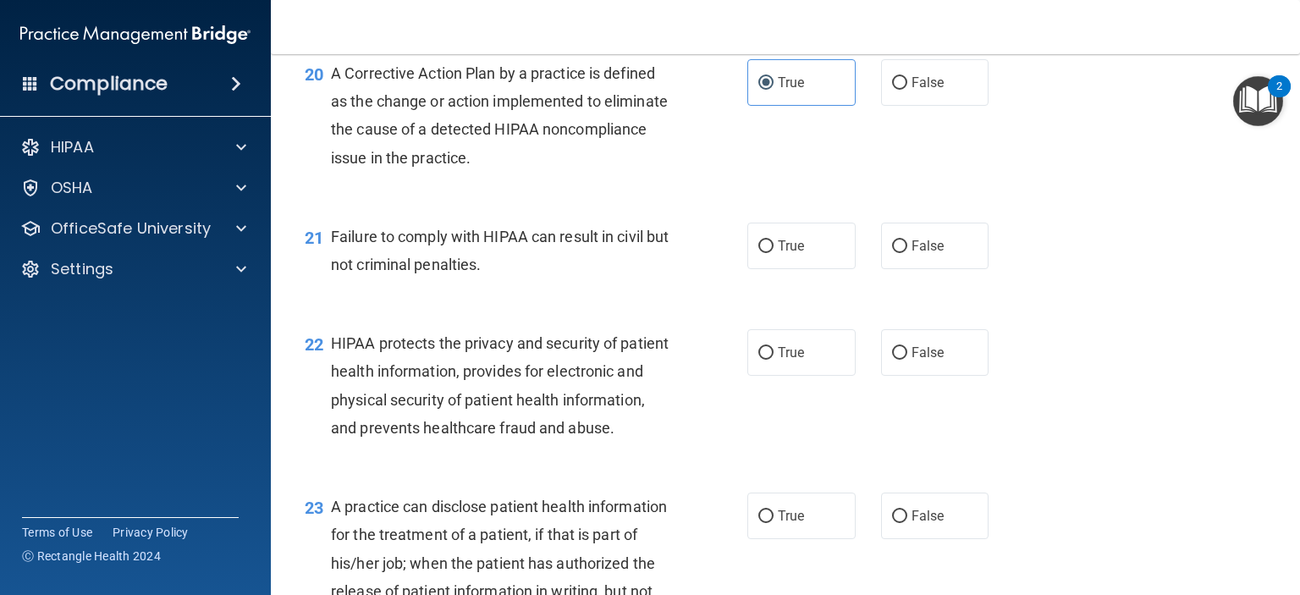
scroll to position [2793, 0]
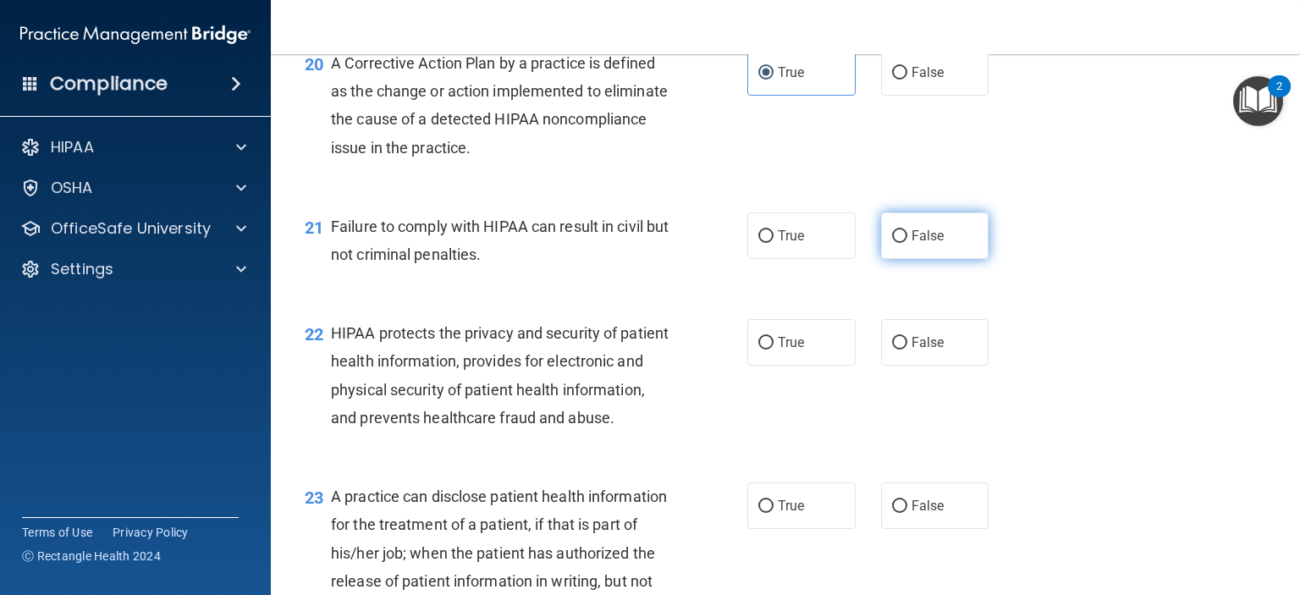
click at [942, 254] on label "False" at bounding box center [935, 235] width 108 height 47
click at [907, 243] on input "False" at bounding box center [899, 236] width 15 height 13
radio input "true"
click at [808, 366] on label "True" at bounding box center [801, 342] width 108 height 47
click at [774, 350] on input "True" at bounding box center [765, 343] width 15 height 13
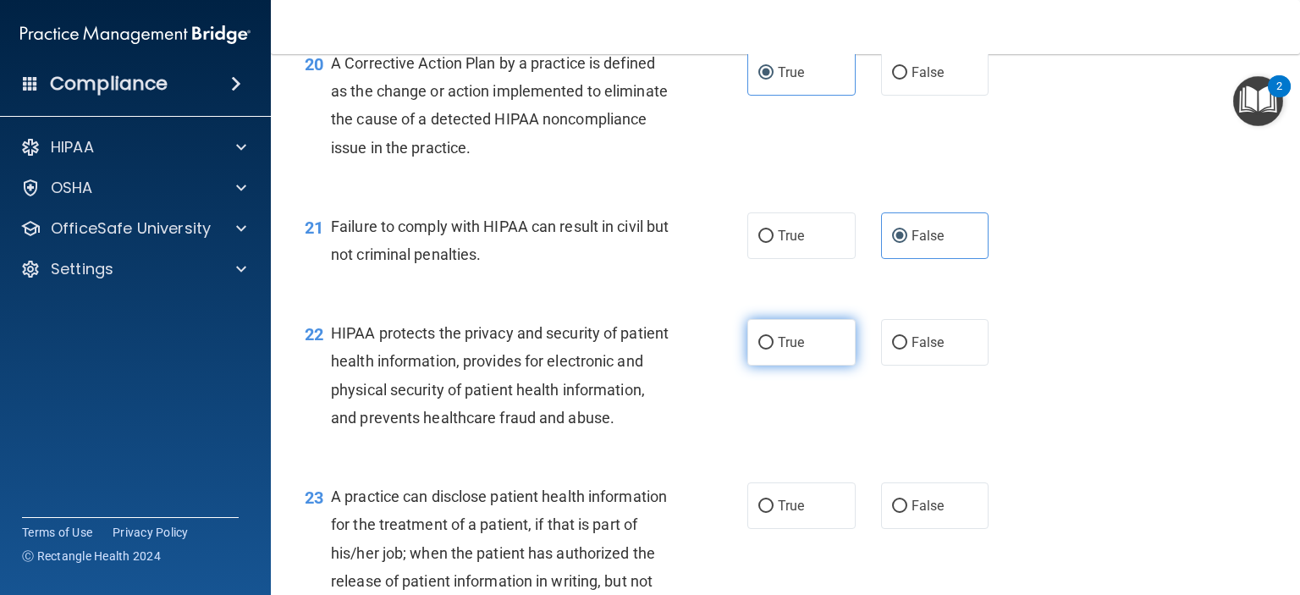
radio input "true"
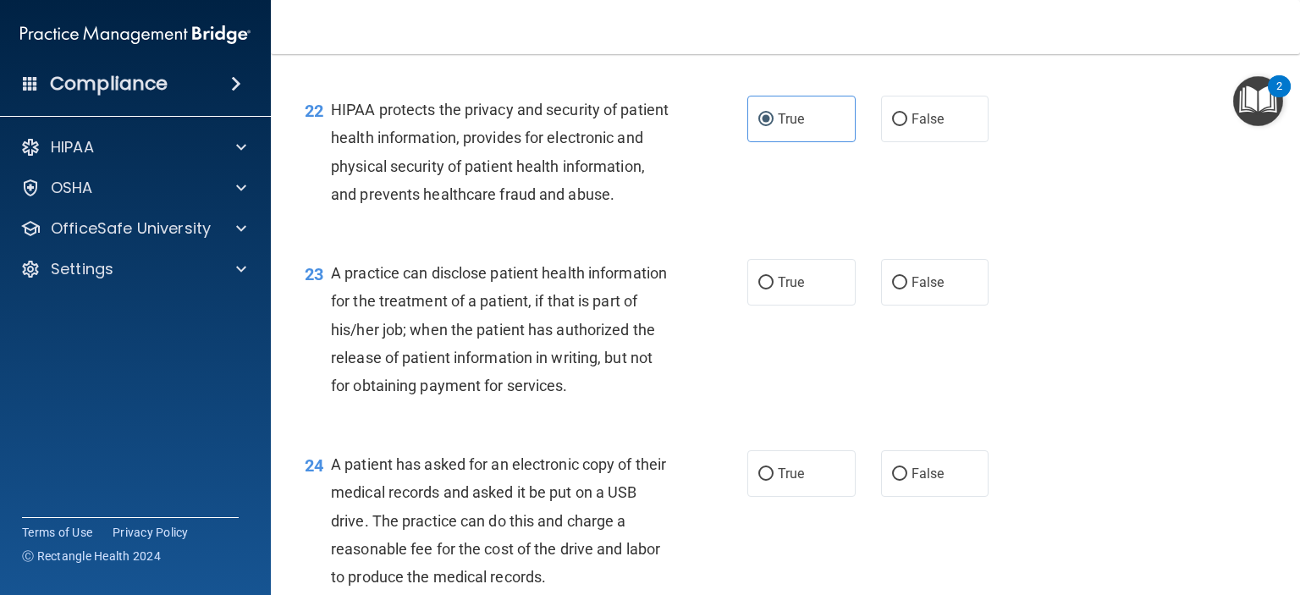
scroll to position [3047, 0]
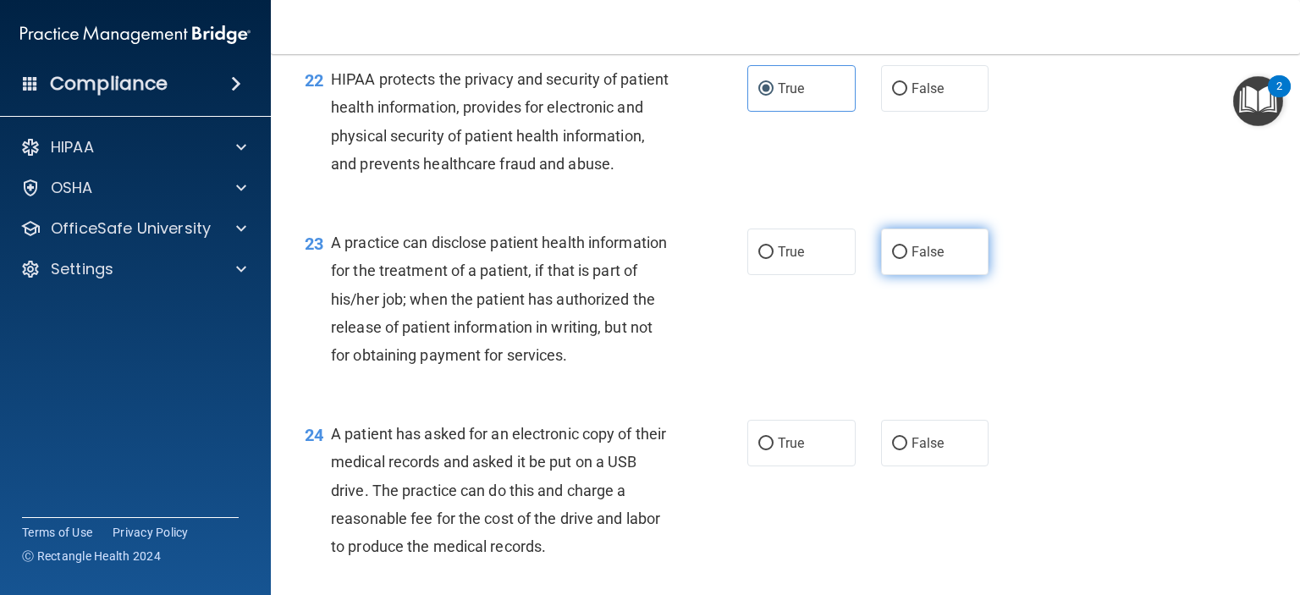
click at [899, 275] on label "False" at bounding box center [935, 252] width 108 height 47
click at [899, 259] on input "False" at bounding box center [899, 252] width 15 height 13
radio input "true"
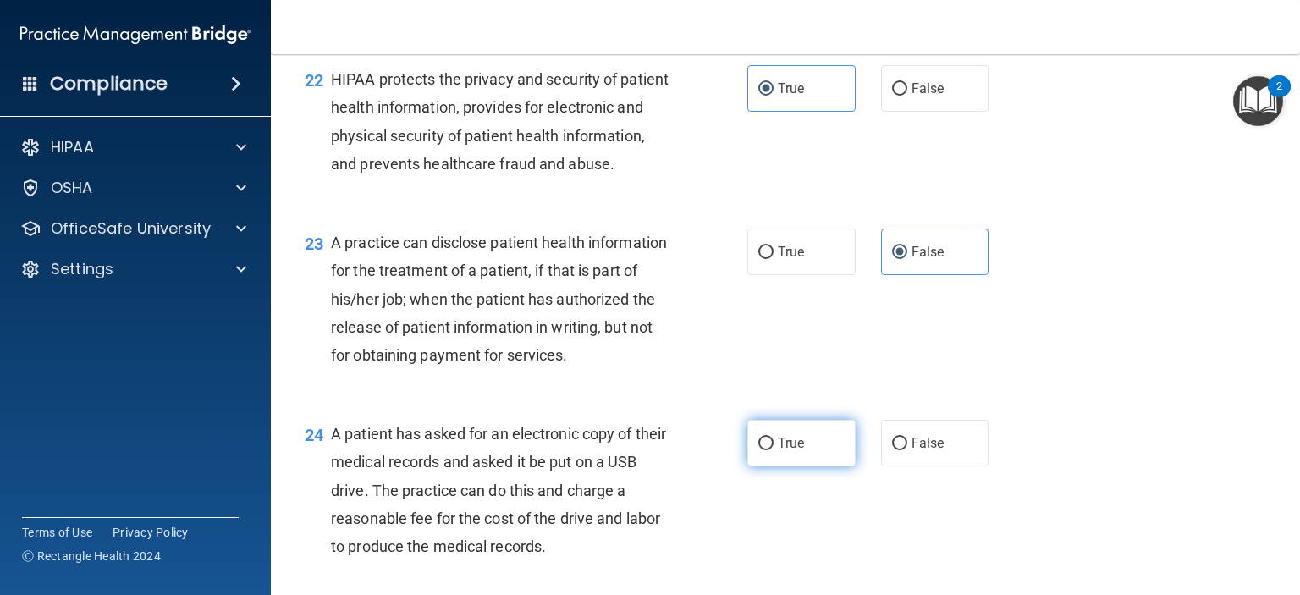
click at [798, 466] on label "True" at bounding box center [801, 443] width 108 height 47
click at [774, 450] on input "True" at bounding box center [765, 444] width 15 height 13
radio input "true"
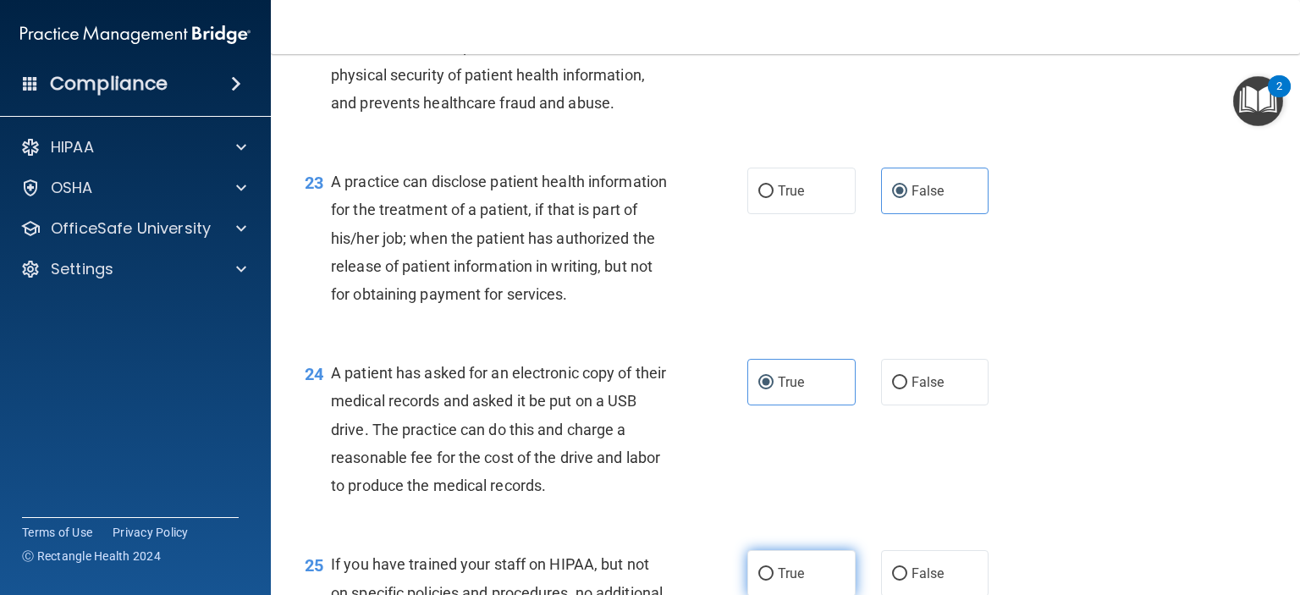
scroll to position [3301, 0]
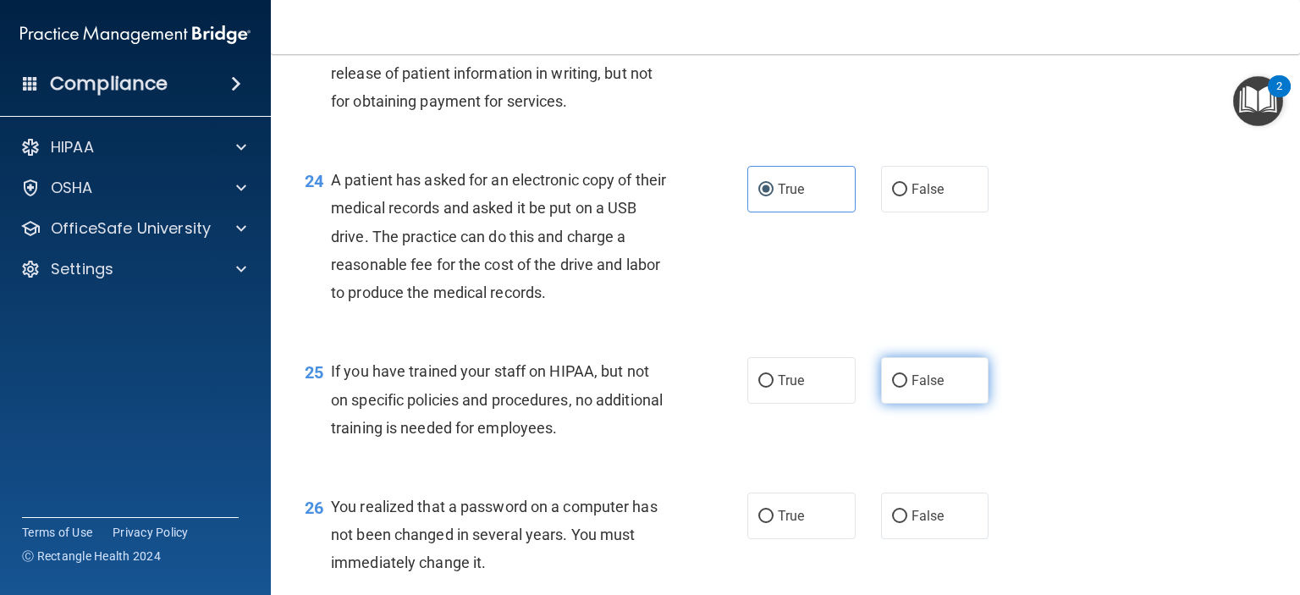
click at [918, 389] on span "False" at bounding box center [928, 380] width 33 height 16
click at [907, 388] on input "False" at bounding box center [899, 381] width 15 height 13
radio input "true"
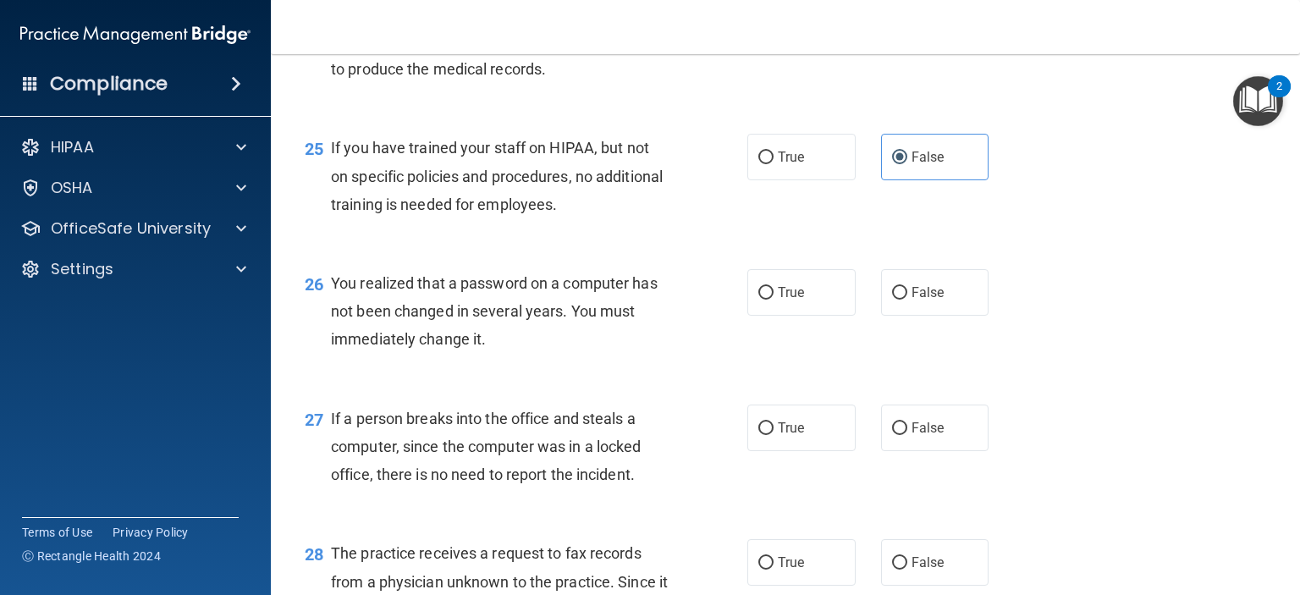
scroll to position [3555, 0]
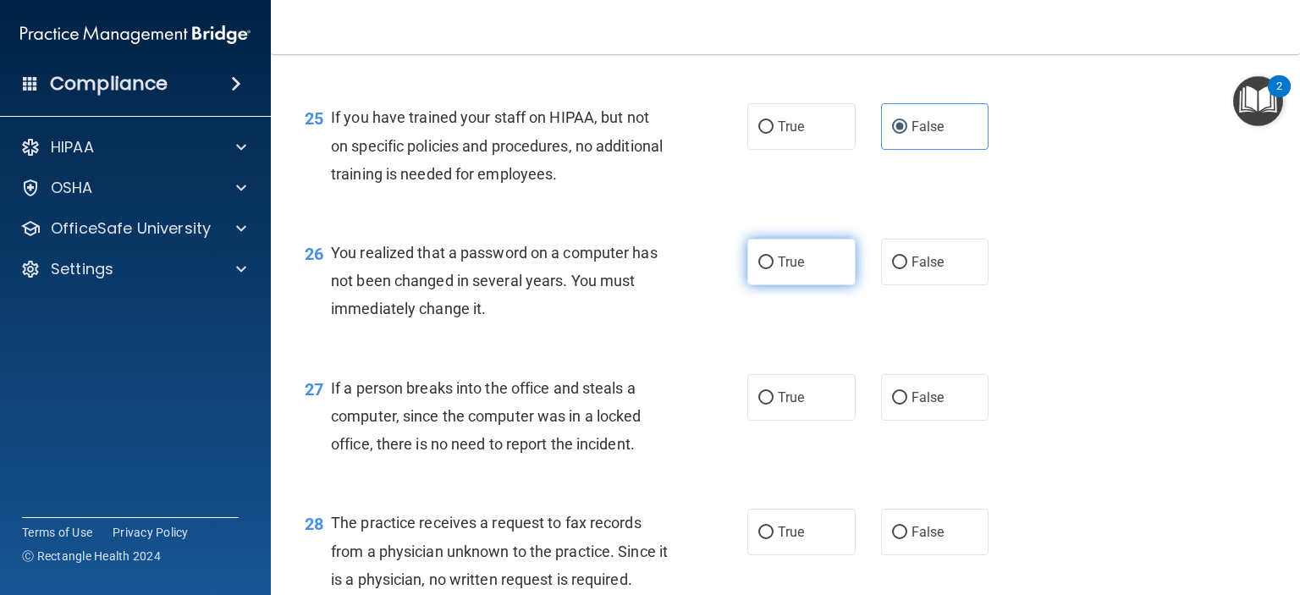
click at [819, 285] on label "True" at bounding box center [801, 262] width 108 height 47
click at [774, 269] on input "True" at bounding box center [765, 262] width 15 height 13
radio input "true"
click at [914, 405] on span "False" at bounding box center [928, 397] width 33 height 16
click at [907, 405] on input "False" at bounding box center [899, 398] width 15 height 13
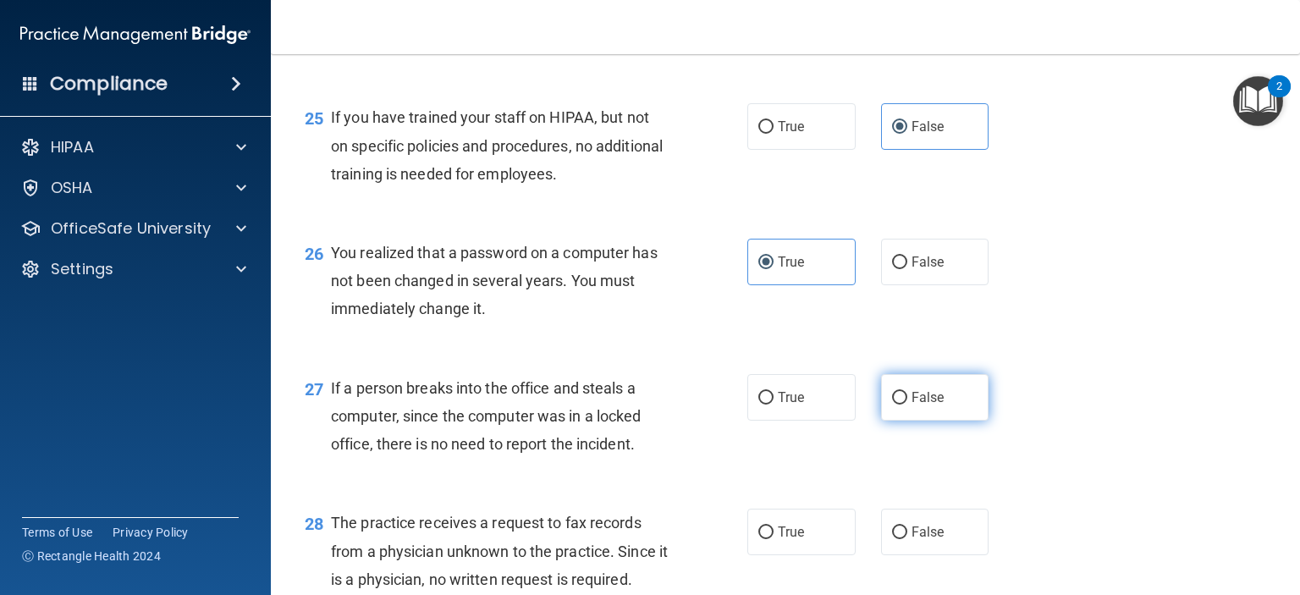
radio input "true"
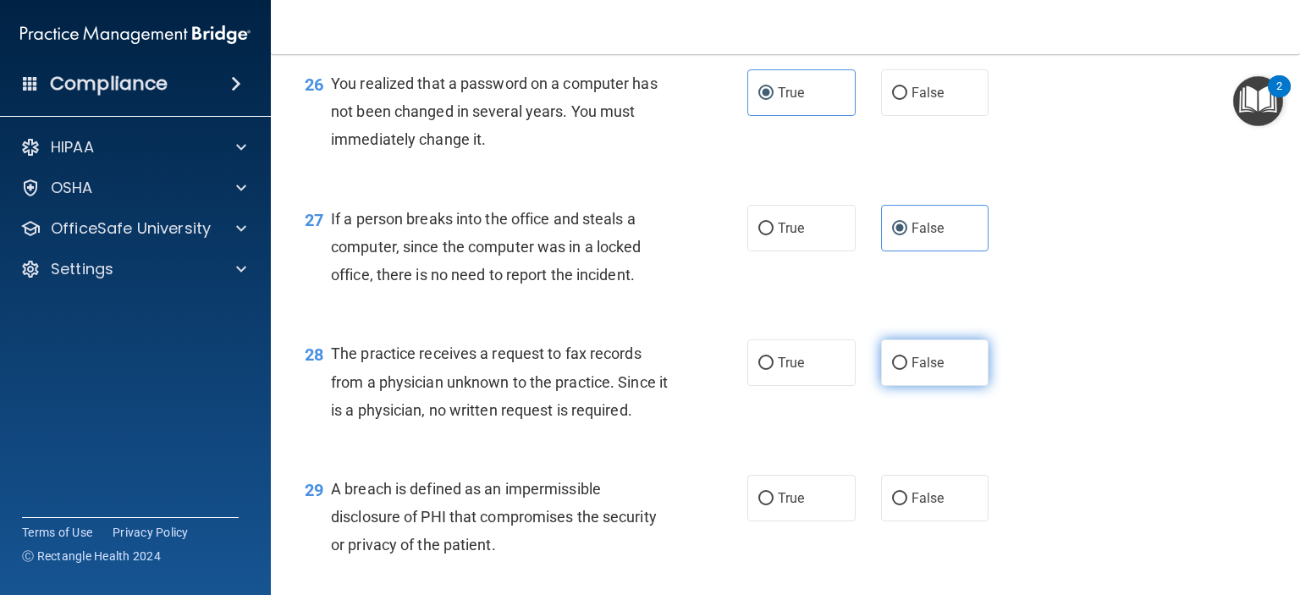
click at [888, 386] on label "False" at bounding box center [935, 362] width 108 height 47
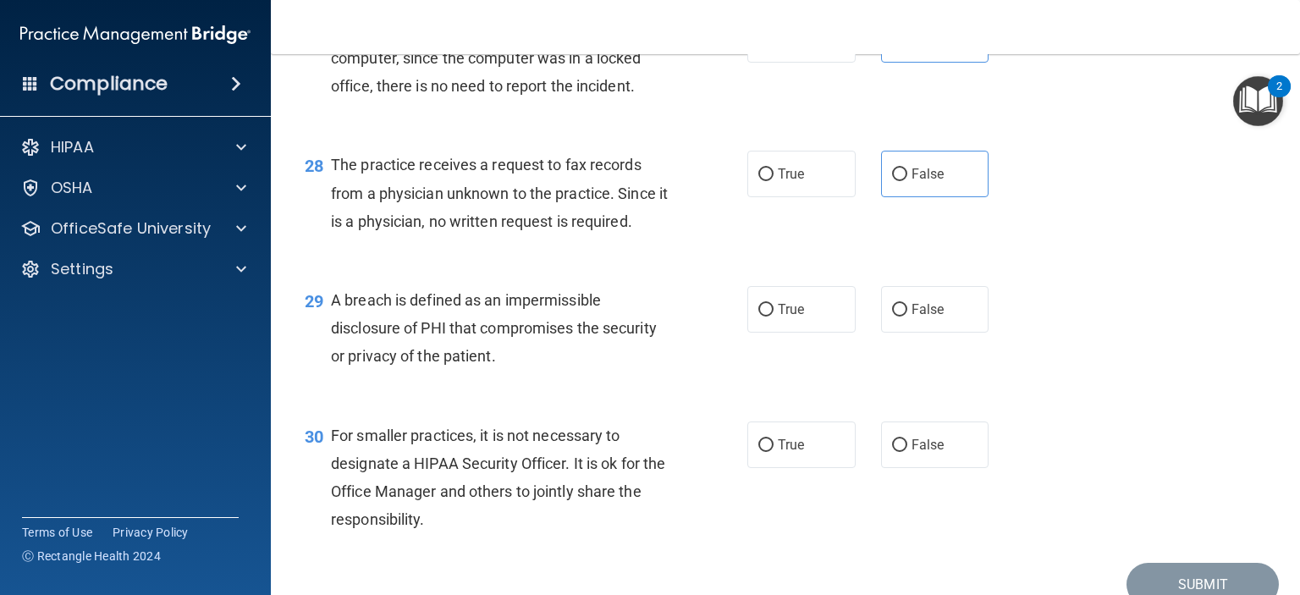
scroll to position [3978, 0]
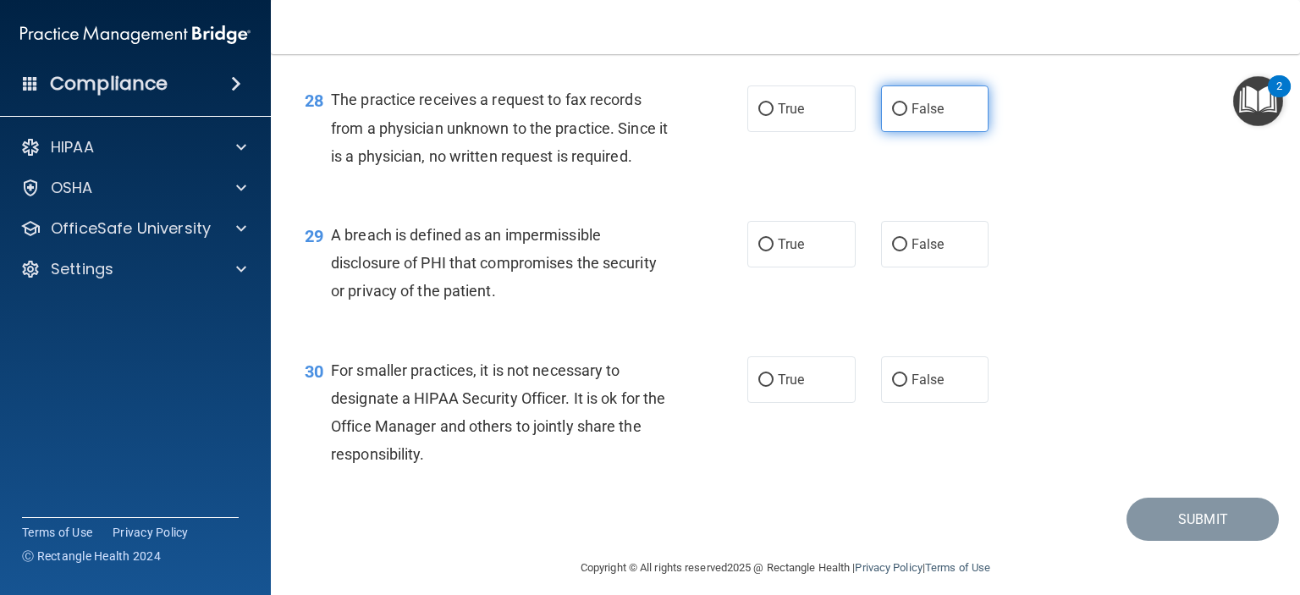
click at [901, 132] on label "False" at bounding box center [935, 108] width 108 height 47
click at [901, 116] on input "False" at bounding box center [899, 109] width 15 height 13
radio input "true"
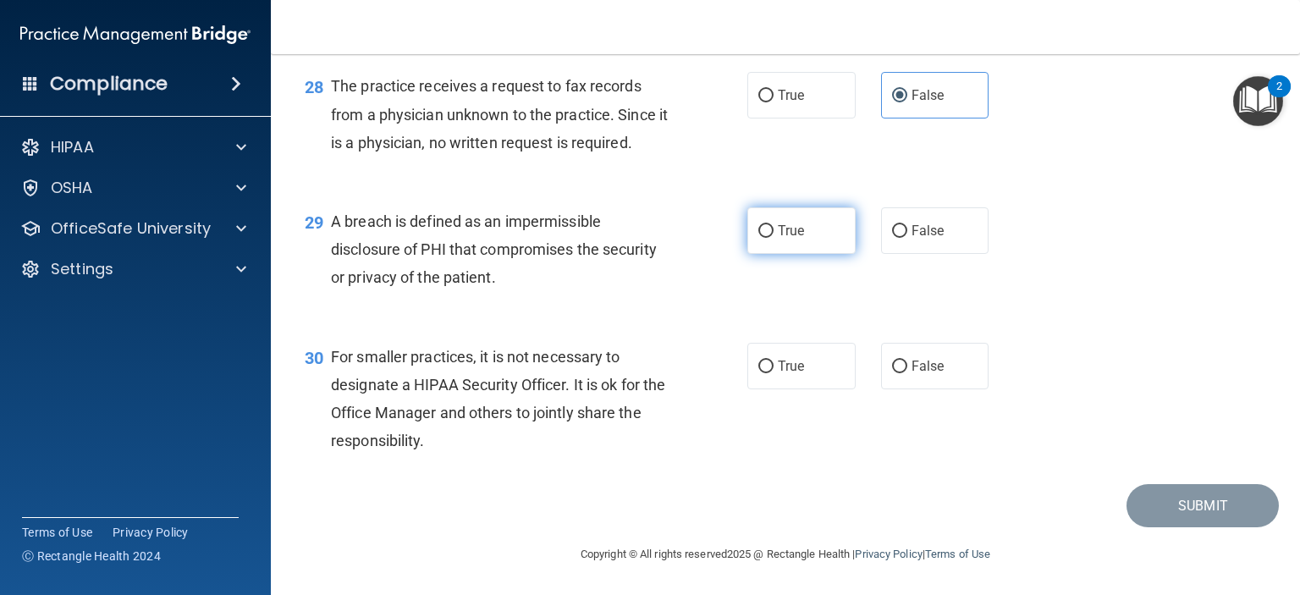
scroll to position [4063, 0]
click at [769, 246] on label "True" at bounding box center [801, 230] width 108 height 47
click at [769, 238] on input "True" at bounding box center [765, 231] width 15 height 13
radio input "true"
click at [916, 409] on div "30 For smaller practices, it is not necessary to designate a HIPAA Security Off…" at bounding box center [785, 403] width 987 height 163
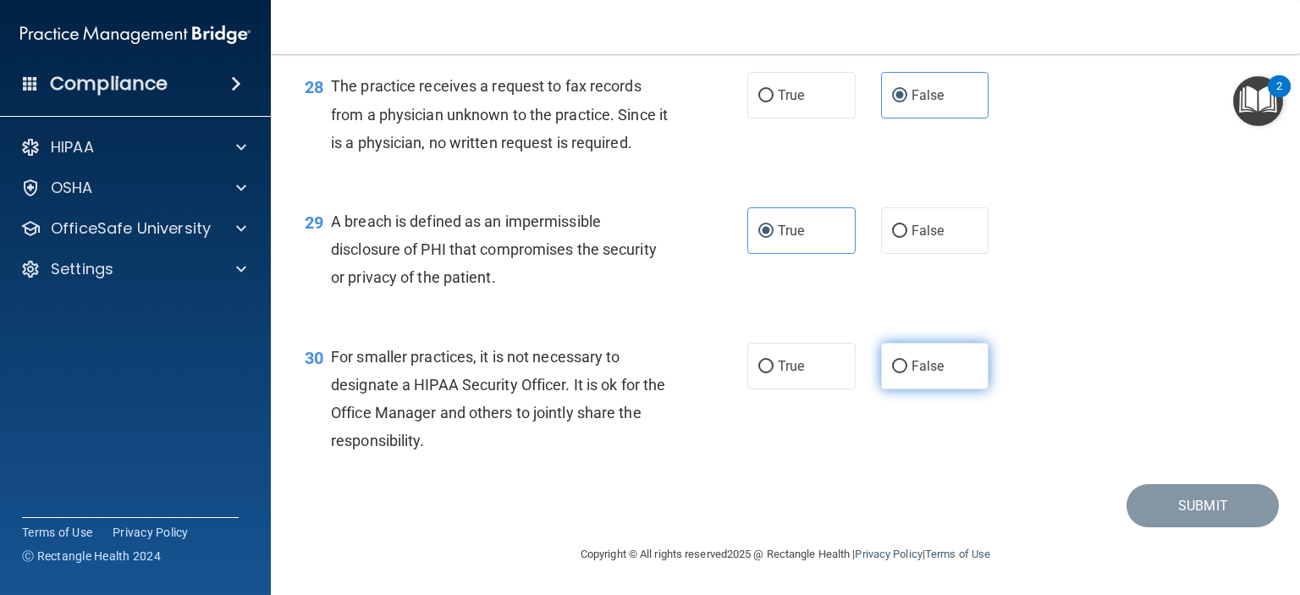
click at [918, 365] on label "False" at bounding box center [935, 366] width 108 height 47
click at [907, 365] on input "False" at bounding box center [899, 367] width 15 height 13
radio input "true"
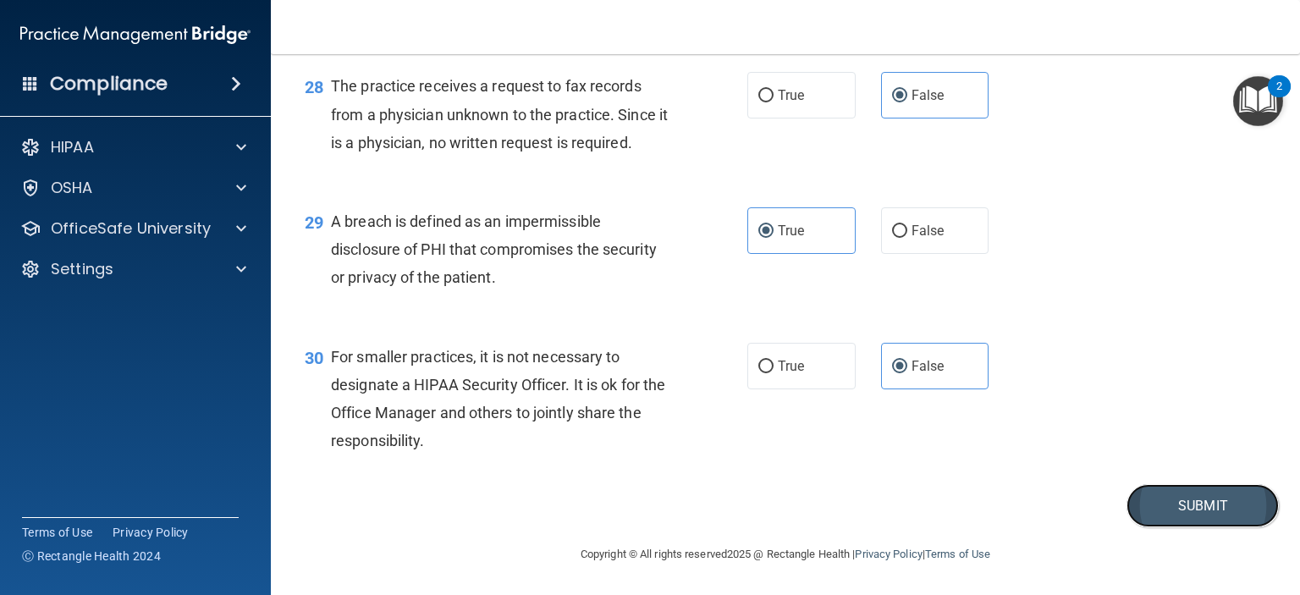
click at [1166, 523] on button "Submit" at bounding box center [1203, 505] width 152 height 43
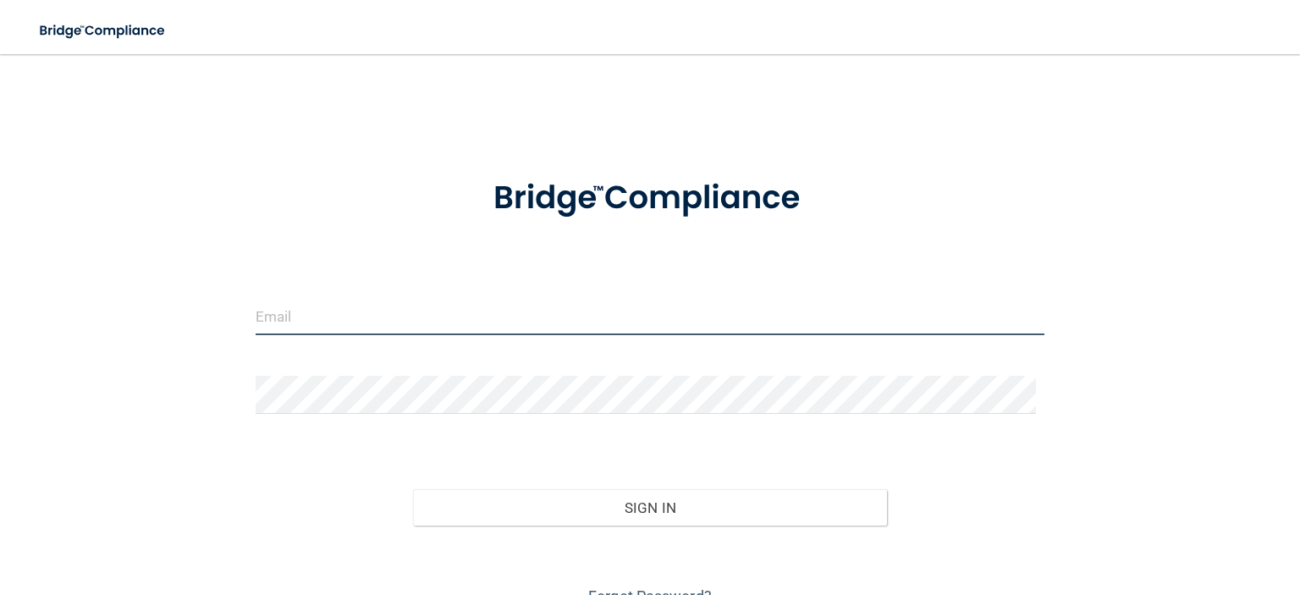
click at [403, 328] on input "email" at bounding box center [650, 316] width 789 height 38
type input "[EMAIL_ADDRESS][DOMAIN_NAME]"
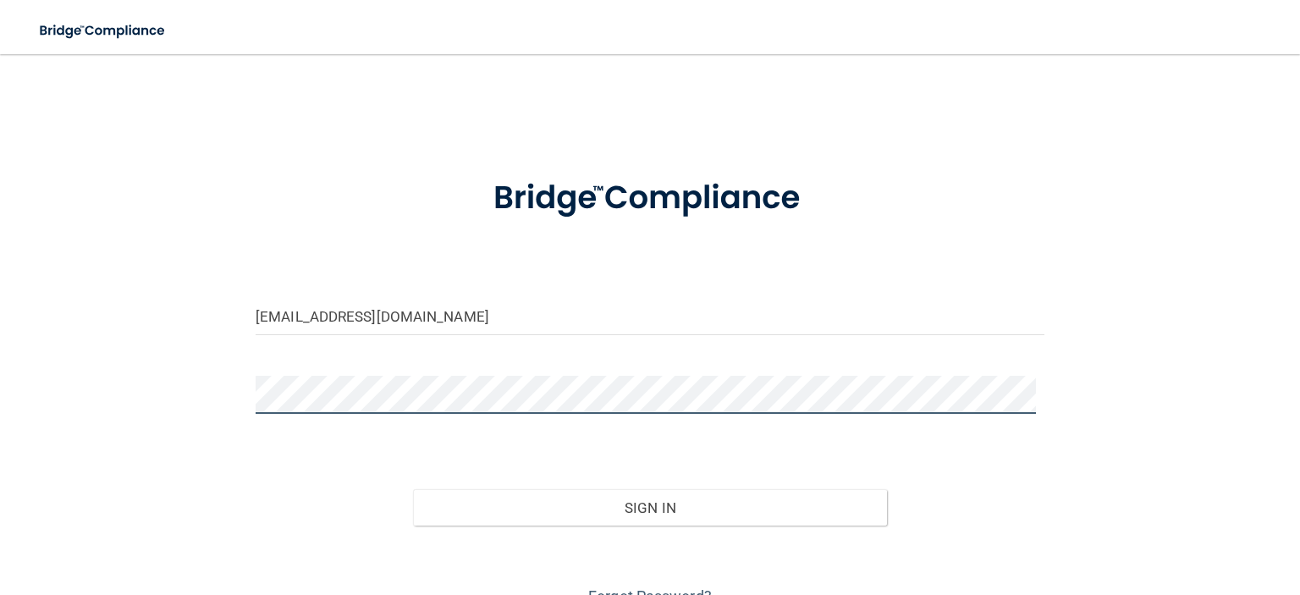
click at [413, 489] on button "Sign In" at bounding box center [649, 507] width 473 height 37
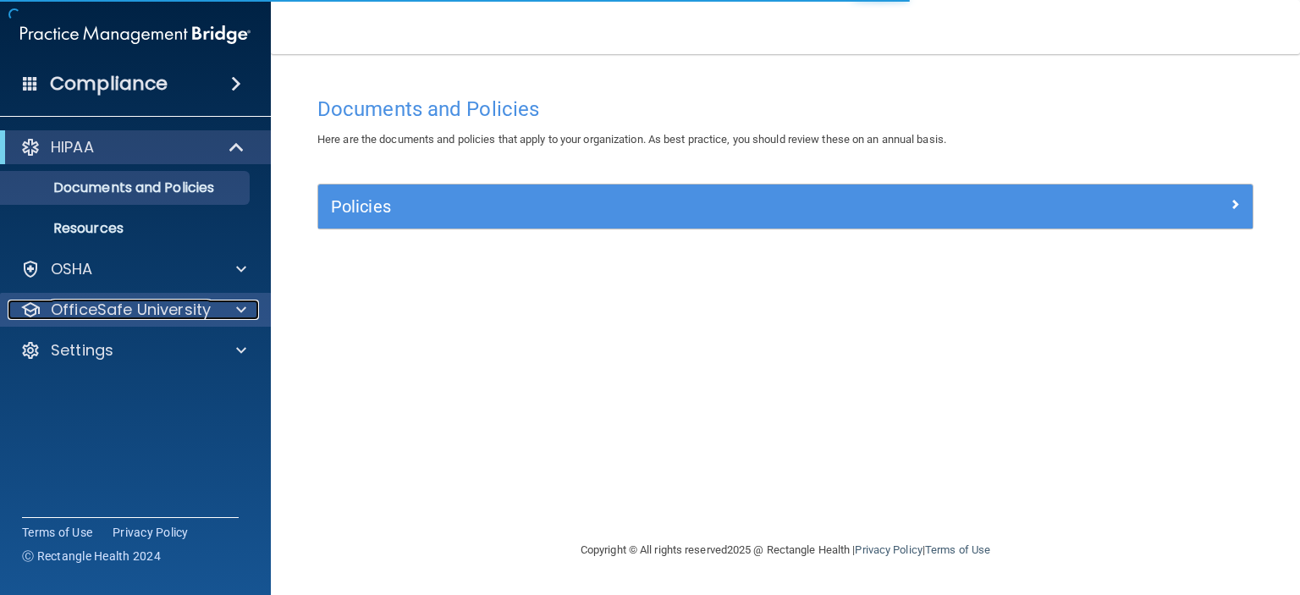
click at [163, 301] on p "OfficeSafe University" at bounding box center [131, 310] width 160 height 20
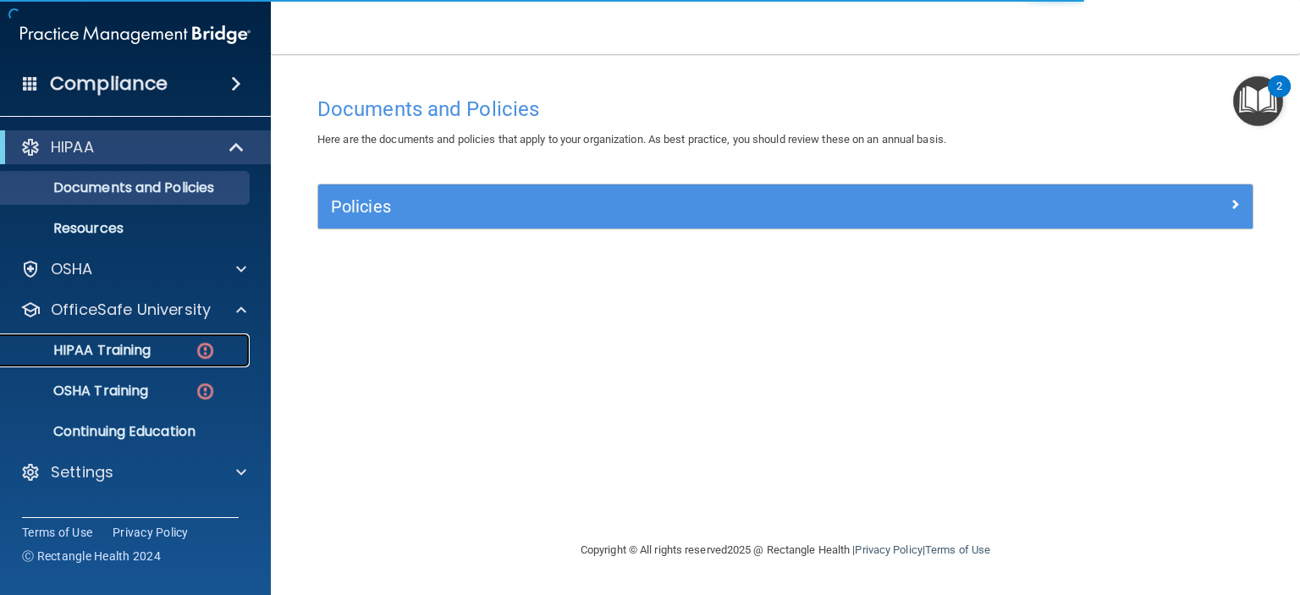
click at [205, 351] on img at bounding box center [205, 350] width 21 height 21
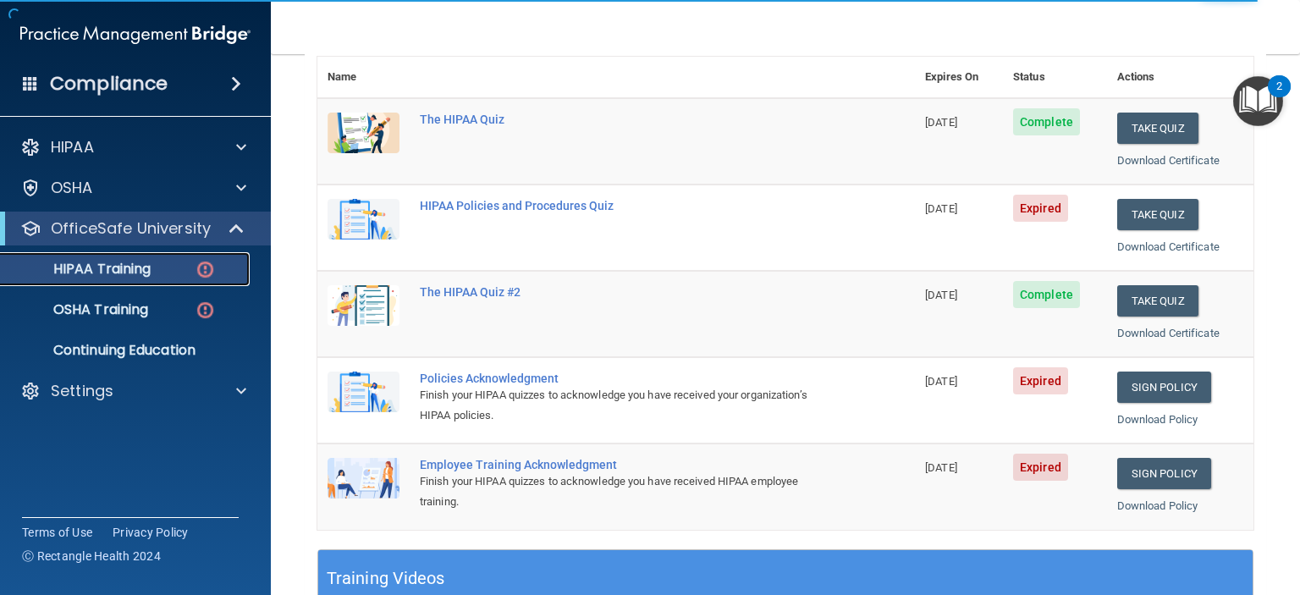
scroll to position [254, 0]
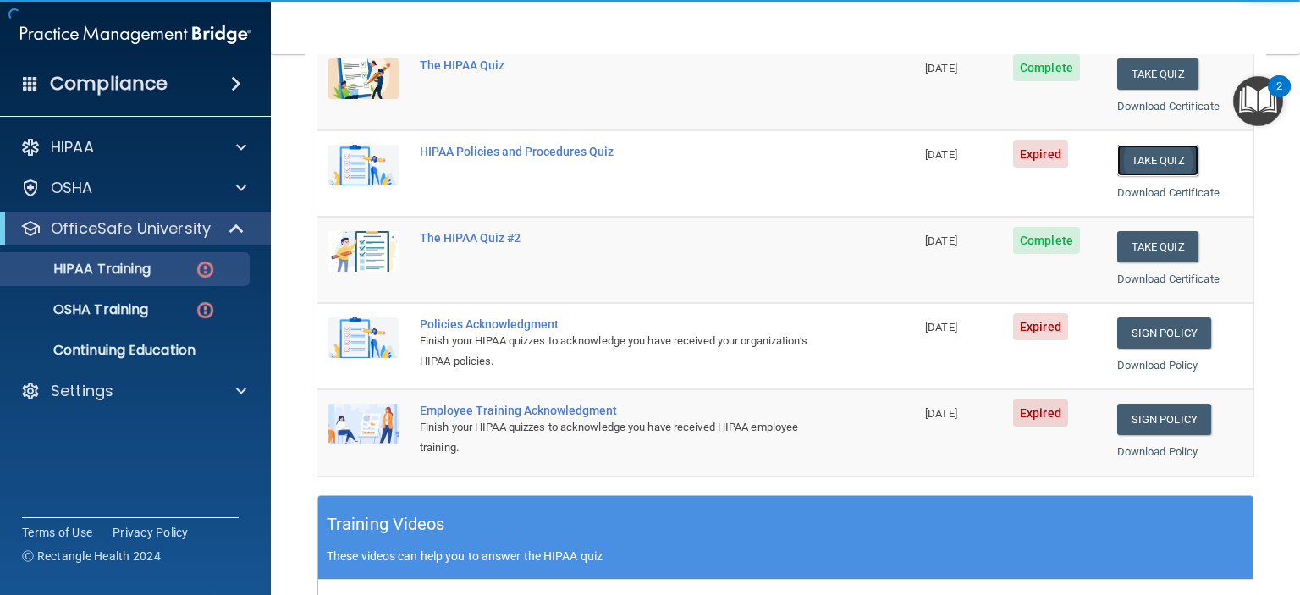
click at [1165, 157] on button "Take Quiz" at bounding box center [1157, 160] width 81 height 31
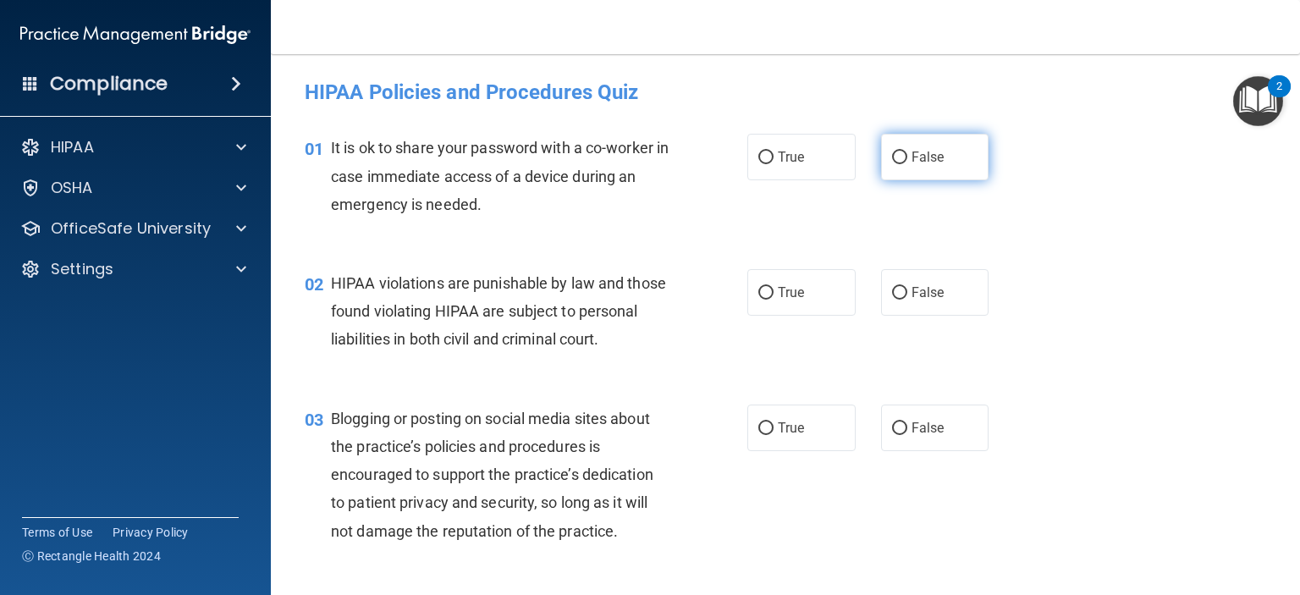
click at [919, 153] on span "False" at bounding box center [928, 157] width 33 height 16
click at [907, 153] on input "False" at bounding box center [899, 158] width 15 height 13
radio input "true"
click at [802, 284] on label "True" at bounding box center [801, 292] width 108 height 47
click at [774, 287] on input "True" at bounding box center [765, 293] width 15 height 13
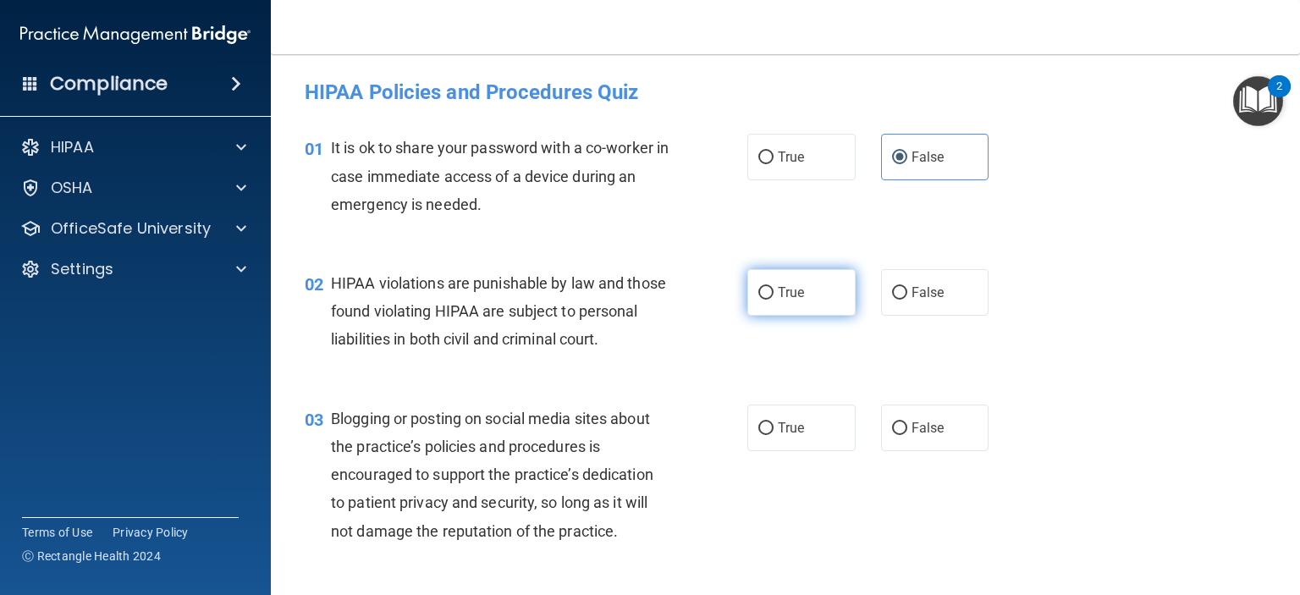
radio input "true"
click at [912, 436] on span "False" at bounding box center [928, 428] width 33 height 16
click at [903, 435] on input "False" at bounding box center [899, 428] width 15 height 13
radio input "true"
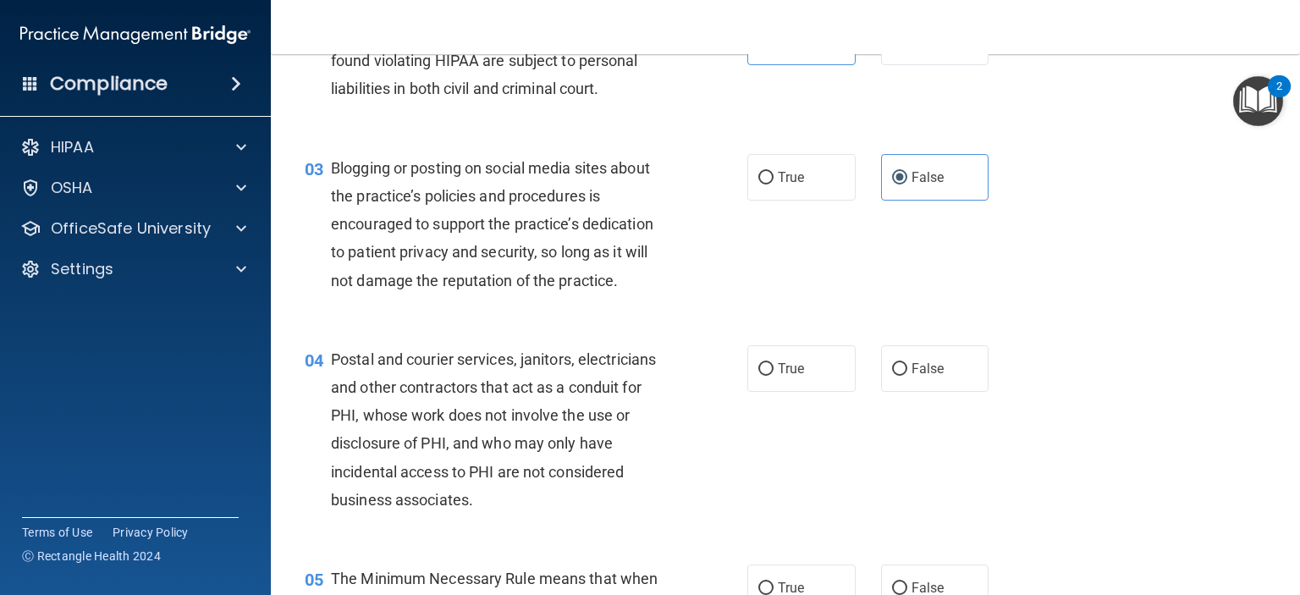
scroll to position [254, 0]
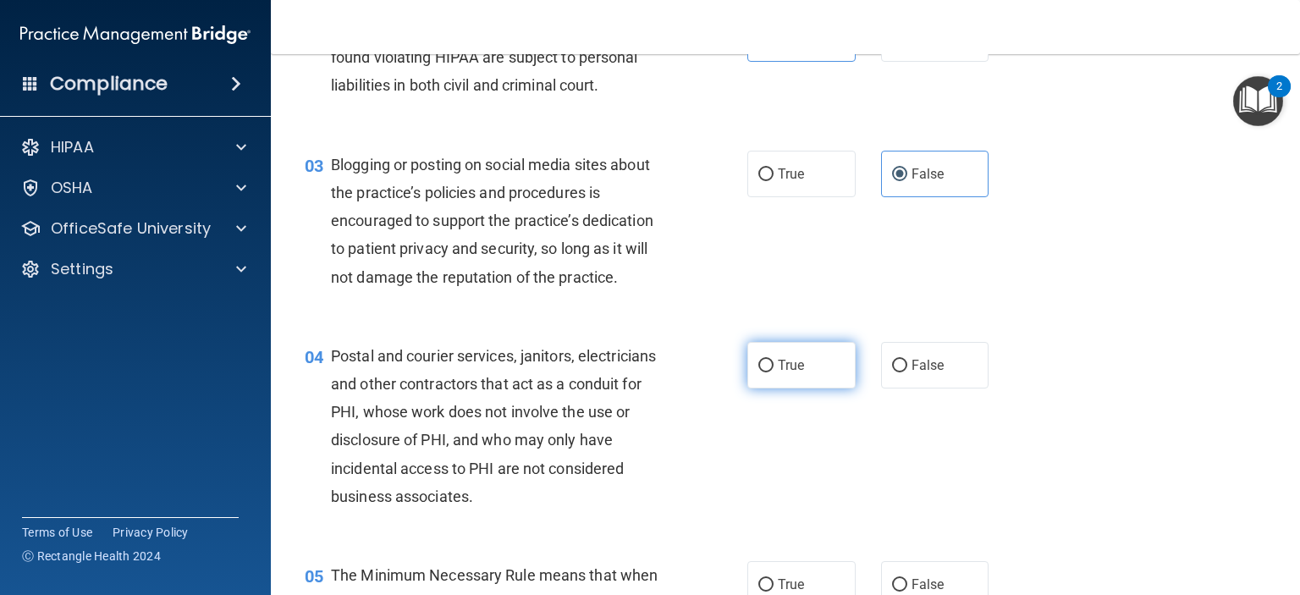
click at [794, 373] on span "True" at bounding box center [791, 365] width 26 height 16
click at [774, 372] on input "True" at bounding box center [765, 366] width 15 height 13
radio input "true"
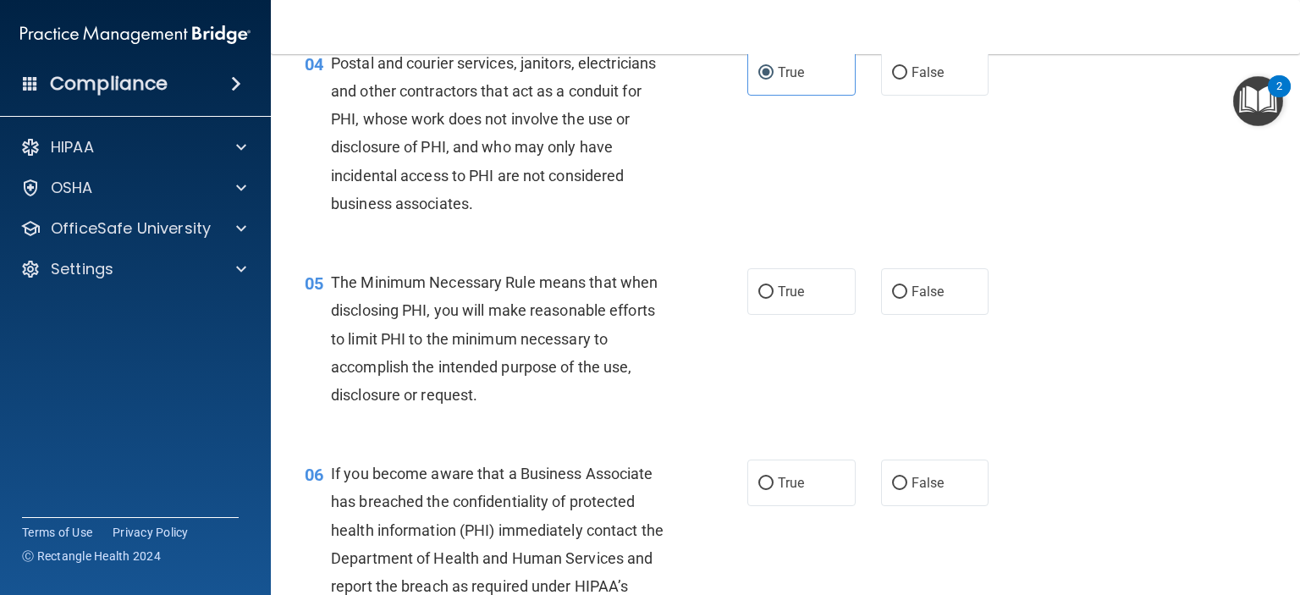
scroll to position [593, 0]
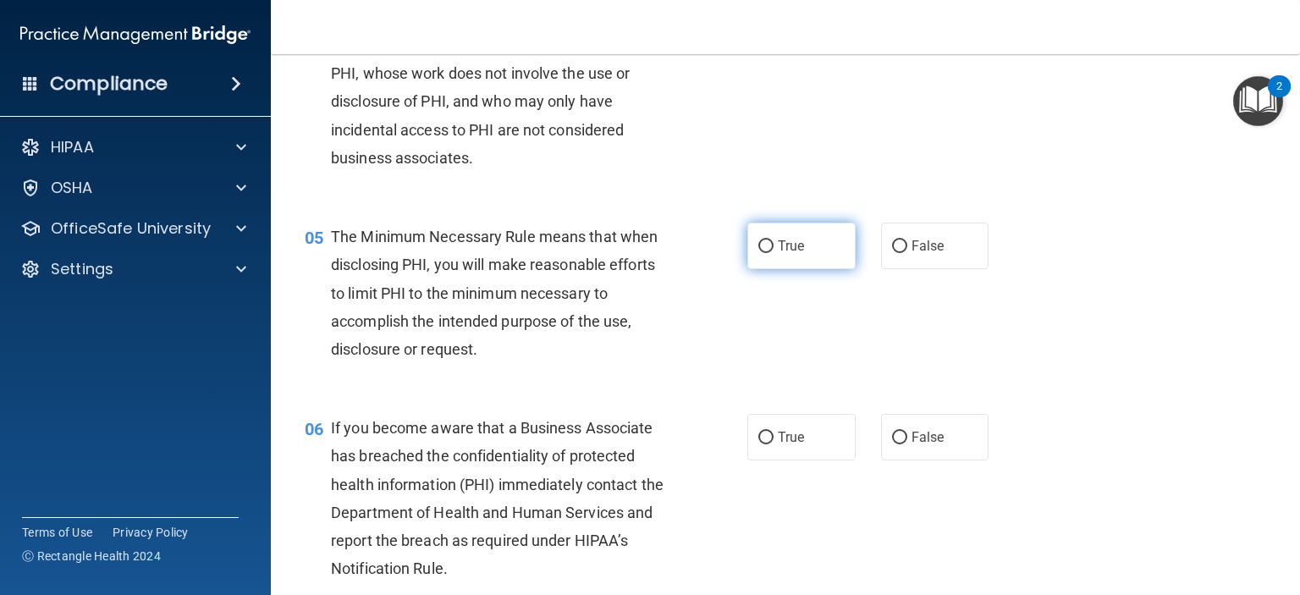
click at [786, 254] on span "True" at bounding box center [791, 246] width 26 height 16
click at [774, 253] on input "True" at bounding box center [765, 246] width 15 height 13
radio input "true"
click at [937, 457] on label "False" at bounding box center [935, 437] width 108 height 47
click at [907, 444] on input "False" at bounding box center [899, 438] width 15 height 13
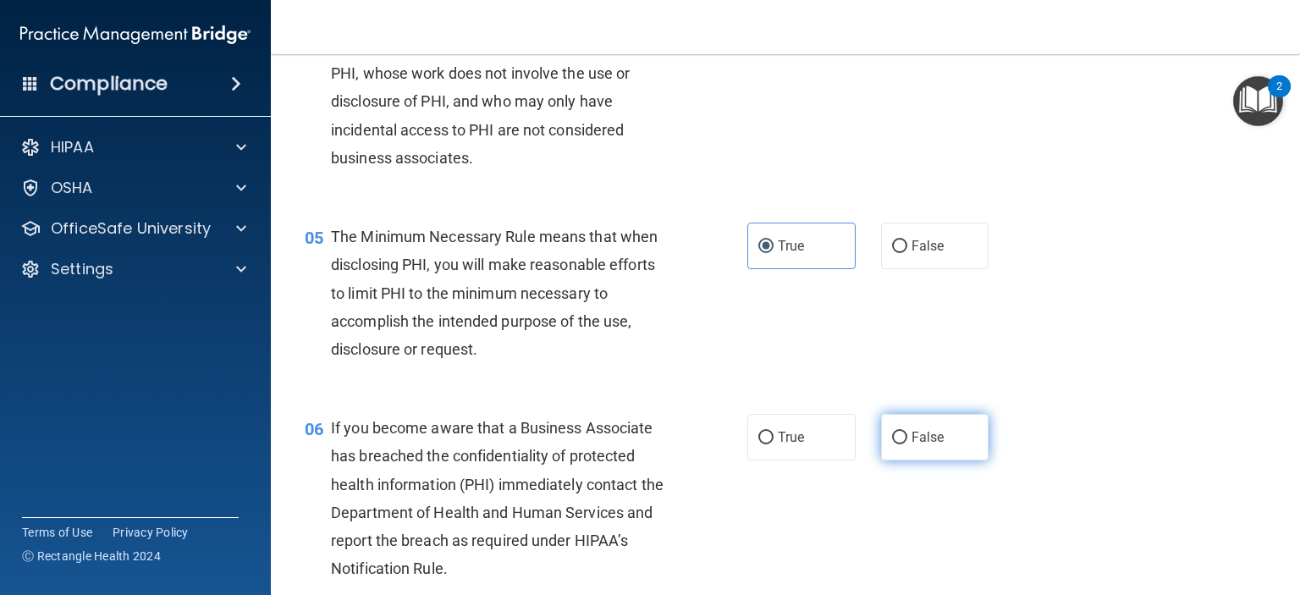
radio input "true"
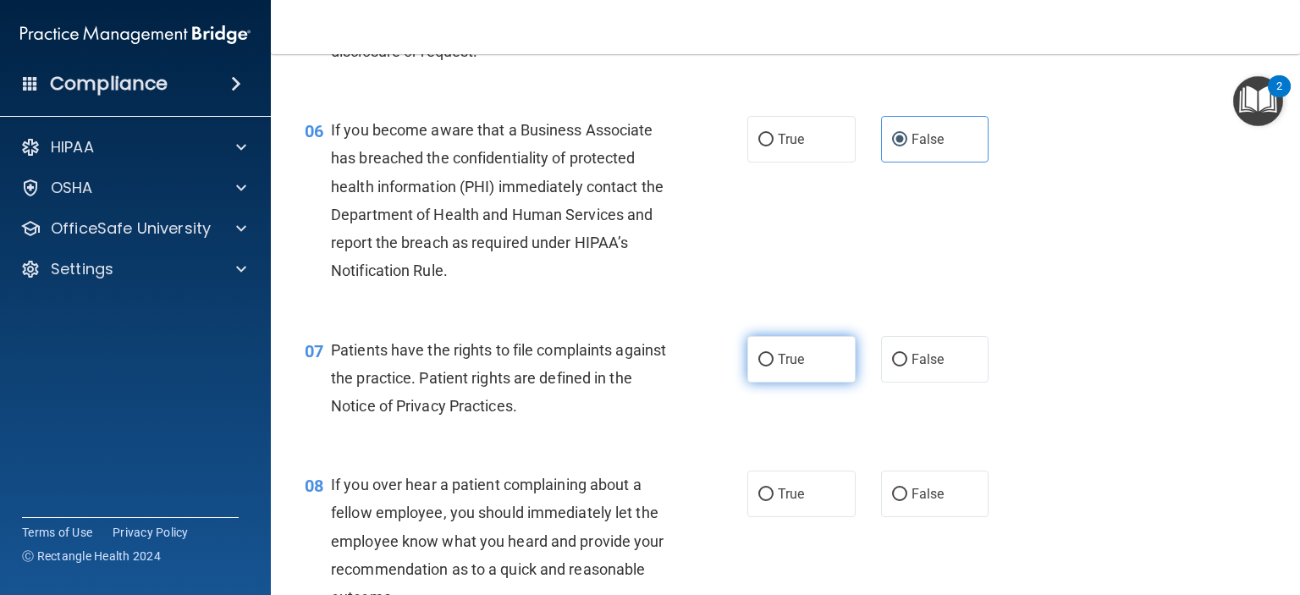
scroll to position [931, 0]
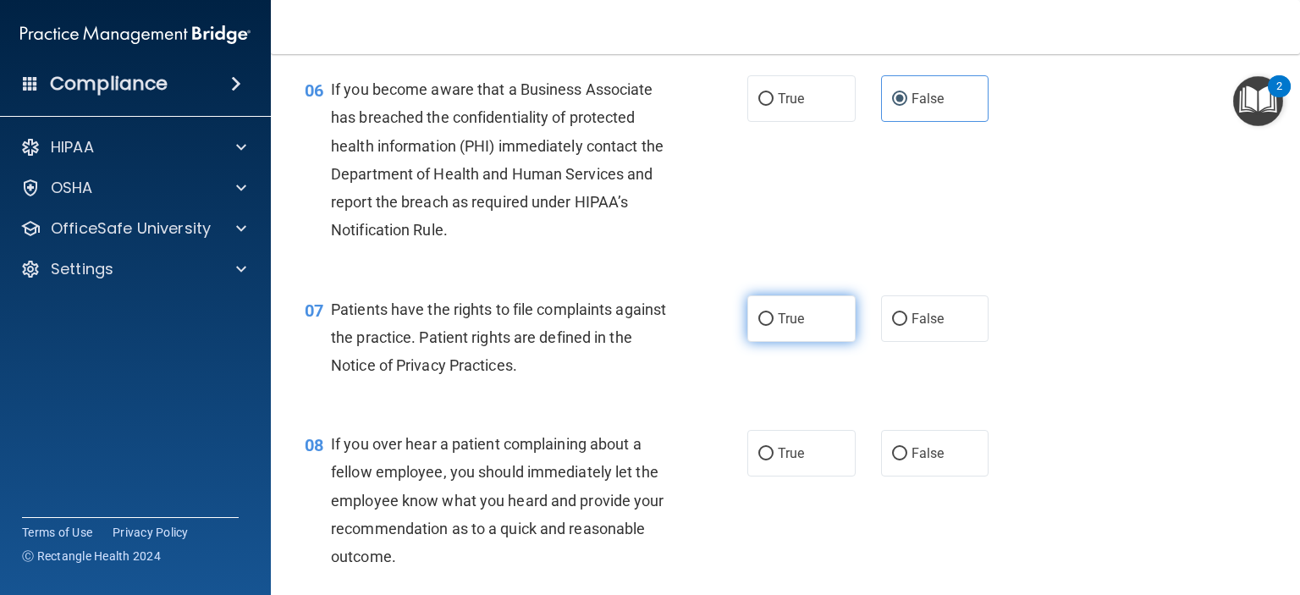
click at [779, 331] on label "True" at bounding box center [801, 318] width 108 height 47
click at [774, 326] on input "True" at bounding box center [765, 319] width 15 height 13
radio input "true"
click at [918, 477] on label "False" at bounding box center [935, 453] width 108 height 47
click at [907, 460] on input "False" at bounding box center [899, 454] width 15 height 13
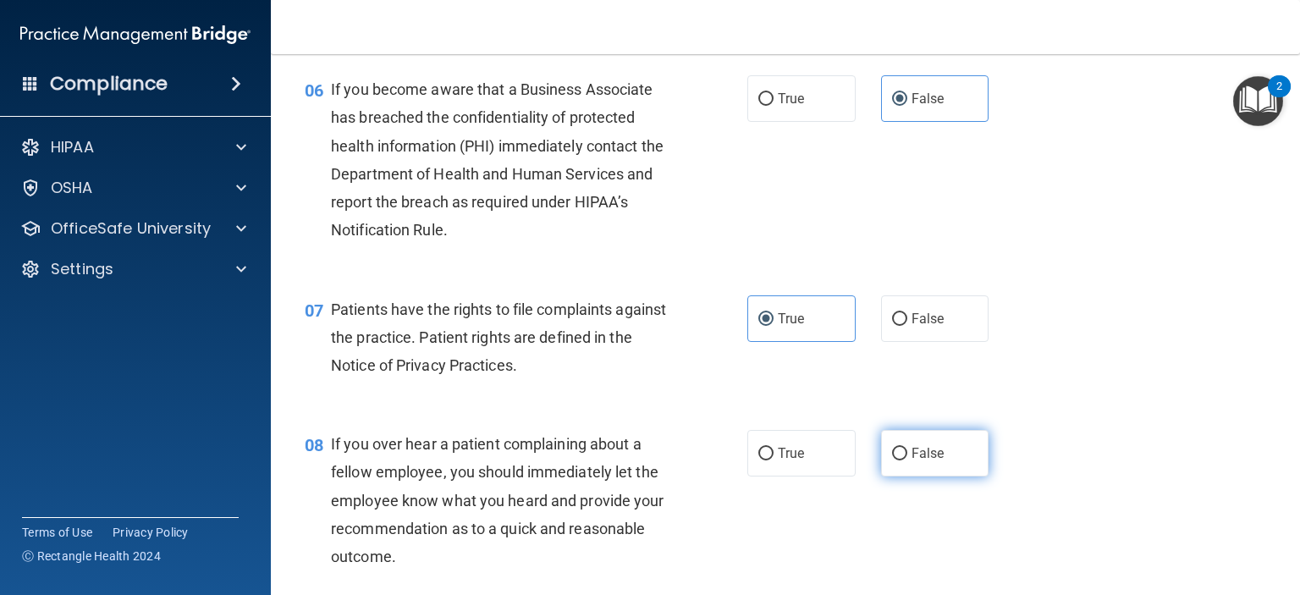
radio input "true"
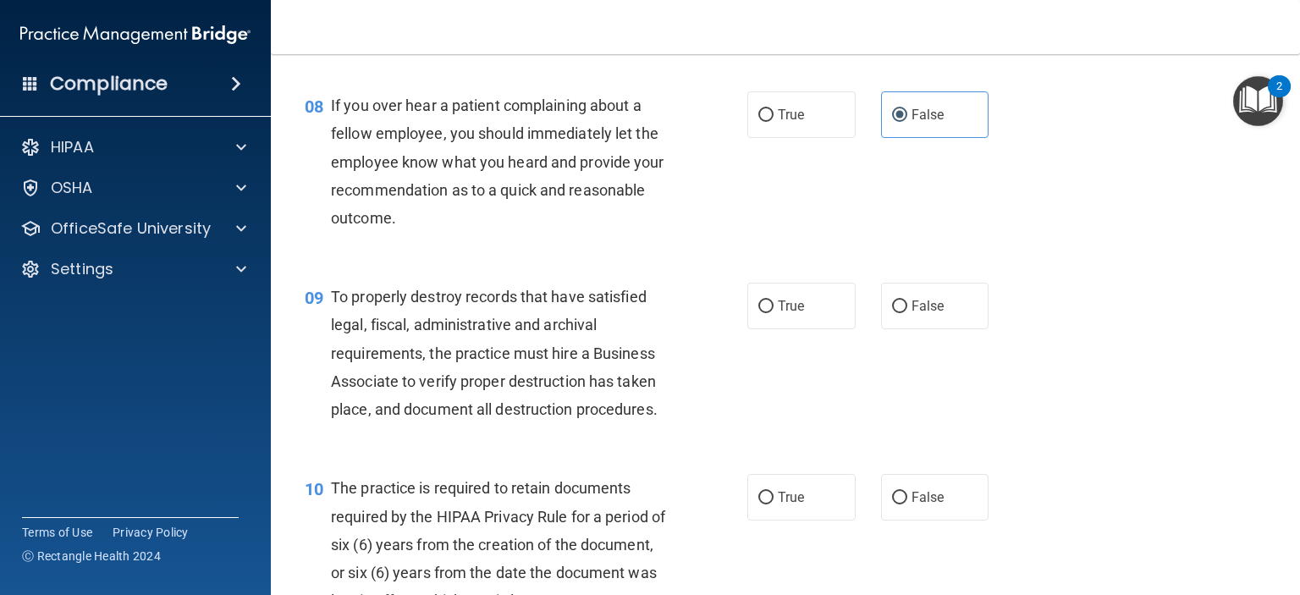
scroll to position [1439, 0]
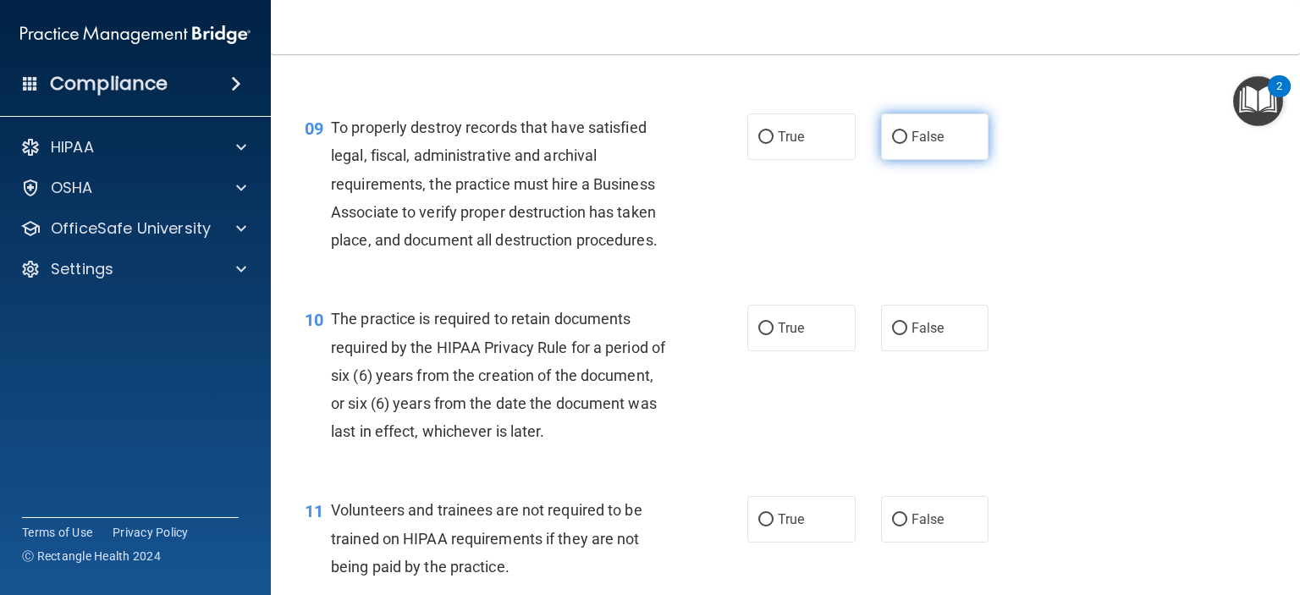
click at [908, 160] on label "False" at bounding box center [935, 136] width 108 height 47
click at [907, 144] on input "False" at bounding box center [899, 137] width 15 height 13
radio input "true"
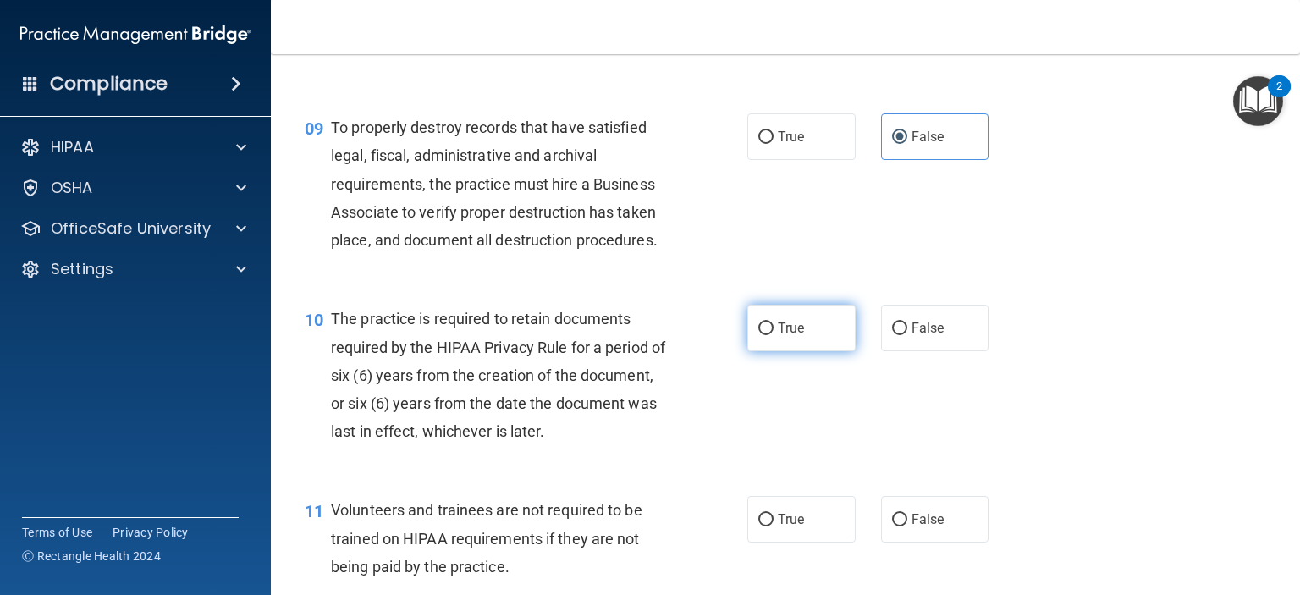
click at [777, 351] on label "True" at bounding box center [801, 328] width 108 height 47
click at [774, 335] on input "True" at bounding box center [765, 328] width 15 height 13
radio input "true"
click at [918, 527] on span "False" at bounding box center [928, 519] width 33 height 16
click at [907, 526] on input "False" at bounding box center [899, 520] width 15 height 13
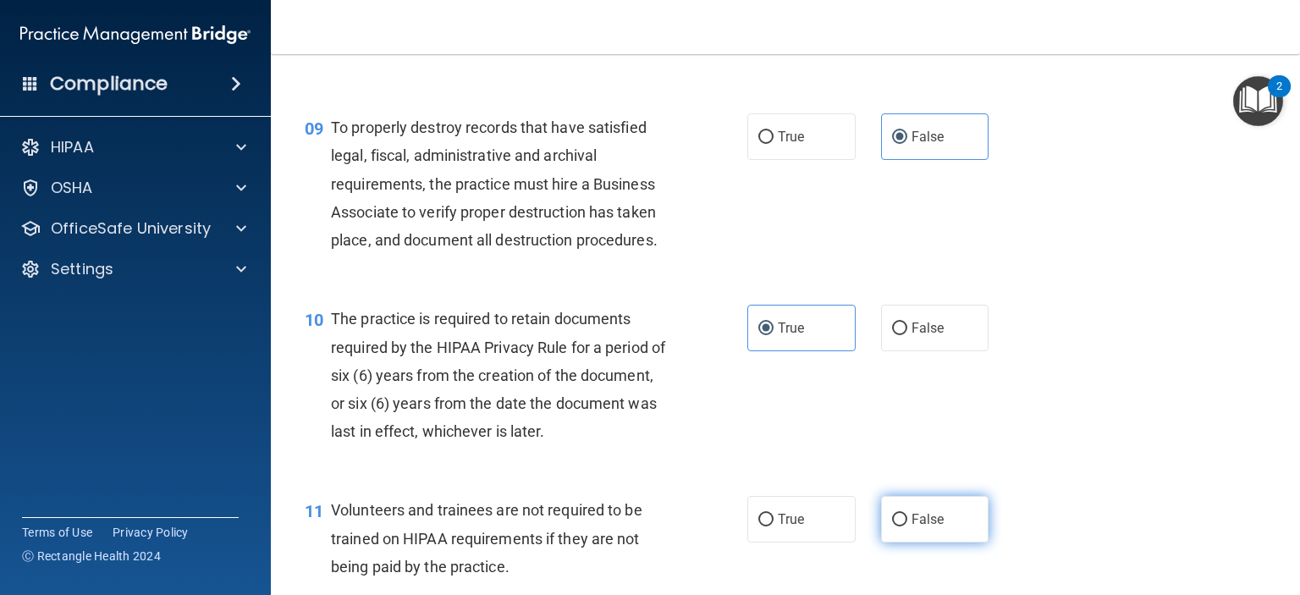
radio input "true"
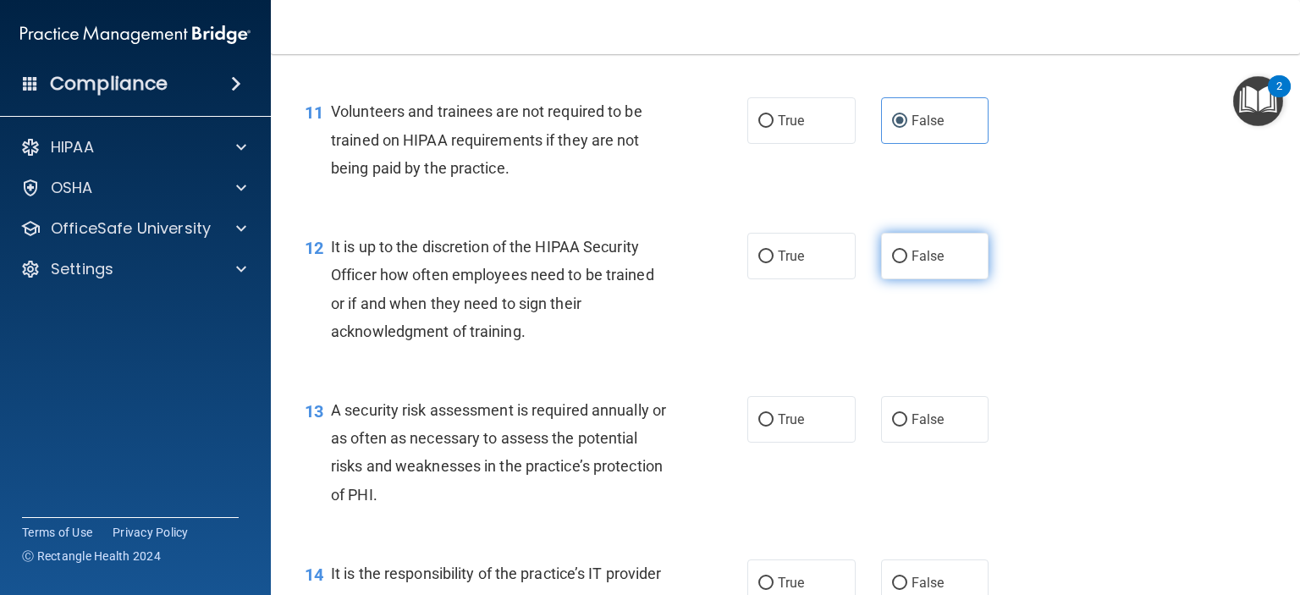
scroll to position [1862, 0]
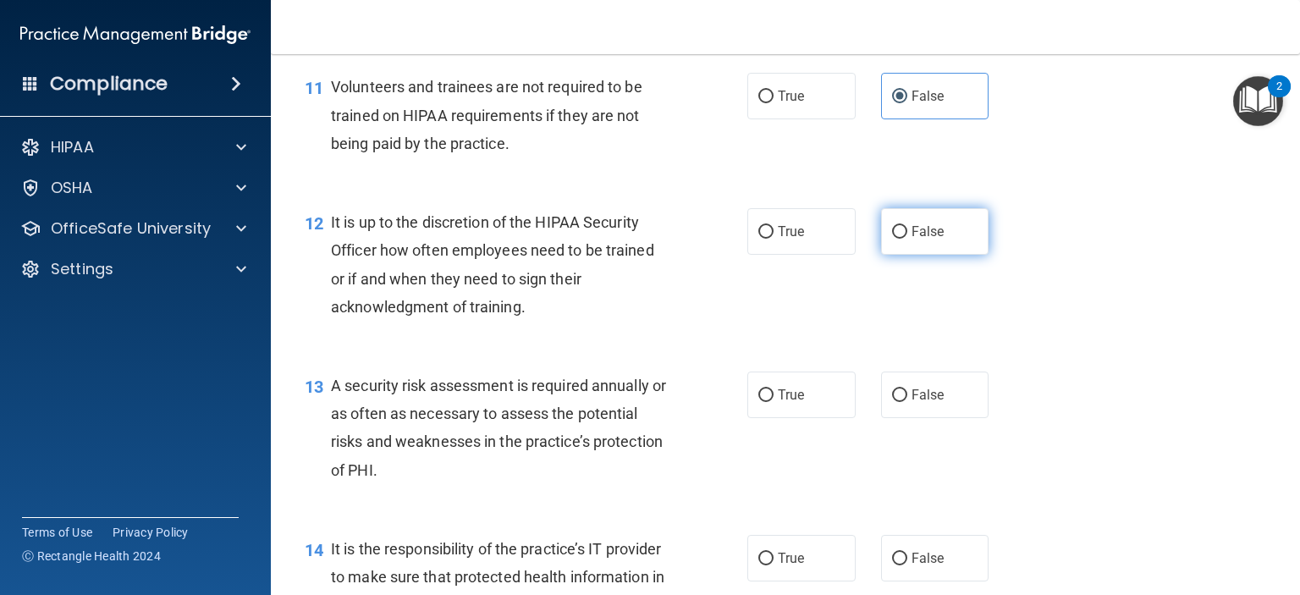
click at [892, 239] on input "False" at bounding box center [899, 232] width 15 height 13
radio input "true"
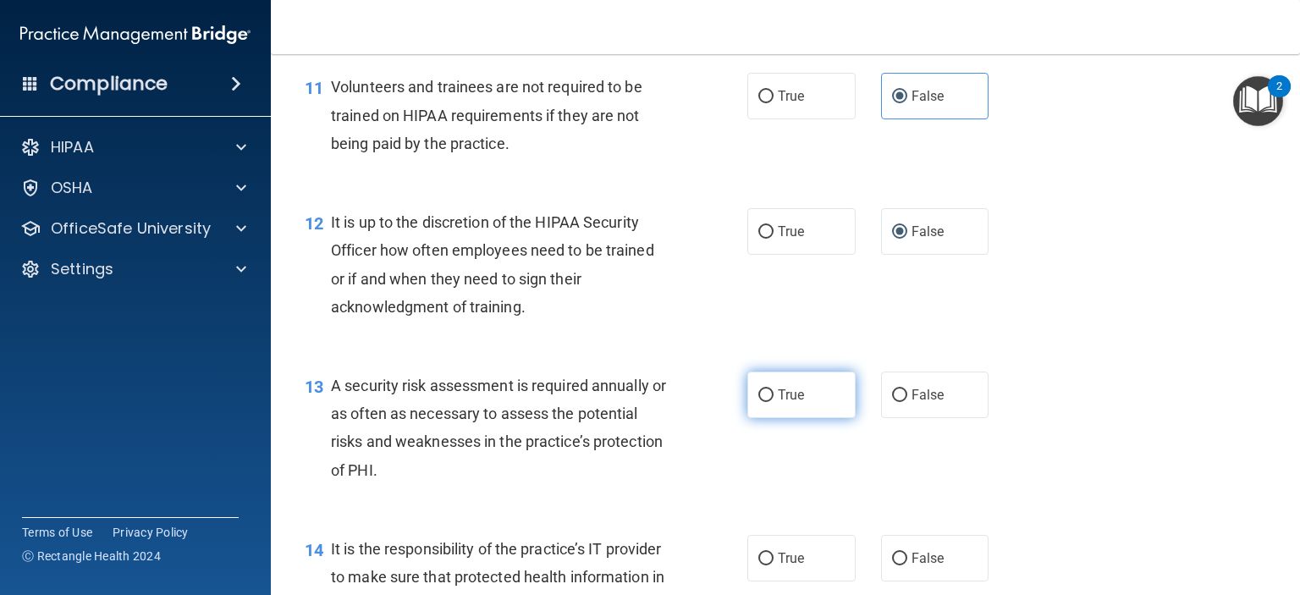
click at [796, 403] on span "True" at bounding box center [791, 395] width 26 height 16
click at [774, 402] on input "True" at bounding box center [765, 395] width 15 height 13
radio input "true"
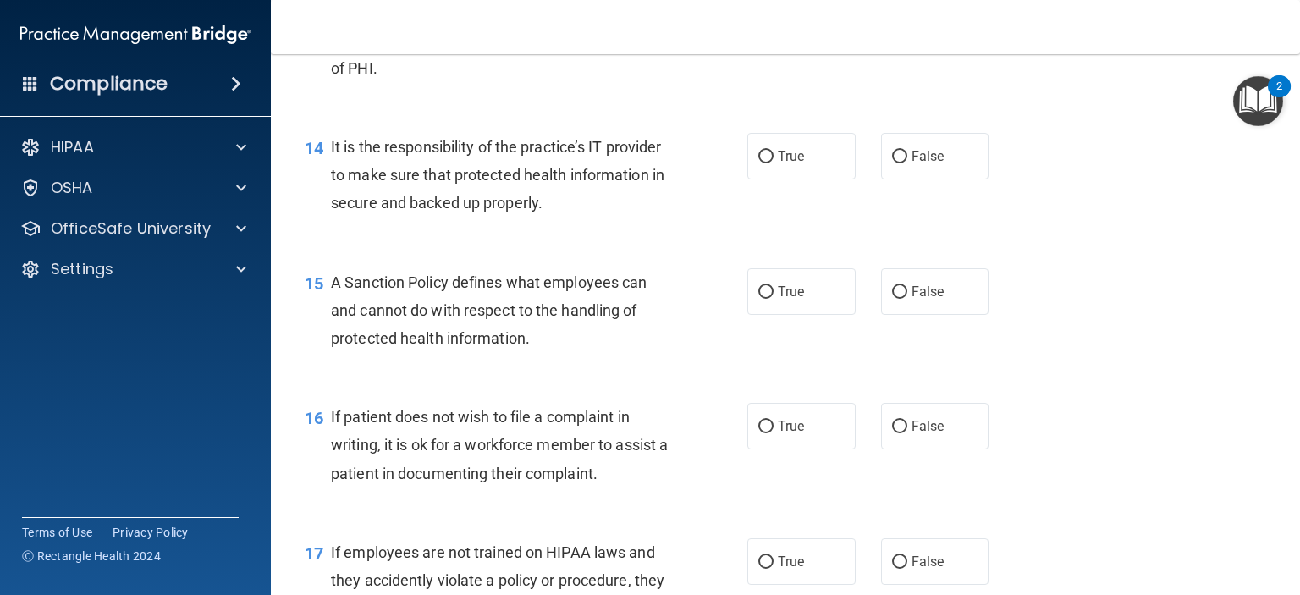
scroll to position [2285, 0]
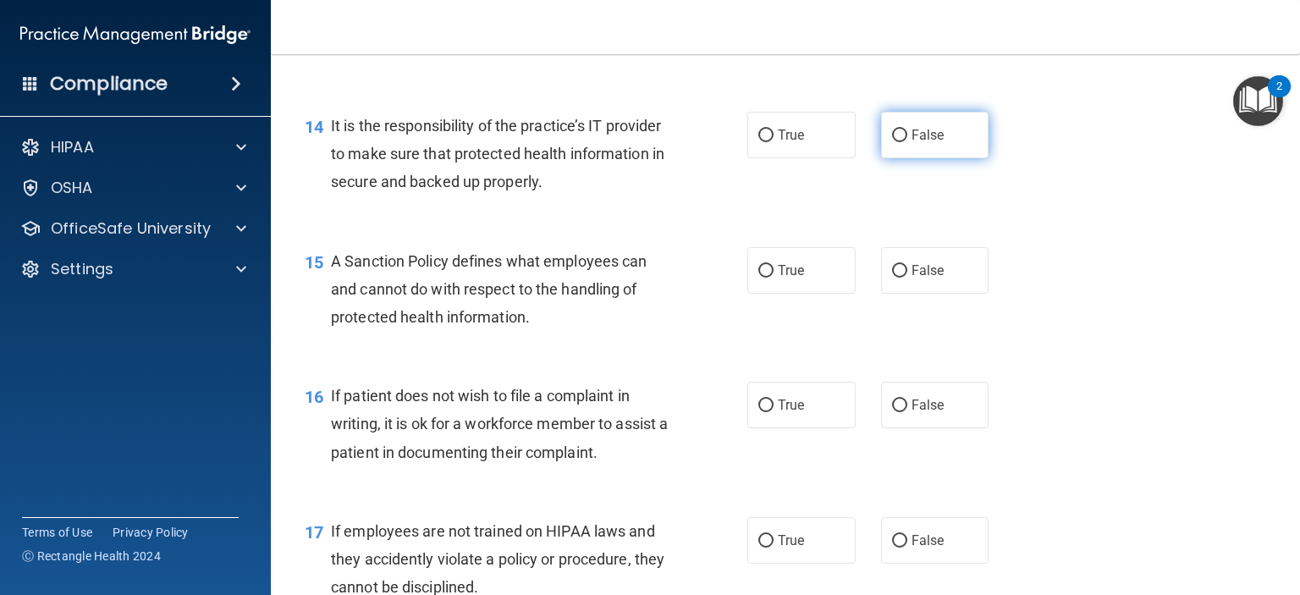
click at [940, 154] on label "False" at bounding box center [935, 135] width 108 height 47
click at [907, 142] on input "False" at bounding box center [899, 136] width 15 height 13
radio input "true"
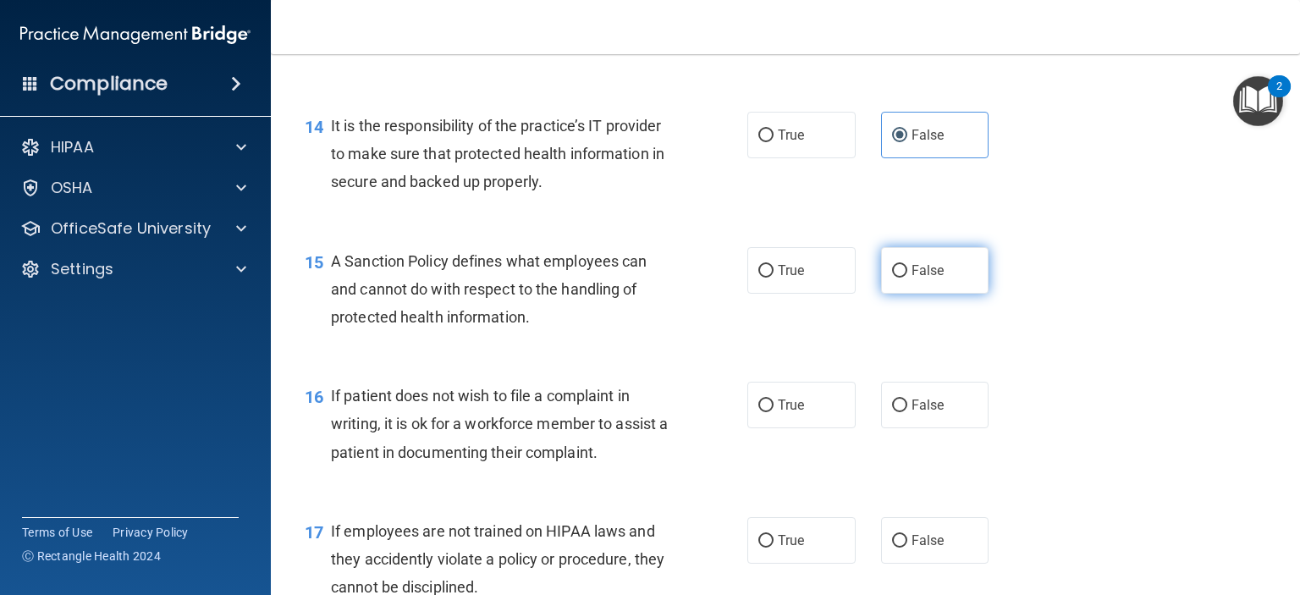
click at [945, 277] on label "False" at bounding box center [935, 270] width 108 height 47
click at [907, 277] on input "False" at bounding box center [899, 271] width 15 height 13
radio input "true"
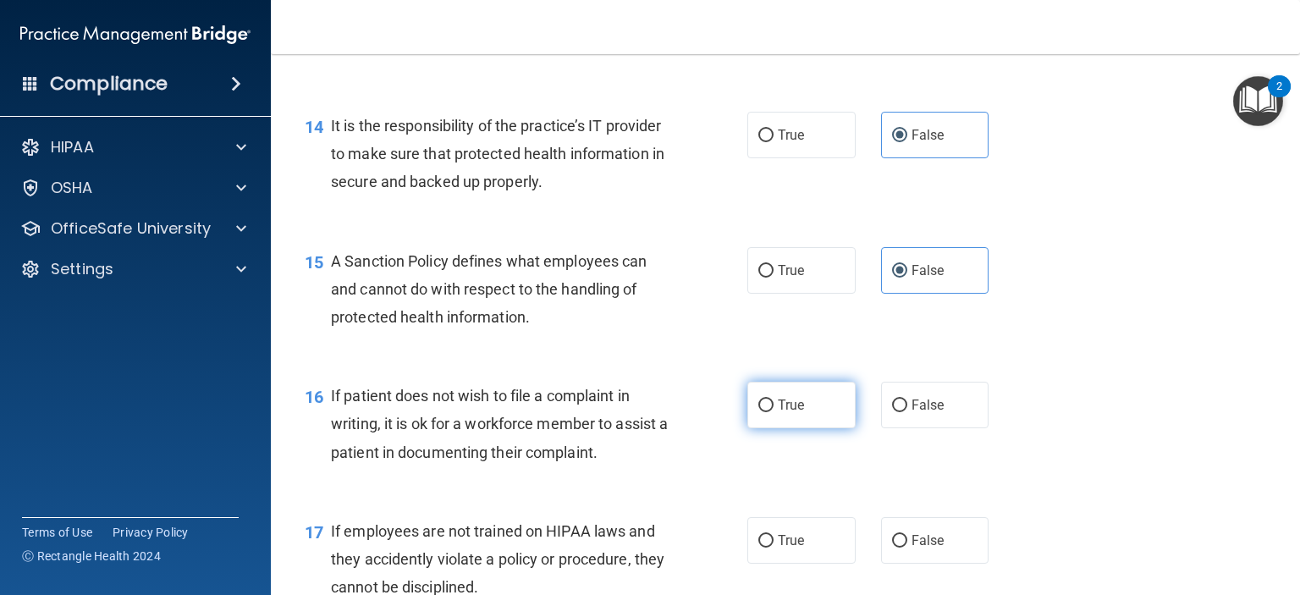
click at [799, 428] on label "True" at bounding box center [801, 405] width 108 height 47
click at [774, 412] on input "True" at bounding box center [765, 406] width 15 height 13
radio input "true"
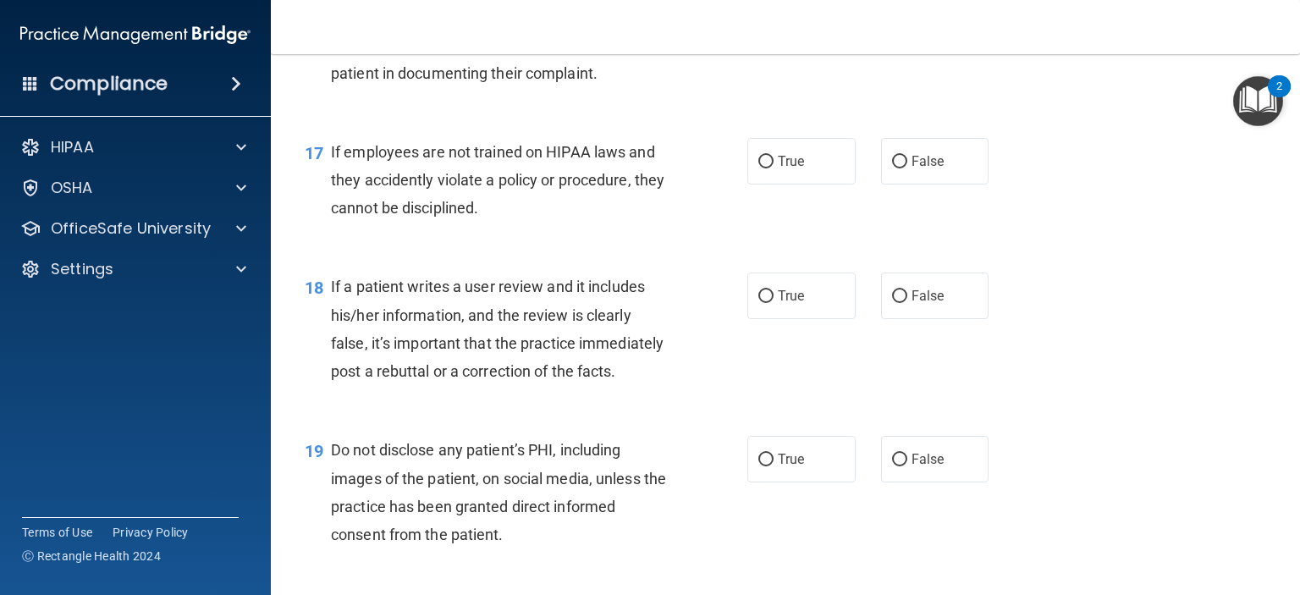
scroll to position [2709, 0]
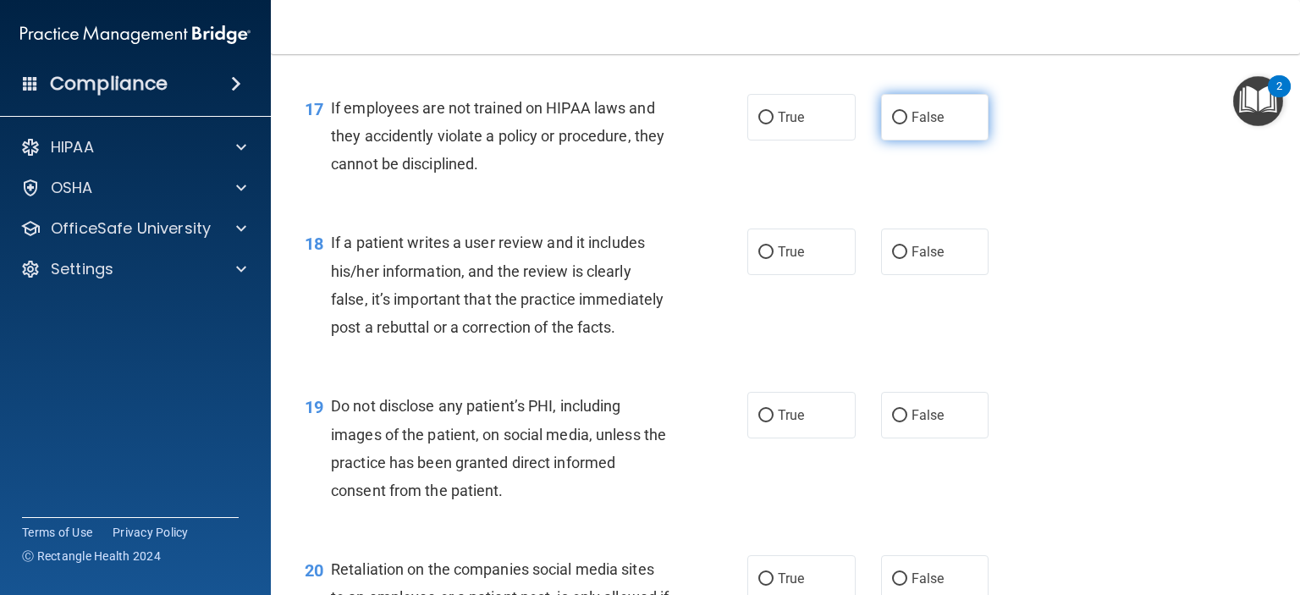
click at [923, 125] on span "False" at bounding box center [928, 117] width 33 height 16
click at [907, 124] on input "False" at bounding box center [899, 118] width 15 height 13
radio input "true"
click at [917, 260] on span "False" at bounding box center [928, 252] width 33 height 16
click at [907, 259] on input "False" at bounding box center [899, 252] width 15 height 13
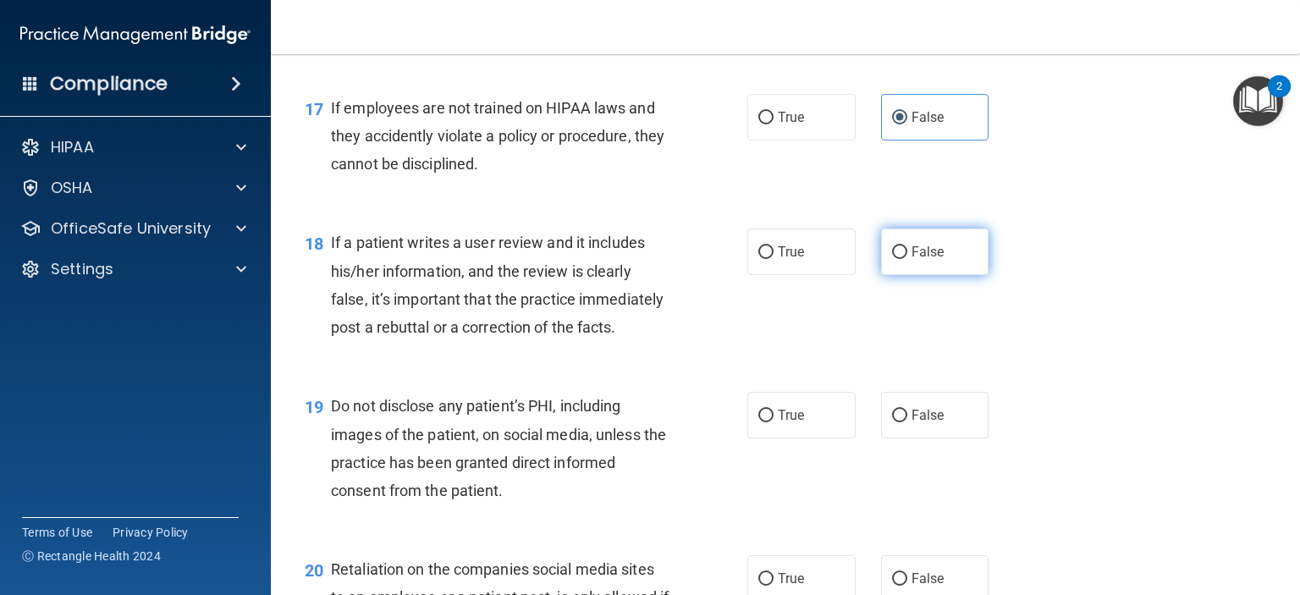
radio input "true"
click at [786, 438] on label "True" at bounding box center [801, 415] width 108 height 47
click at [774, 422] on input "True" at bounding box center [765, 416] width 15 height 13
radio input "true"
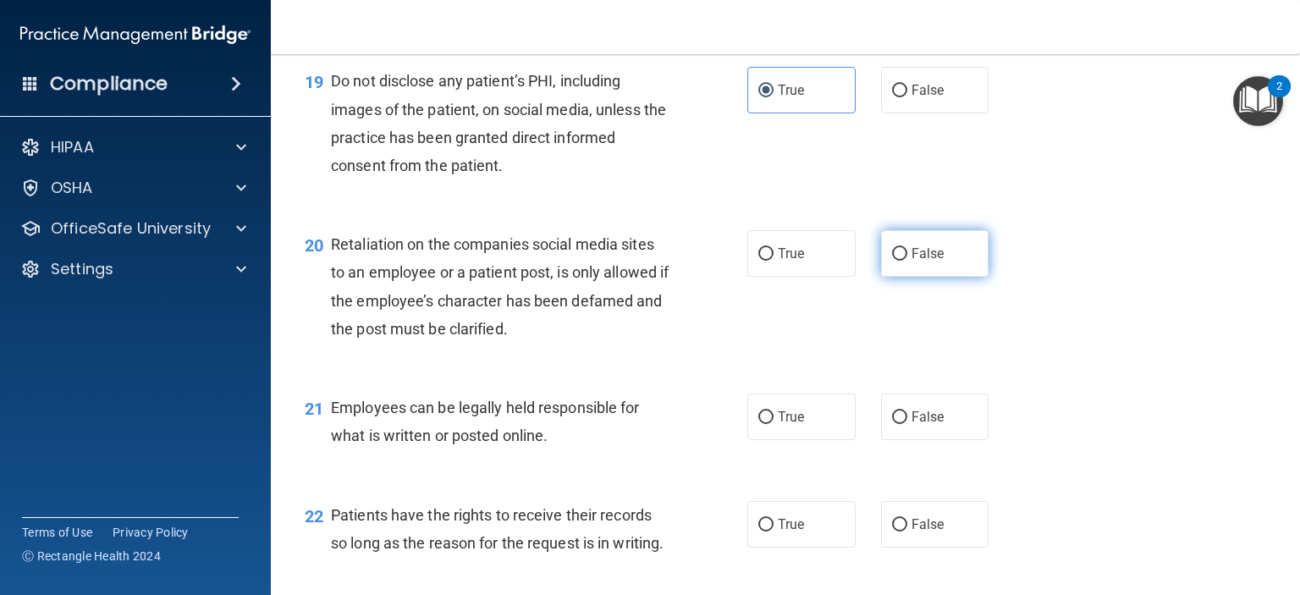
scroll to position [3047, 0]
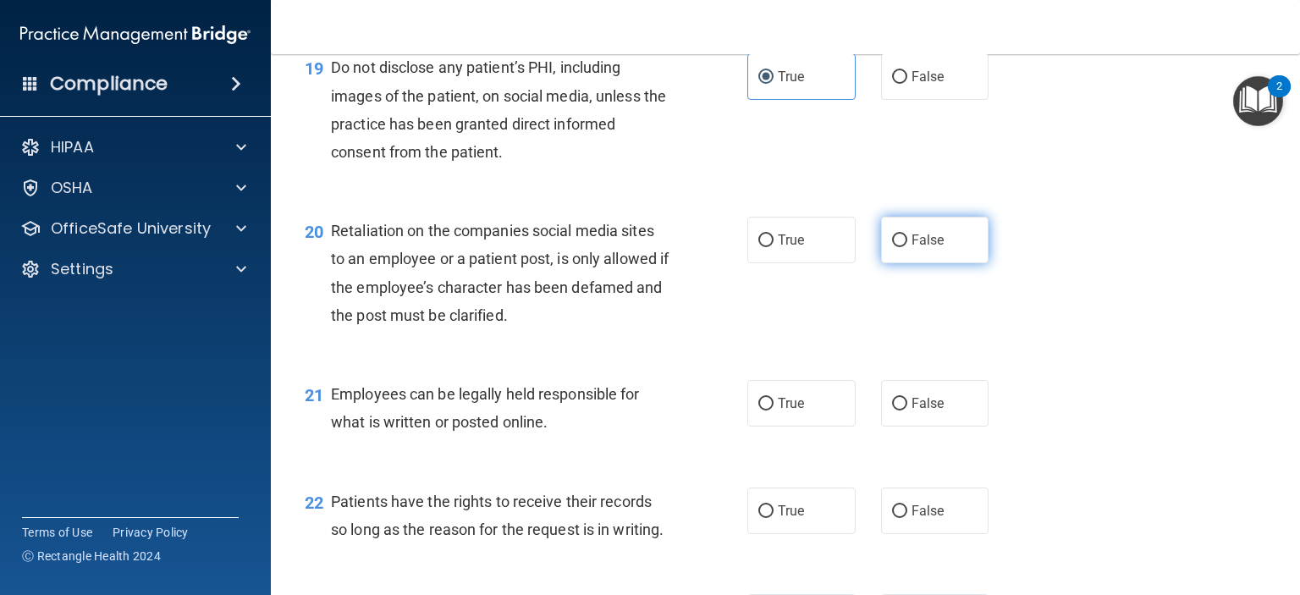
click at [912, 248] on span "False" at bounding box center [928, 240] width 33 height 16
click at [907, 247] on input "False" at bounding box center [899, 240] width 15 height 13
radio input "true"
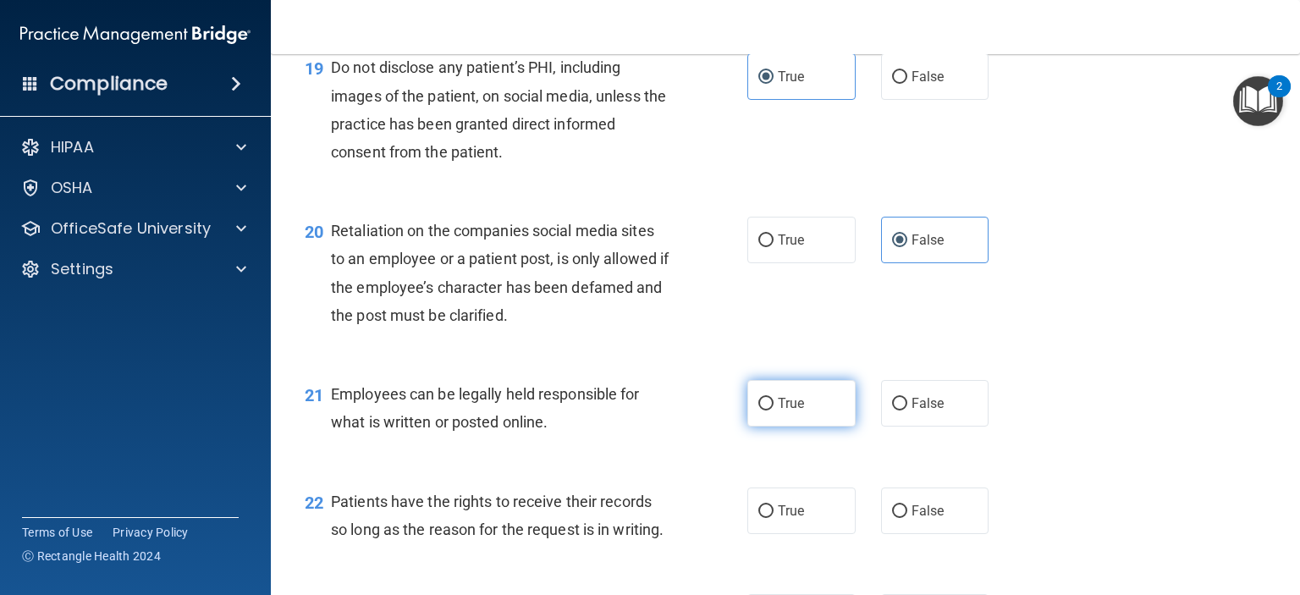
click at [772, 427] on label "True" at bounding box center [801, 403] width 108 height 47
click at [772, 411] on input "True" at bounding box center [765, 404] width 15 height 13
radio input "true"
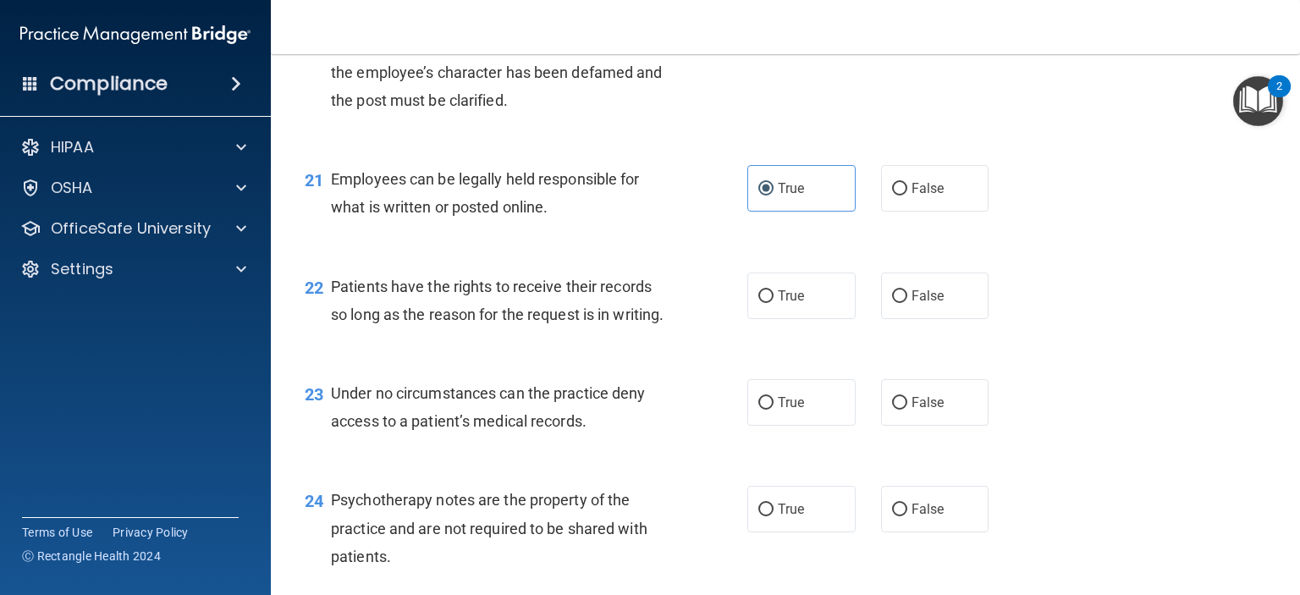
scroll to position [3301, 0]
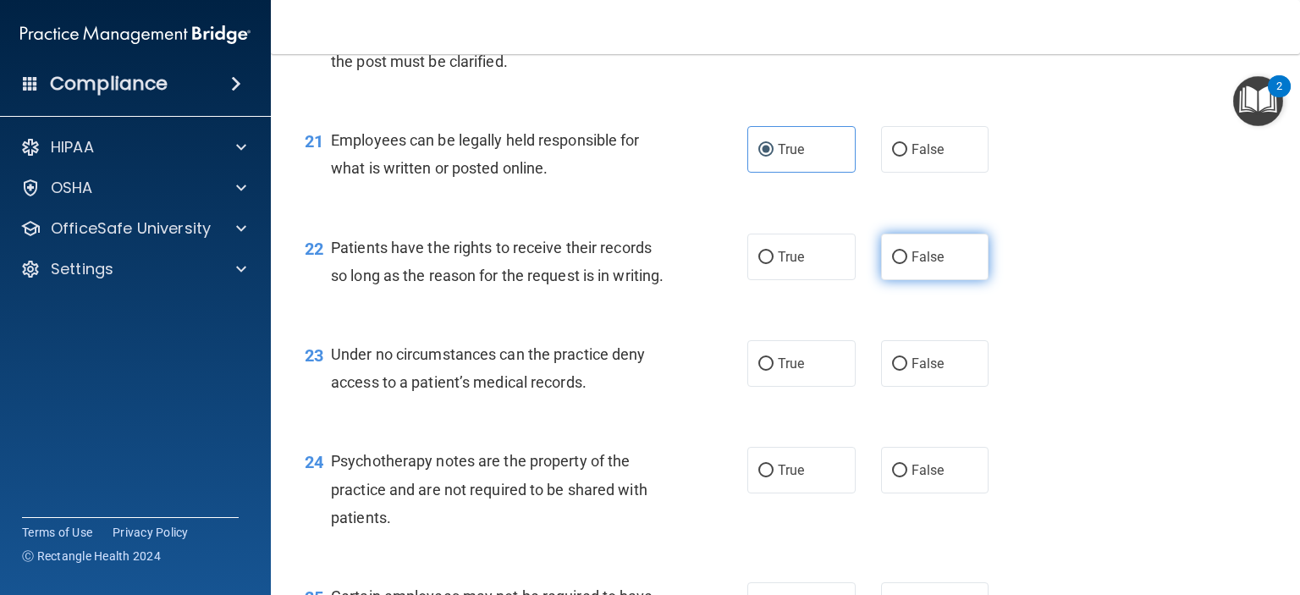
click at [907, 280] on label "False" at bounding box center [935, 257] width 108 height 47
click at [907, 264] on input "False" at bounding box center [899, 257] width 15 height 13
radio input "true"
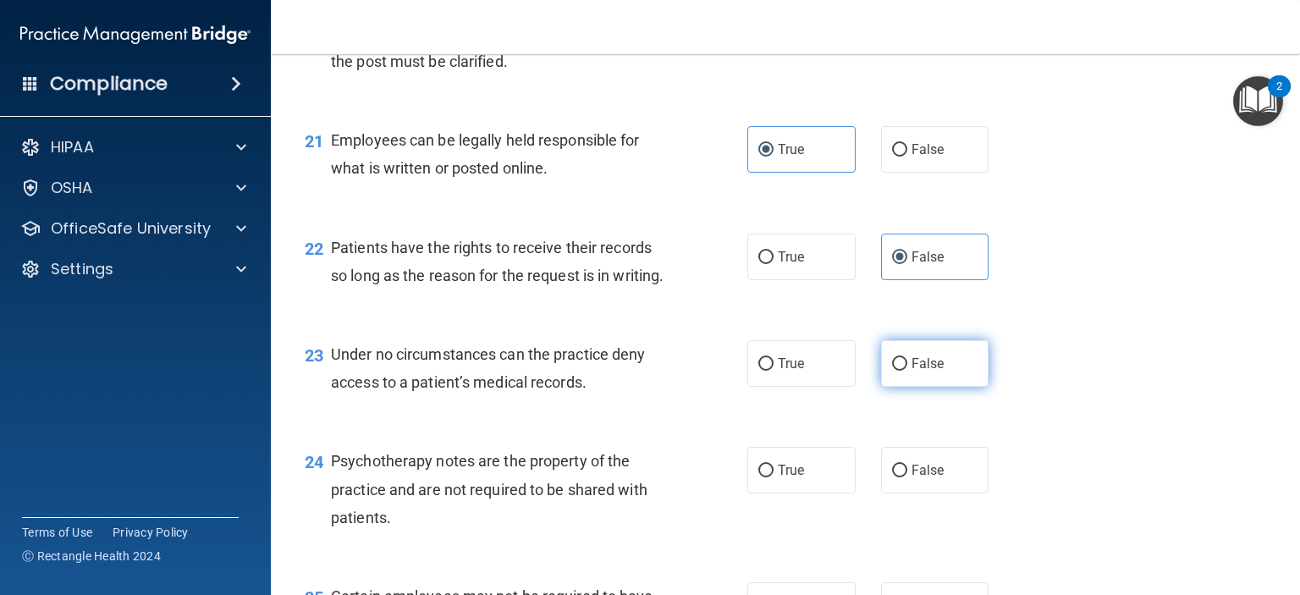
click at [897, 371] on input "False" at bounding box center [899, 364] width 15 height 13
radio input "true"
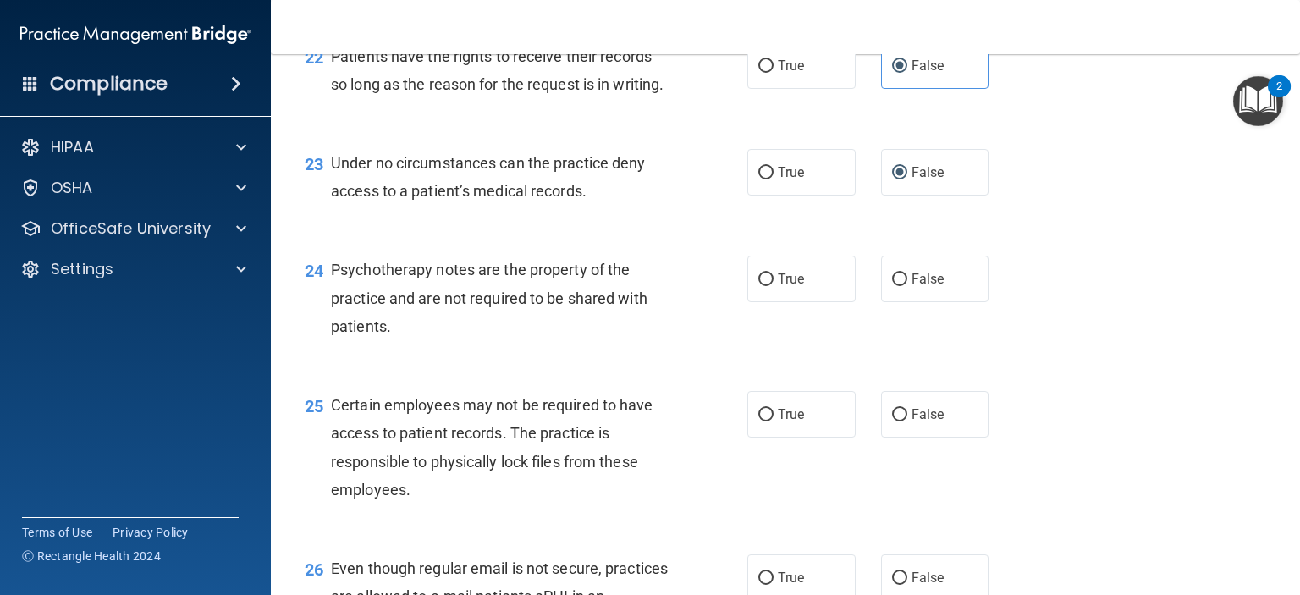
scroll to position [3640, 0]
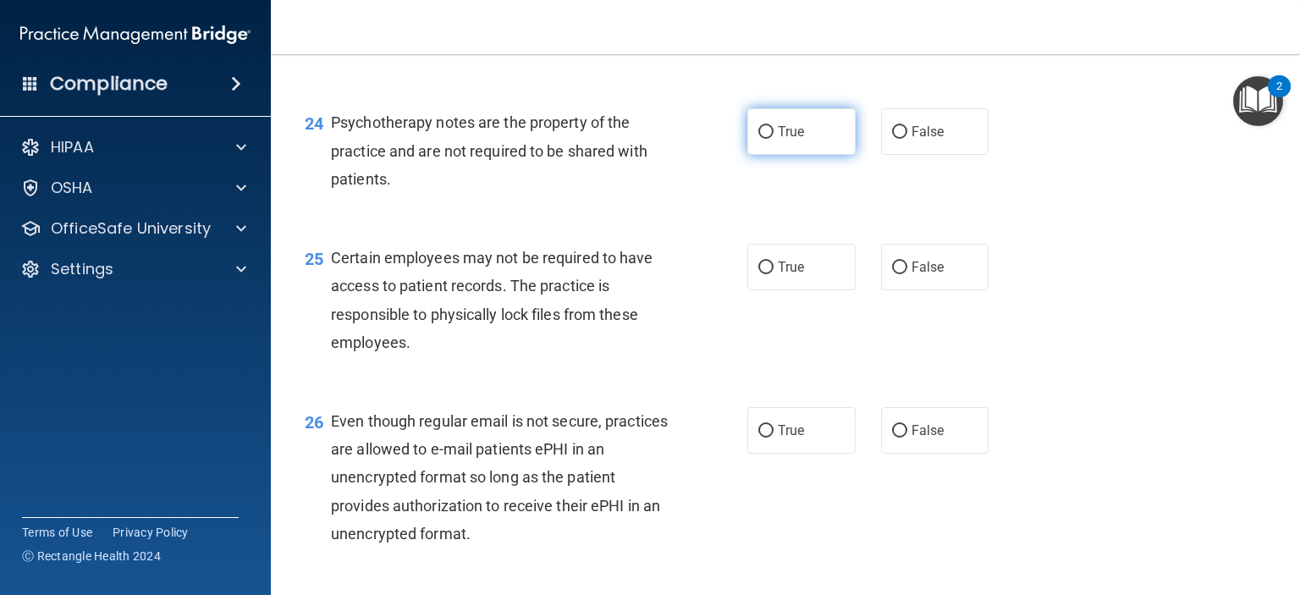
click at [769, 155] on label "True" at bounding box center [801, 131] width 108 height 47
click at [769, 139] on input "True" at bounding box center [765, 132] width 15 height 13
radio input "true"
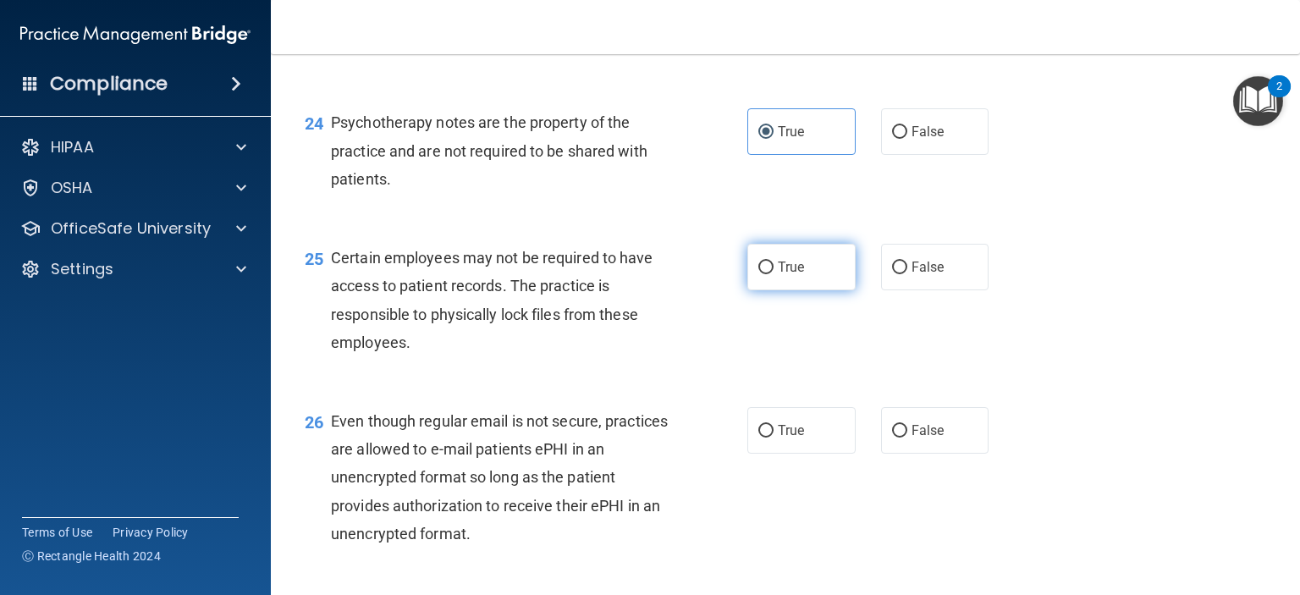
click at [780, 275] on span "True" at bounding box center [791, 267] width 26 height 16
click at [774, 274] on input "True" at bounding box center [765, 268] width 15 height 13
radio input "true"
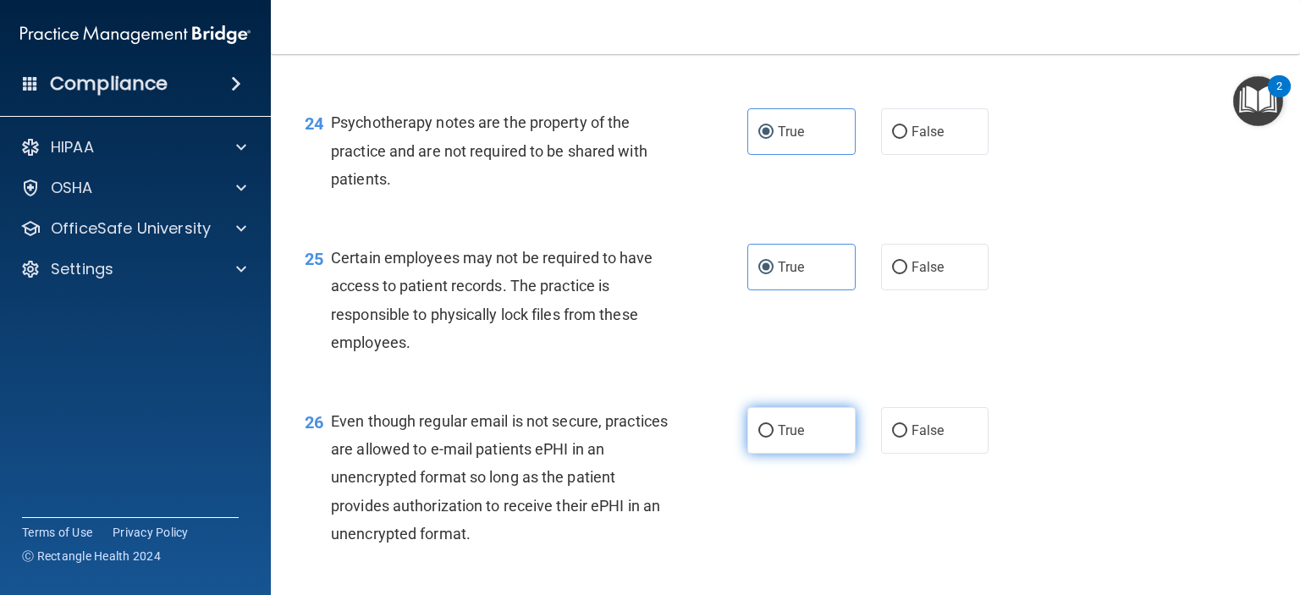
click at [766, 454] on label "True" at bounding box center [801, 430] width 108 height 47
click at [766, 438] on input "True" at bounding box center [765, 431] width 15 height 13
radio input "true"
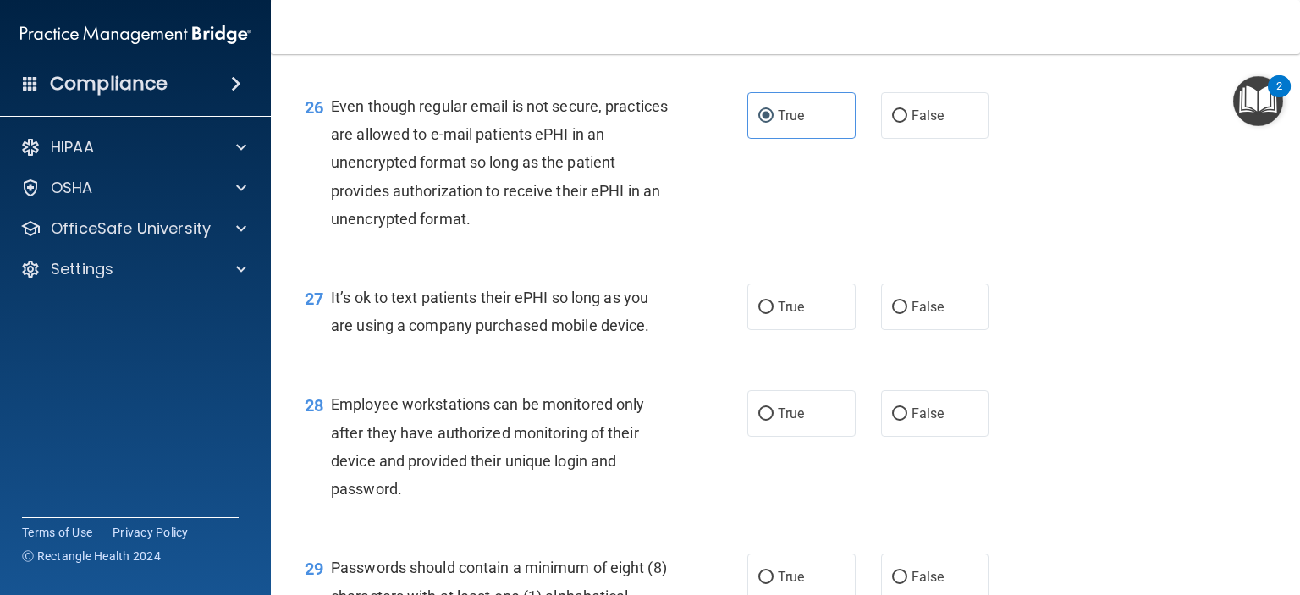
scroll to position [3978, 0]
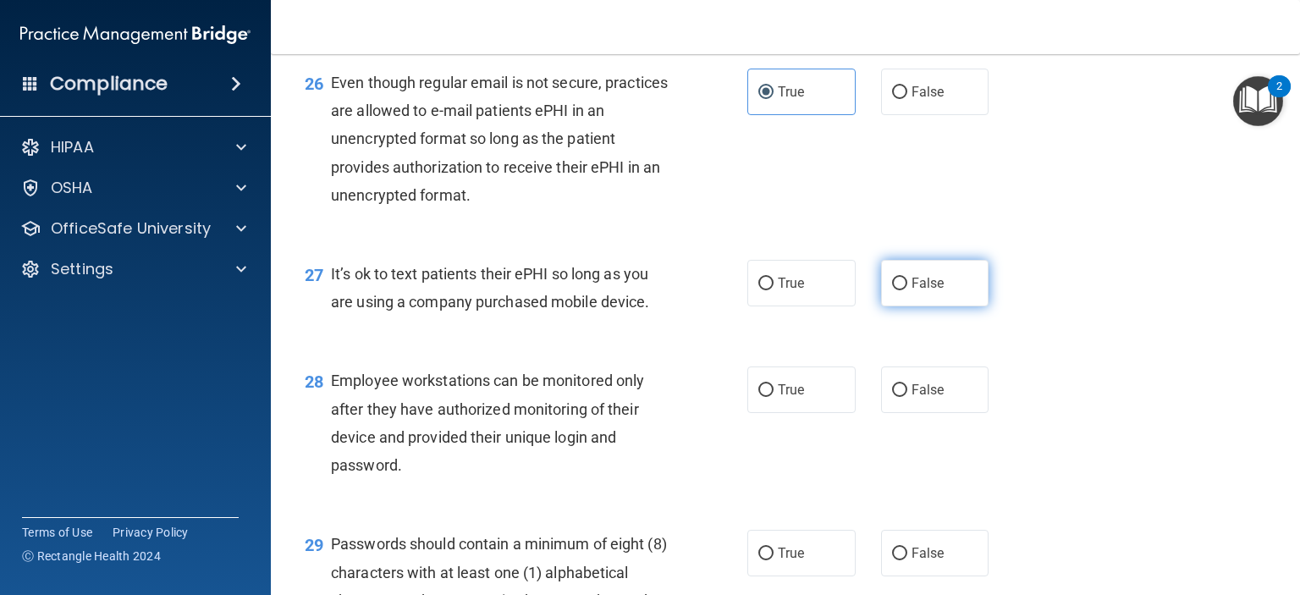
click at [937, 306] on label "False" at bounding box center [935, 283] width 108 height 47
click at [907, 290] on input "False" at bounding box center [899, 284] width 15 height 13
radio input "true"
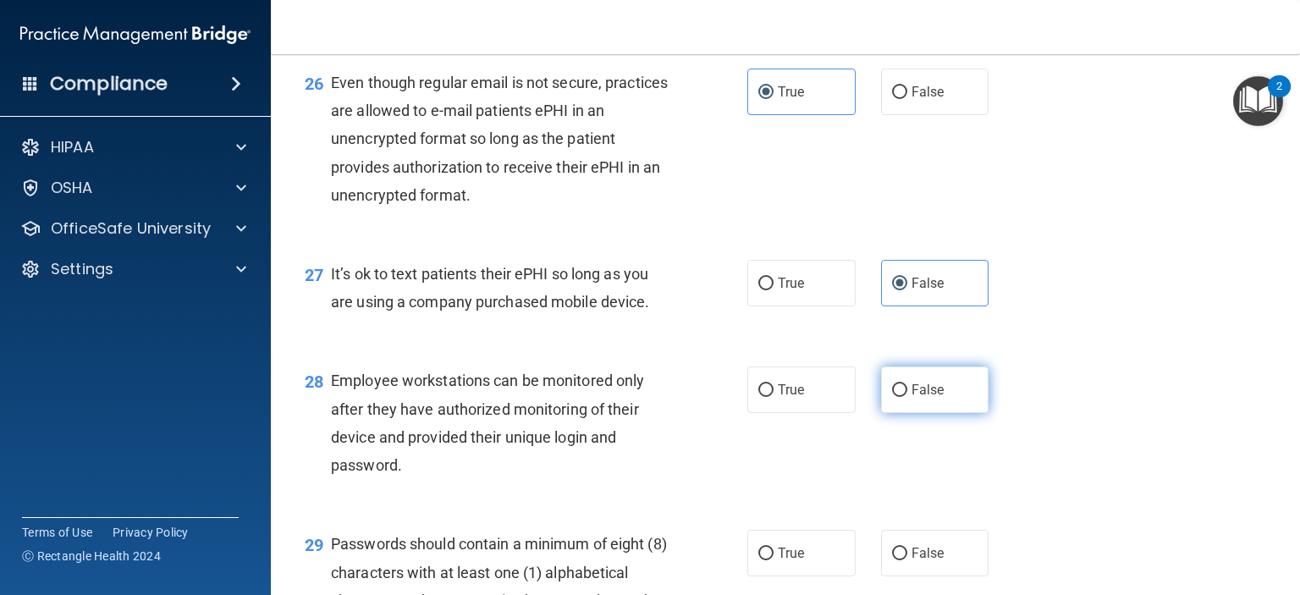
drag, startPoint x: 804, startPoint y: 476, endPoint x: 899, endPoint y: 474, distance: 94.8
click at [899, 413] on div "True False" at bounding box center [877, 390] width 260 height 47
click at [899, 413] on label "False" at bounding box center [935, 390] width 108 height 47
click at [899, 397] on input "False" at bounding box center [899, 390] width 15 height 13
radio input "true"
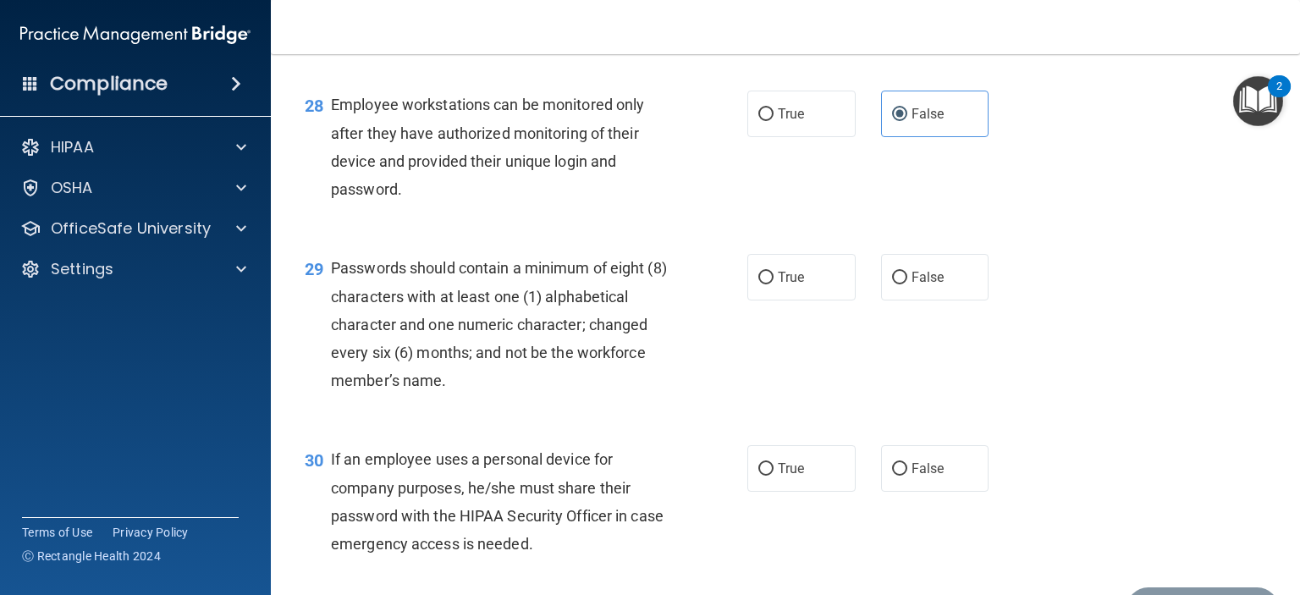
scroll to position [4317, 0]
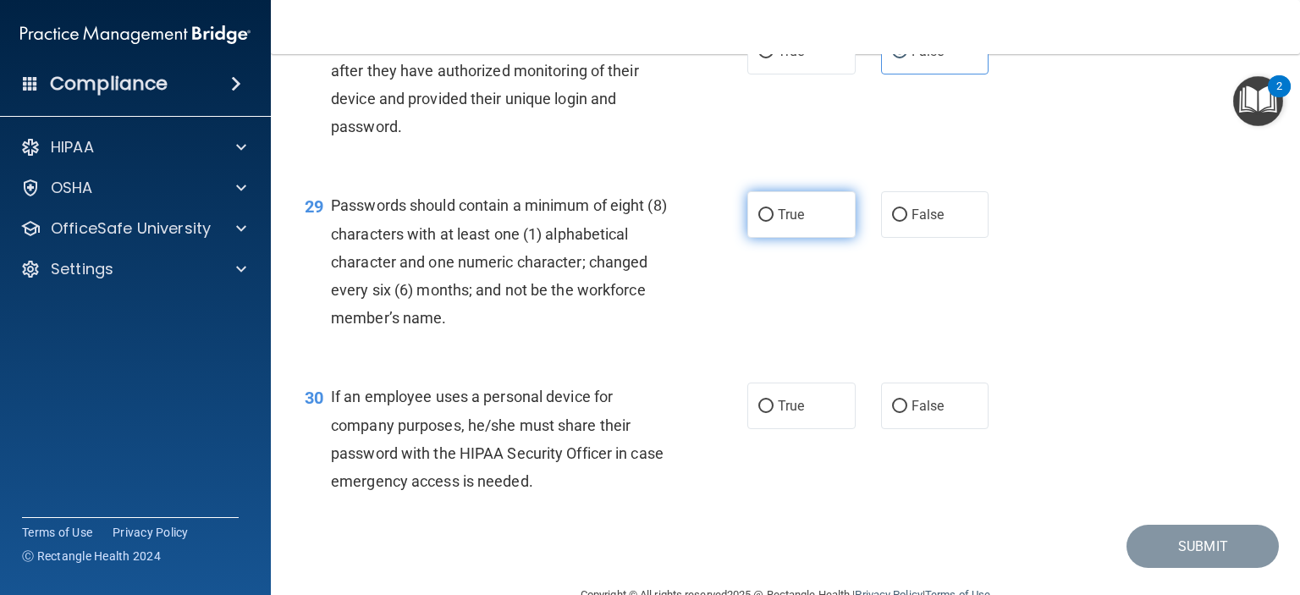
drag, startPoint x: 757, startPoint y: 283, endPoint x: 771, endPoint y: 293, distance: 17.6
click at [759, 238] on label "True" at bounding box center [801, 214] width 108 height 47
click at [759, 222] on input "True" at bounding box center [765, 215] width 15 height 13
radio input "true"
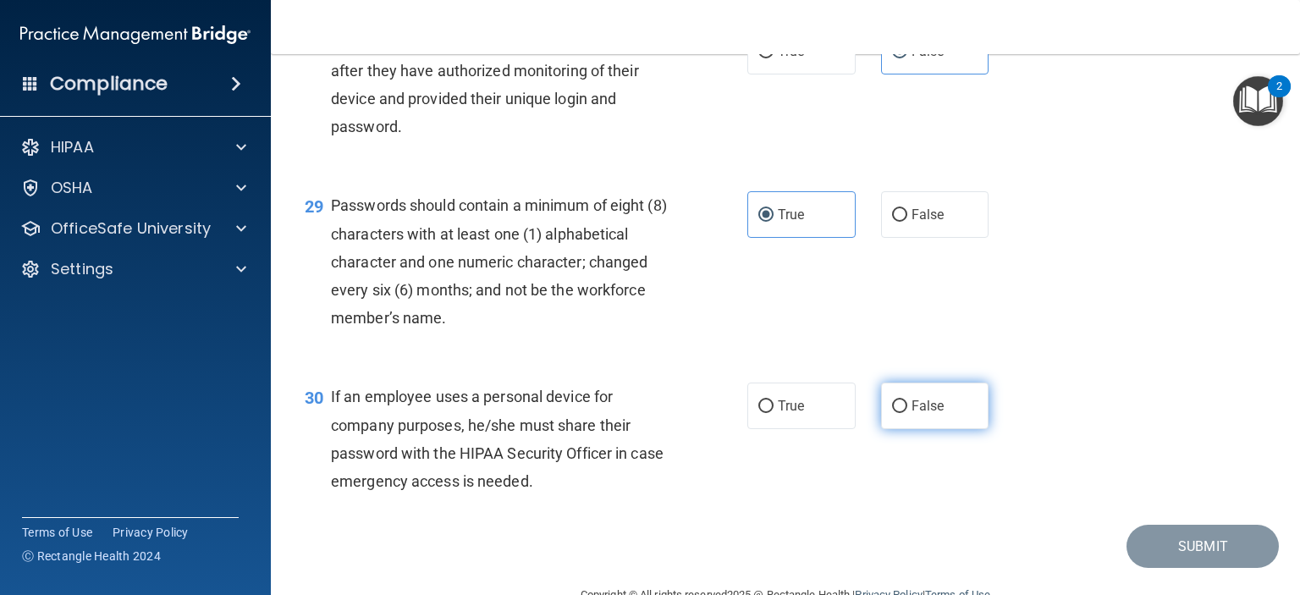
drag, startPoint x: 926, startPoint y: 517, endPoint x: 928, endPoint y: 504, distance: 12.8
click at [926, 515] on div "30 If an employee uses a personal device for company purposes, he/she must shar…" at bounding box center [785, 442] width 987 height 163
click at [930, 414] on span "False" at bounding box center [928, 406] width 33 height 16
click at [907, 413] on input "False" at bounding box center [899, 406] width 15 height 13
radio input "true"
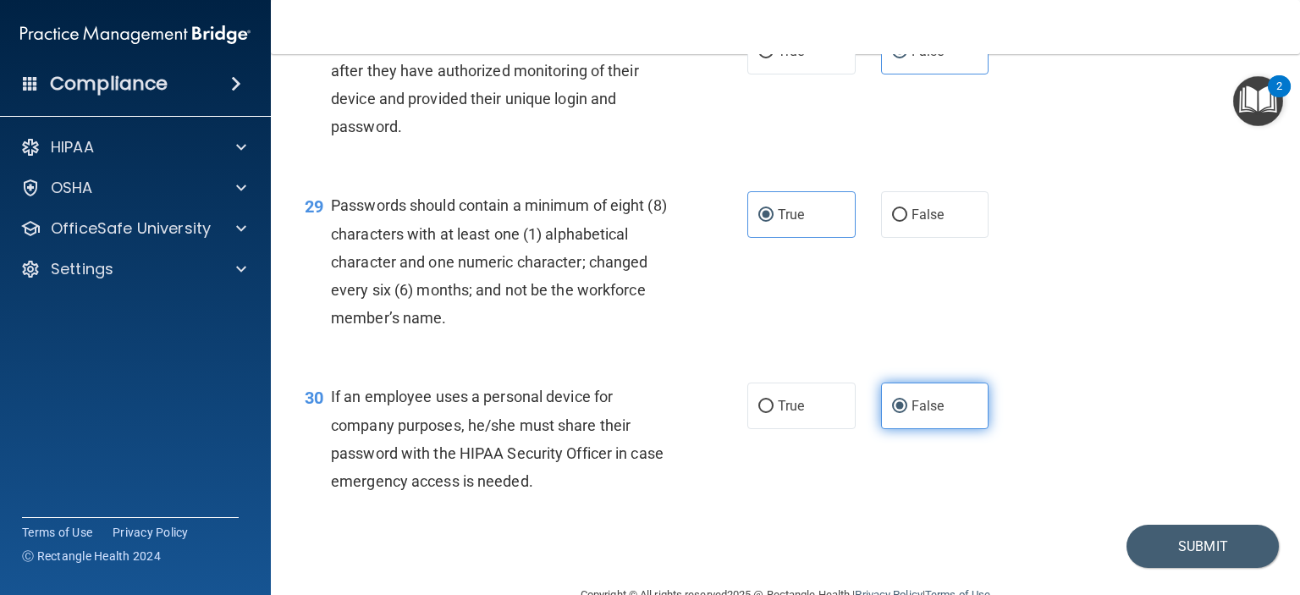
scroll to position [4442, 0]
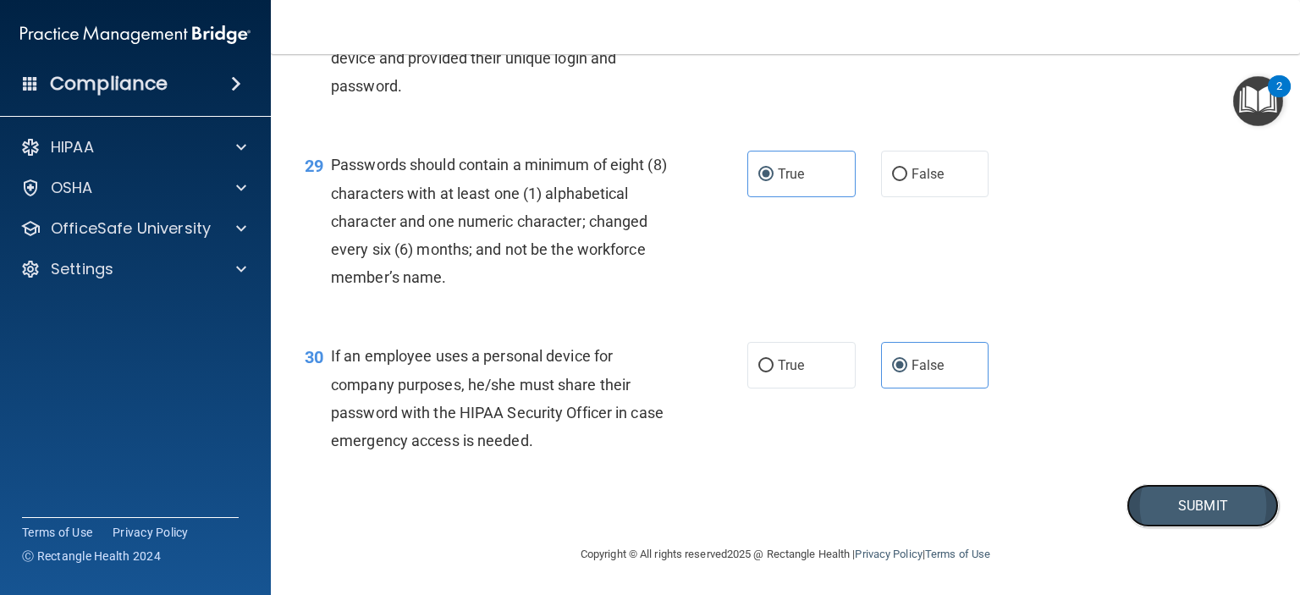
click at [1151, 511] on button "Submit" at bounding box center [1203, 505] width 152 height 43
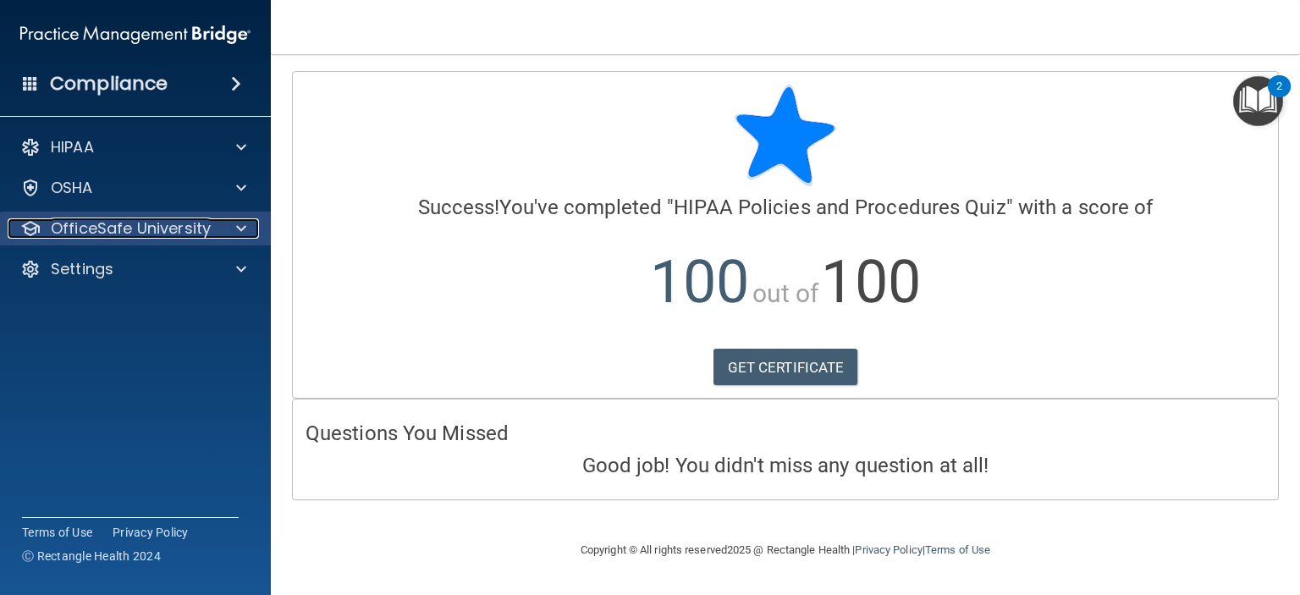
click at [240, 227] on span at bounding box center [241, 228] width 10 height 20
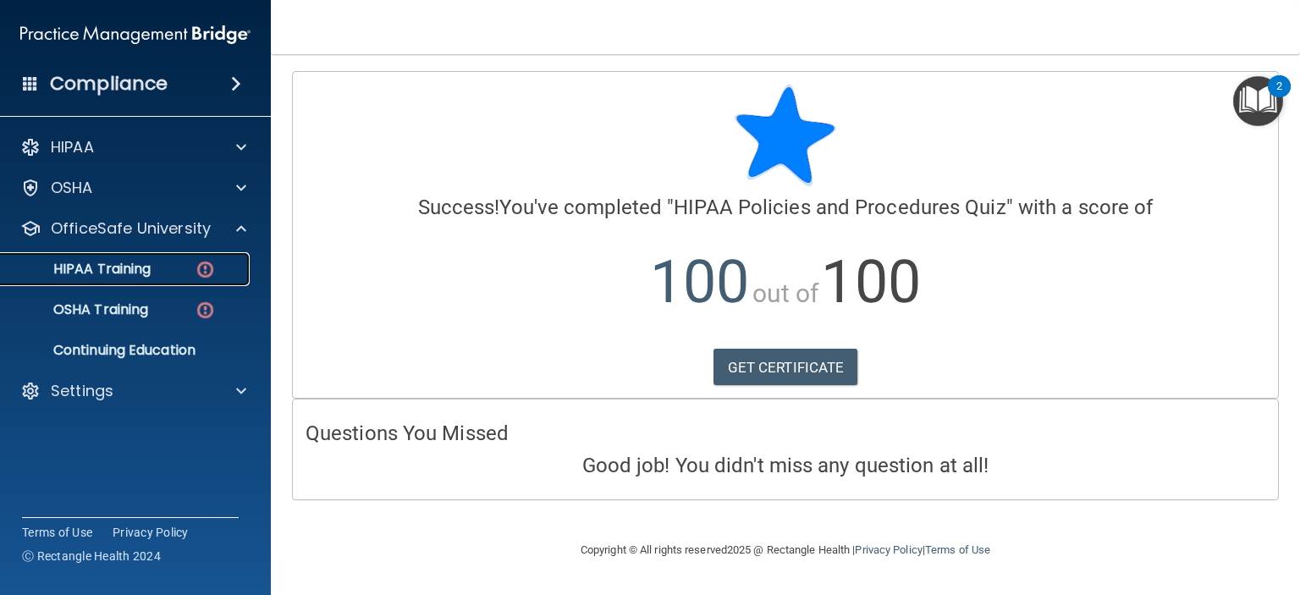
click at [152, 271] on div "HIPAA Training" at bounding box center [126, 269] width 231 height 17
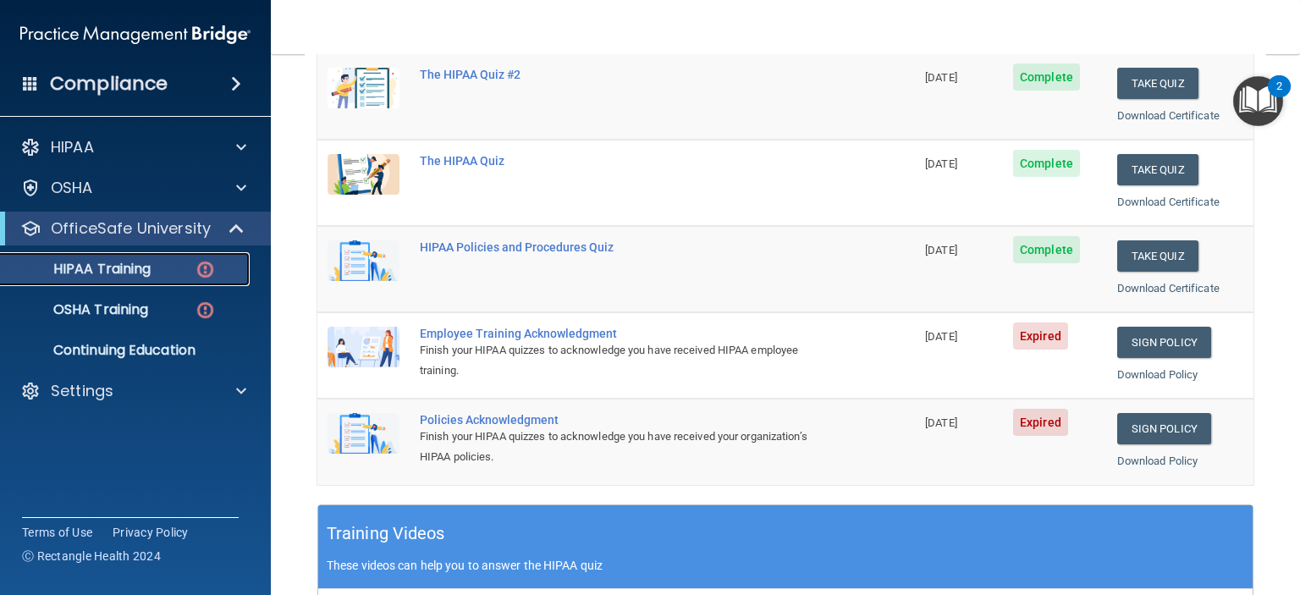
scroll to position [339, 0]
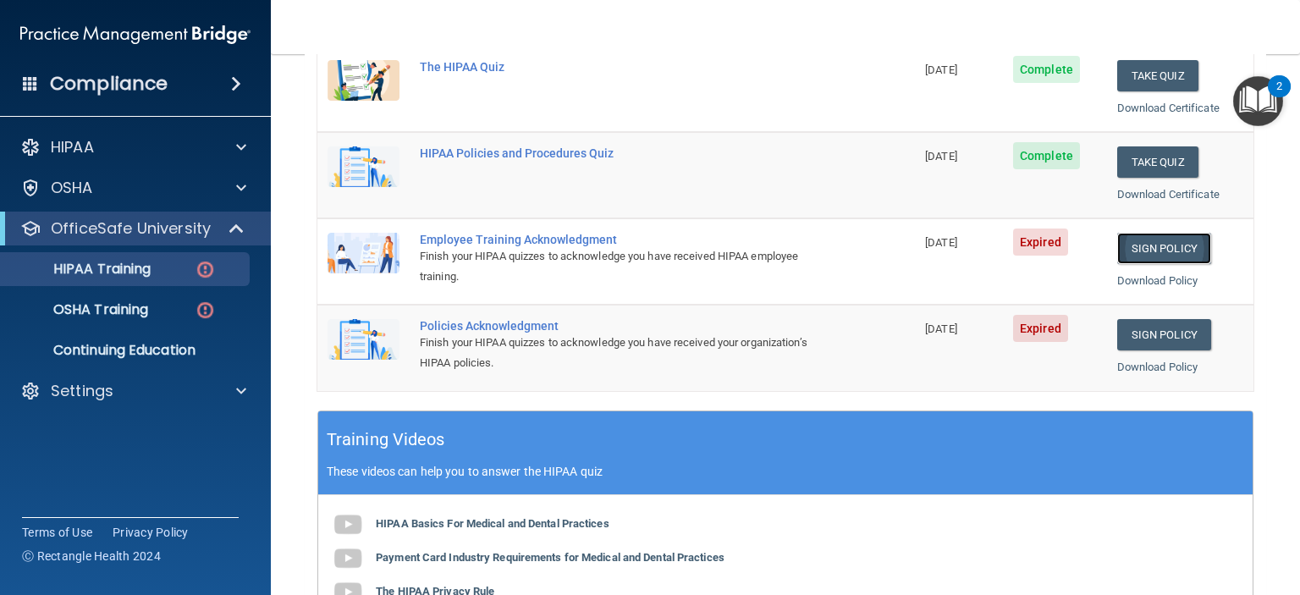
click at [1168, 246] on link "Sign Policy" at bounding box center [1164, 248] width 94 height 31
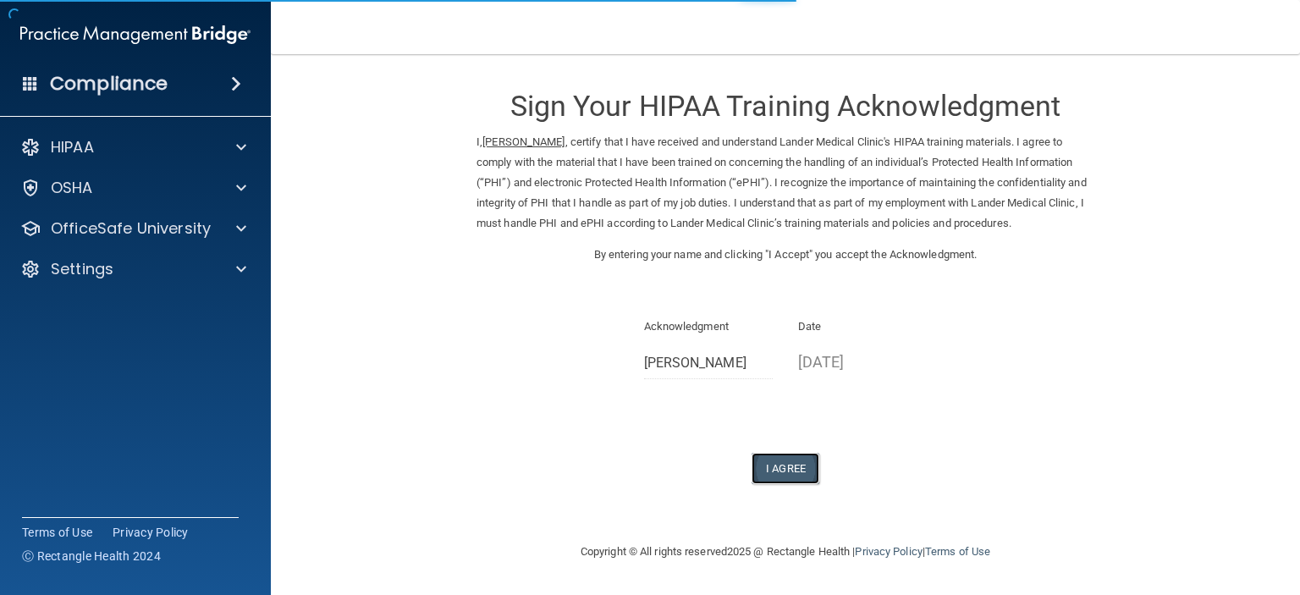
click at [793, 472] on button "I Agree" at bounding box center [786, 468] width 68 height 31
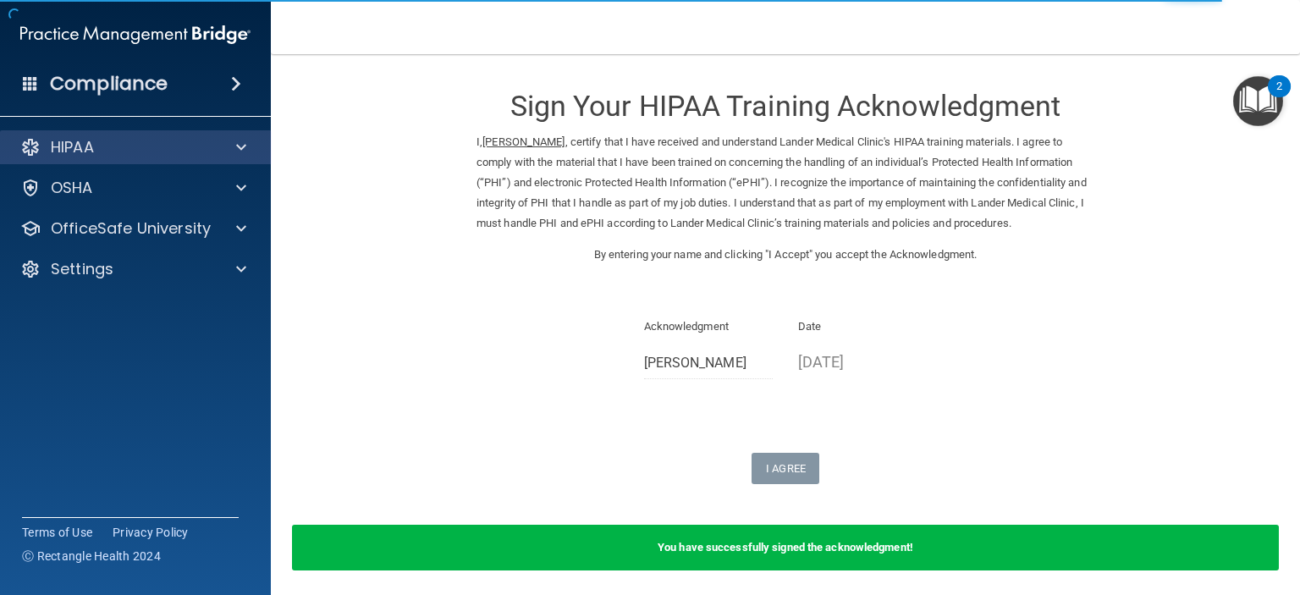
click at [214, 133] on div "HIPAA" at bounding box center [136, 147] width 272 height 34
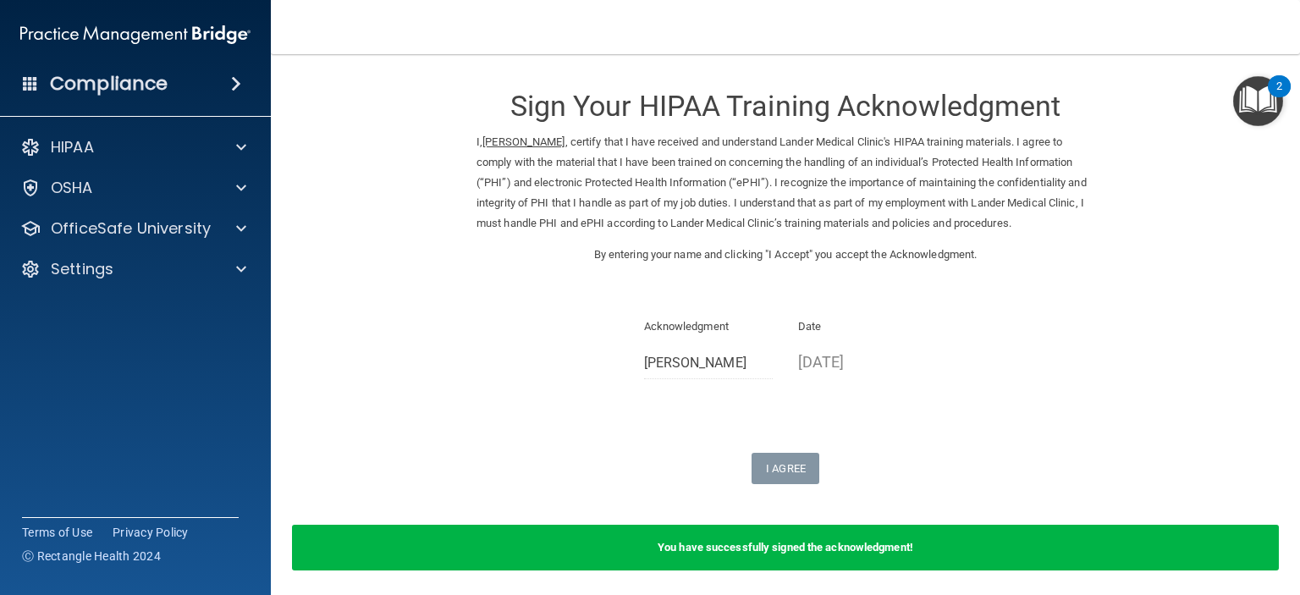
click at [681, 445] on div "Sign Your HIPAA Training Acknowledgment I, Kirklyn Crawford , certify that I ha…" at bounding box center [786, 277] width 618 height 413
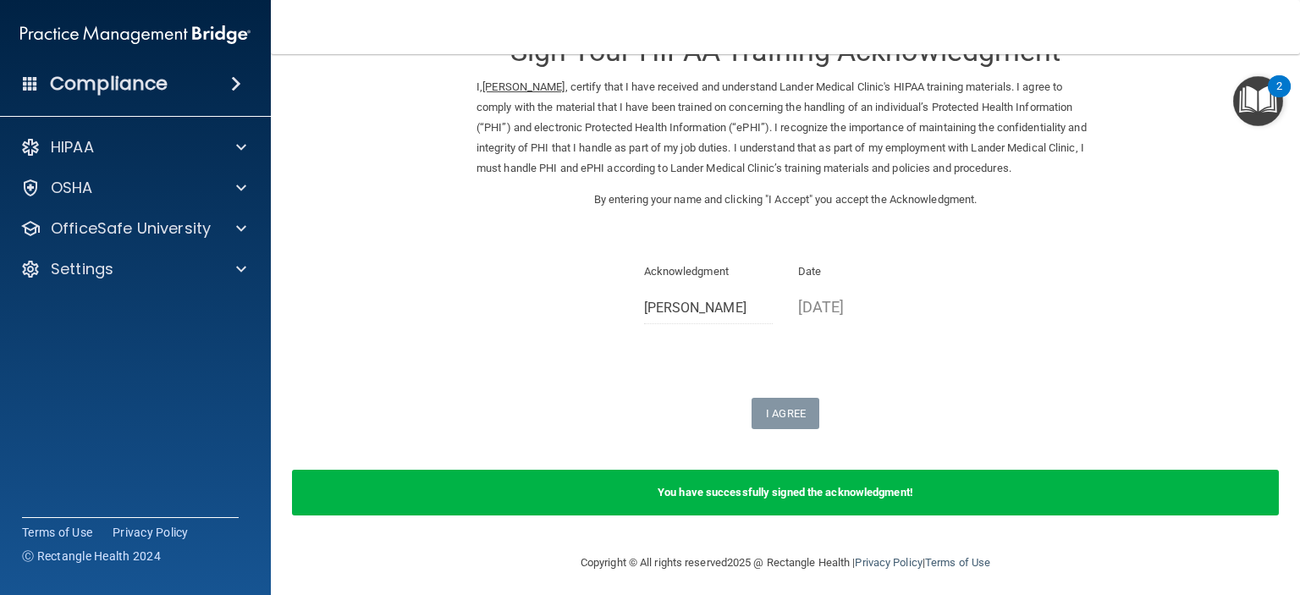
scroll to position [63, 0]
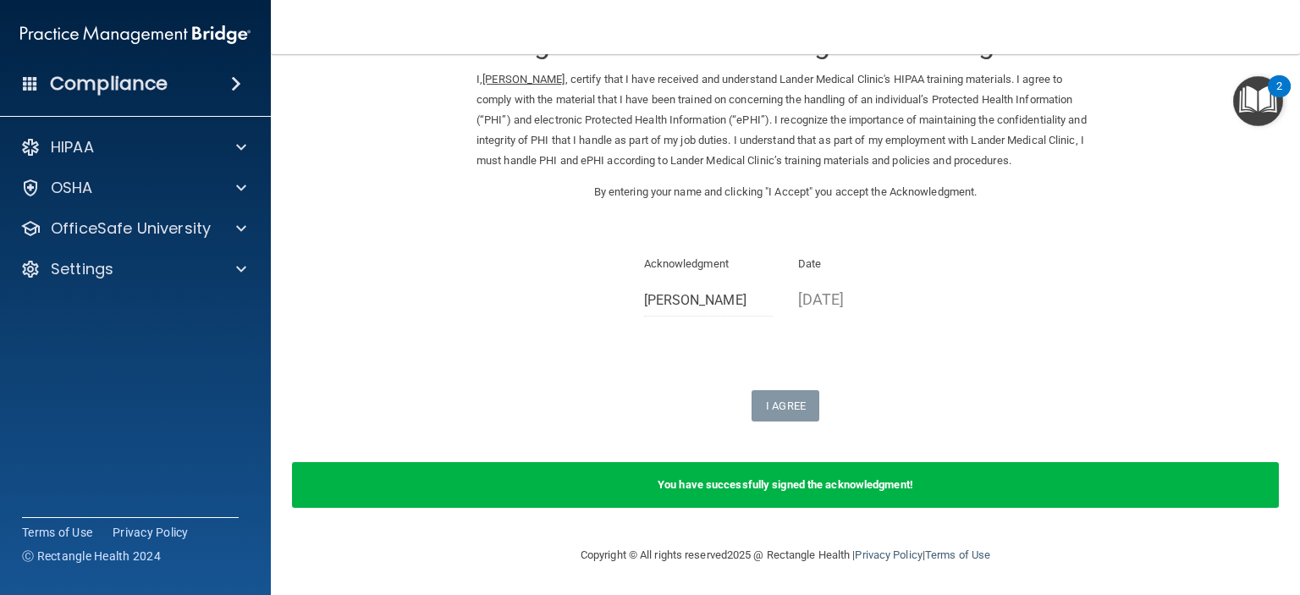
click at [212, 128] on div "HIPAA Documents and Policies Report an Incident Business Associates Emergency P…" at bounding box center [136, 212] width 272 height 176
click at [233, 148] on div at bounding box center [239, 147] width 42 height 20
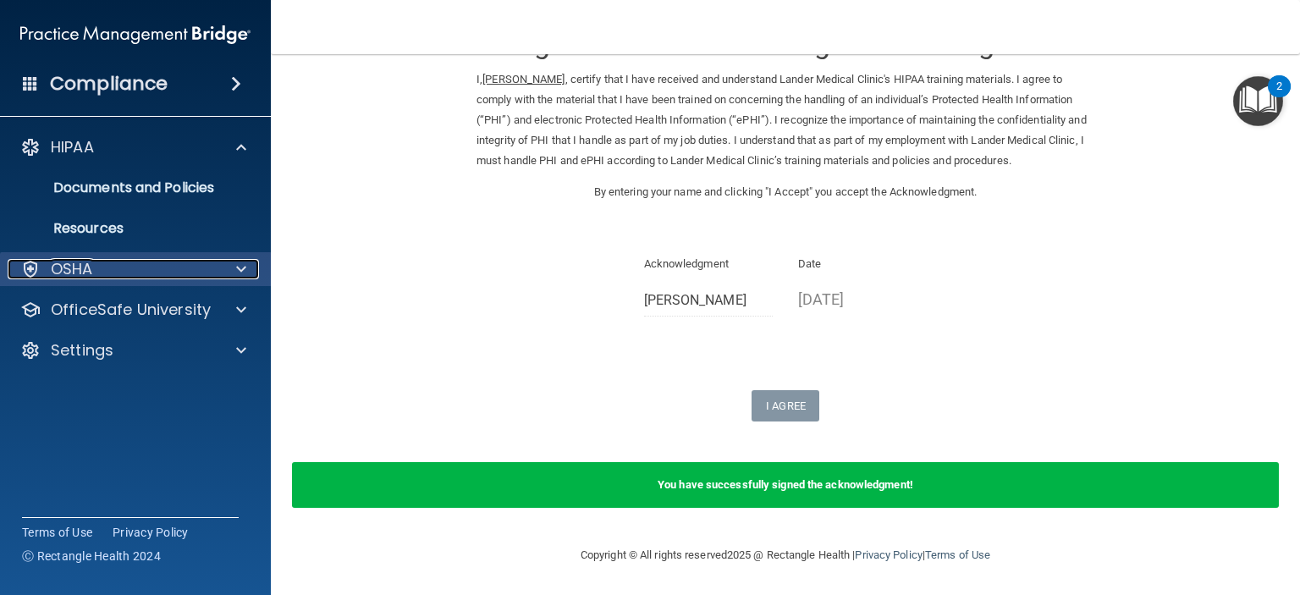
click at [240, 269] on span at bounding box center [241, 269] width 10 height 20
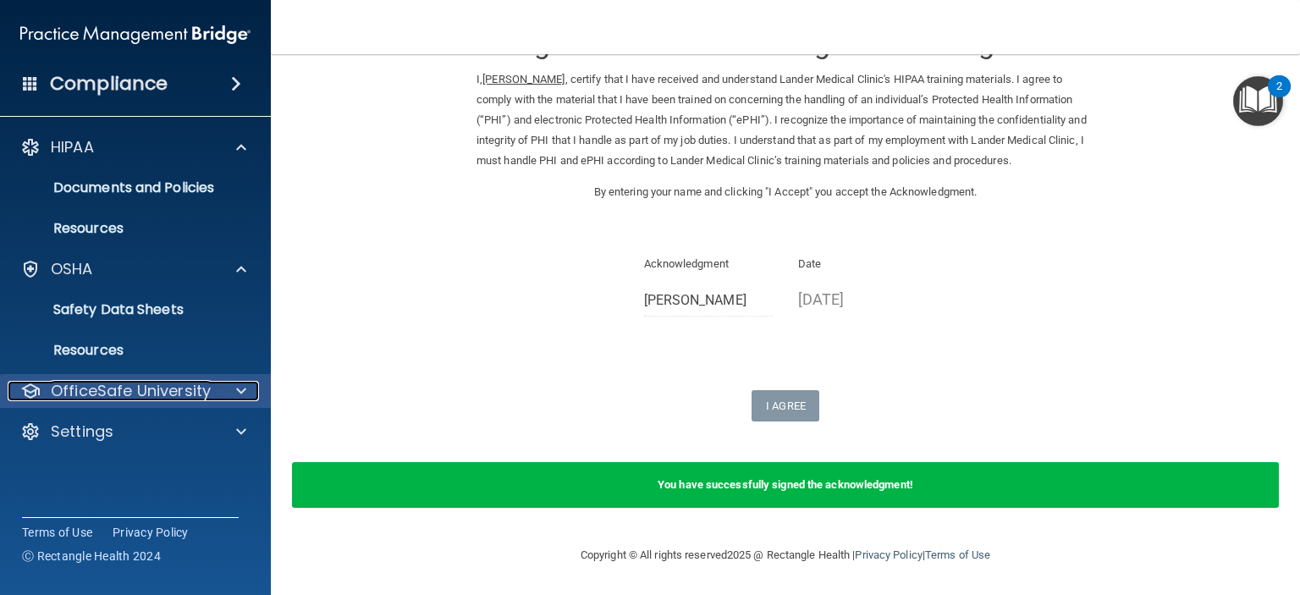
click at [234, 389] on div at bounding box center [239, 391] width 42 height 20
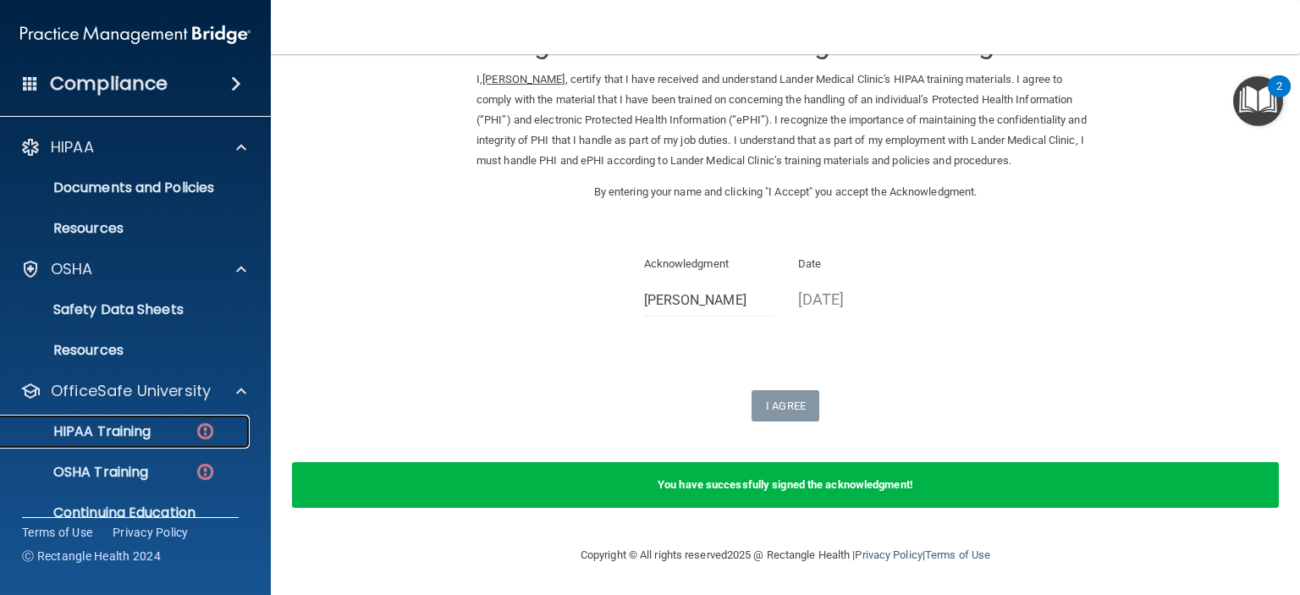
click at [140, 433] on p "HIPAA Training" at bounding box center [81, 431] width 140 height 17
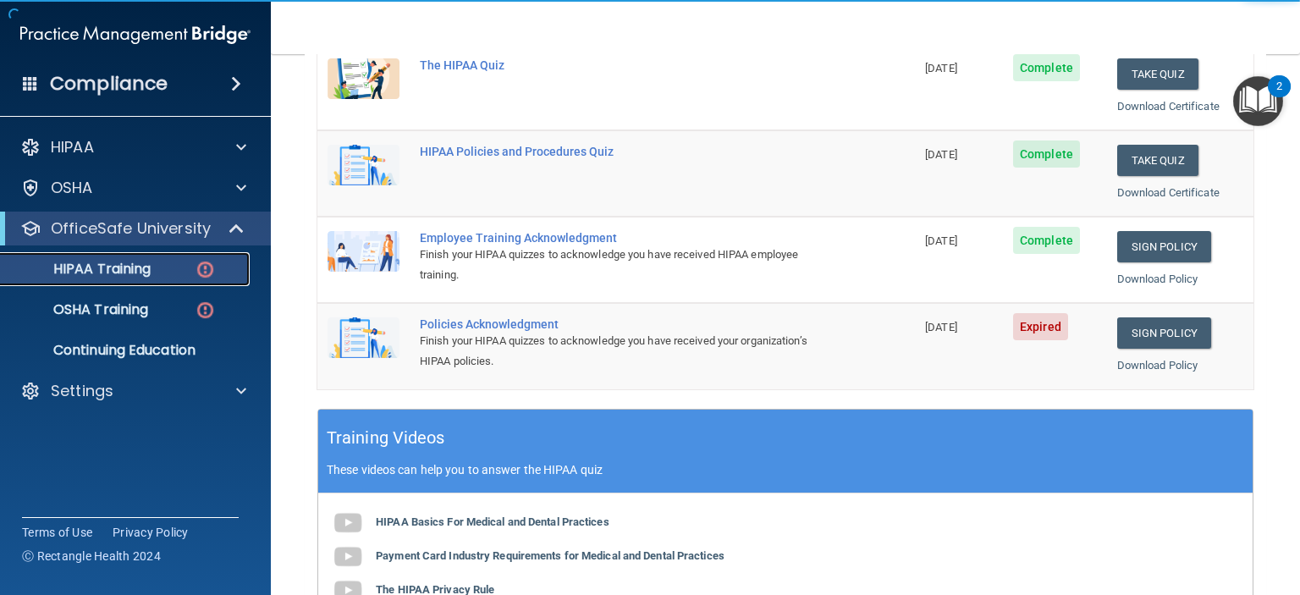
scroll to position [337, 0]
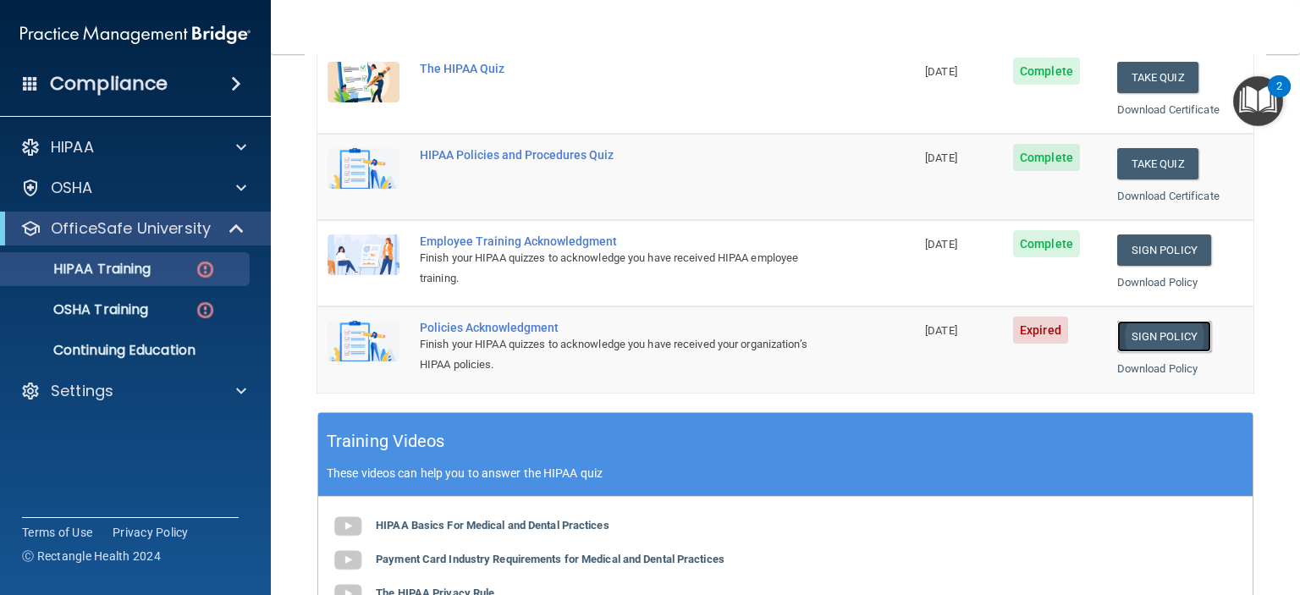
click at [1161, 322] on link "Sign Policy" at bounding box center [1164, 336] width 94 height 31
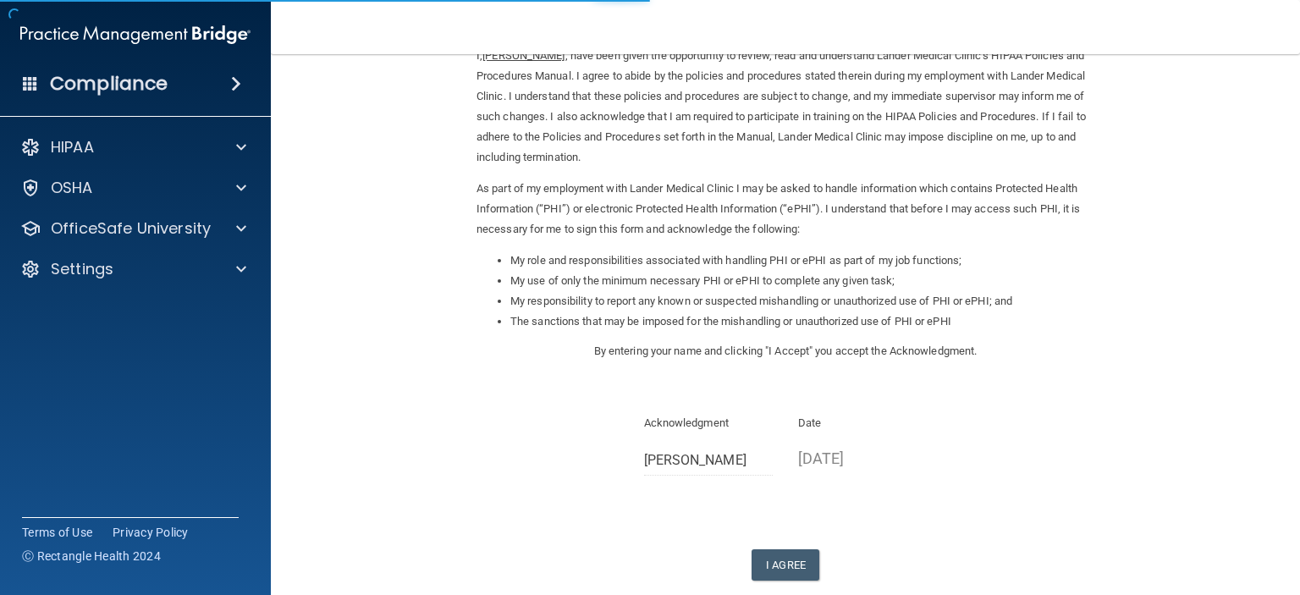
scroll to position [179, 0]
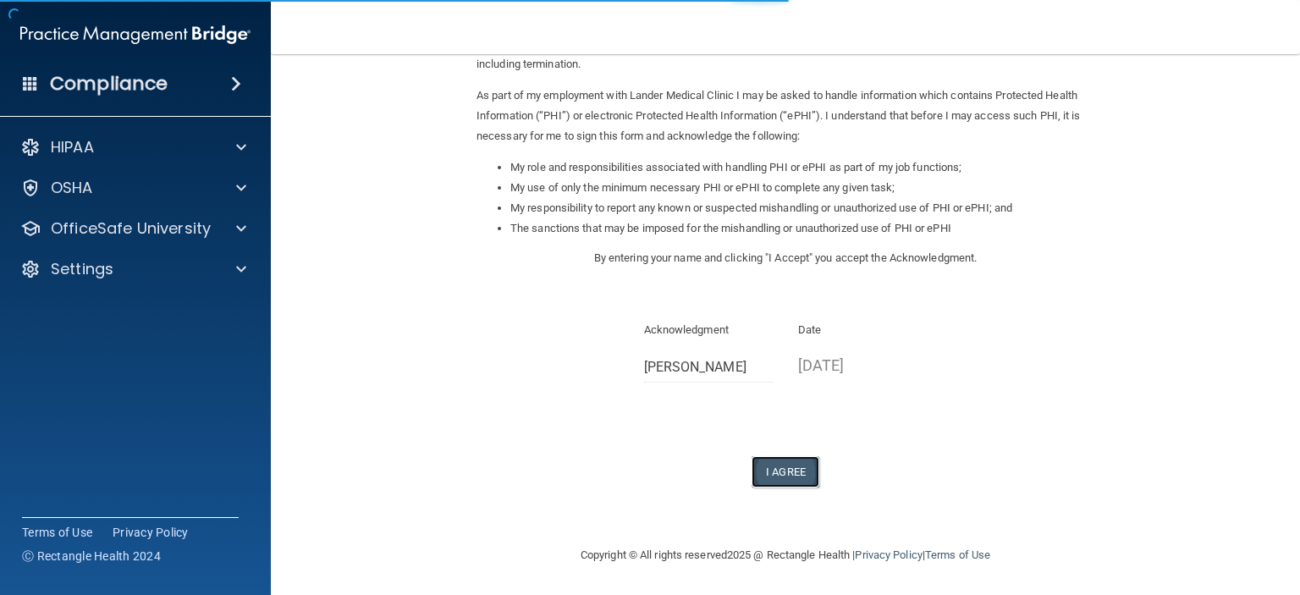
click at [795, 467] on button "I Agree" at bounding box center [786, 471] width 68 height 31
